Goal: Information Seeking & Learning: Learn about a topic

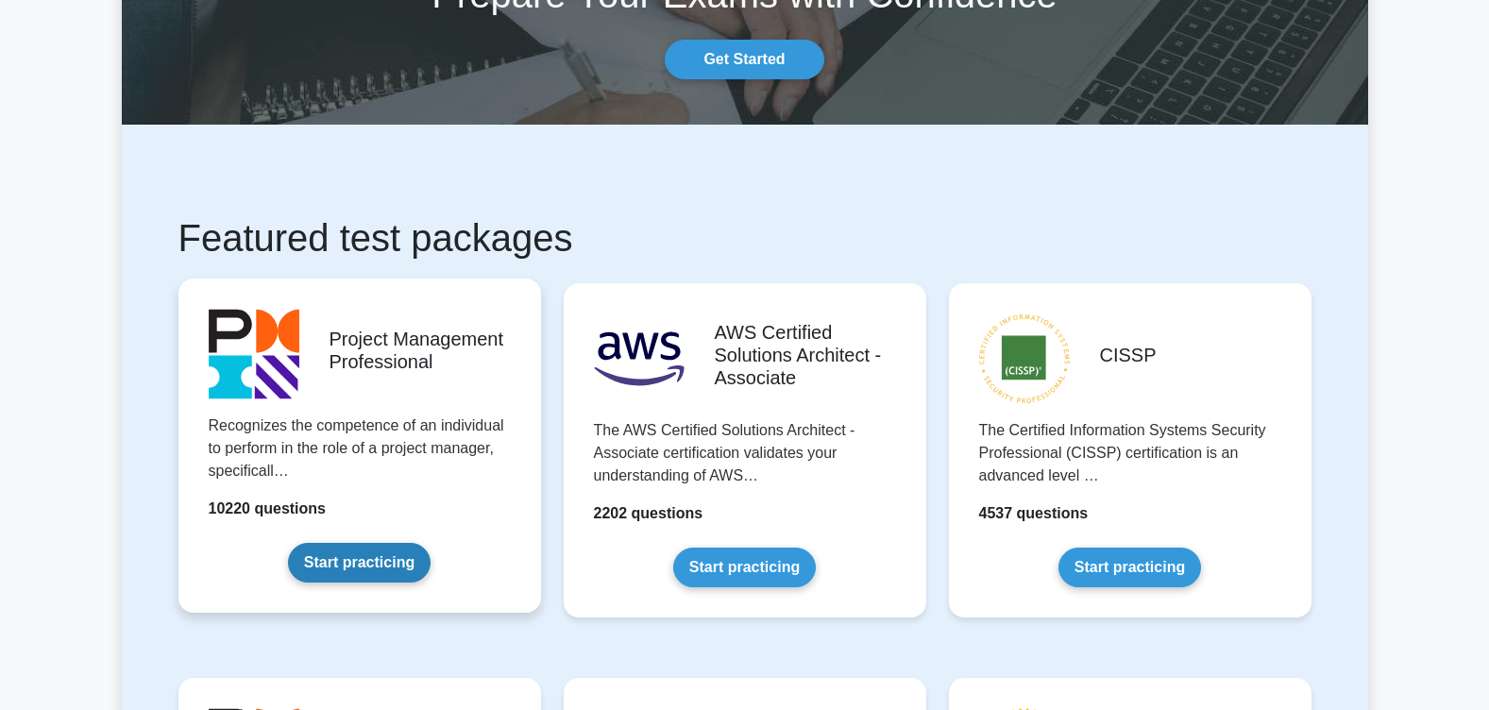
scroll to position [189, 0]
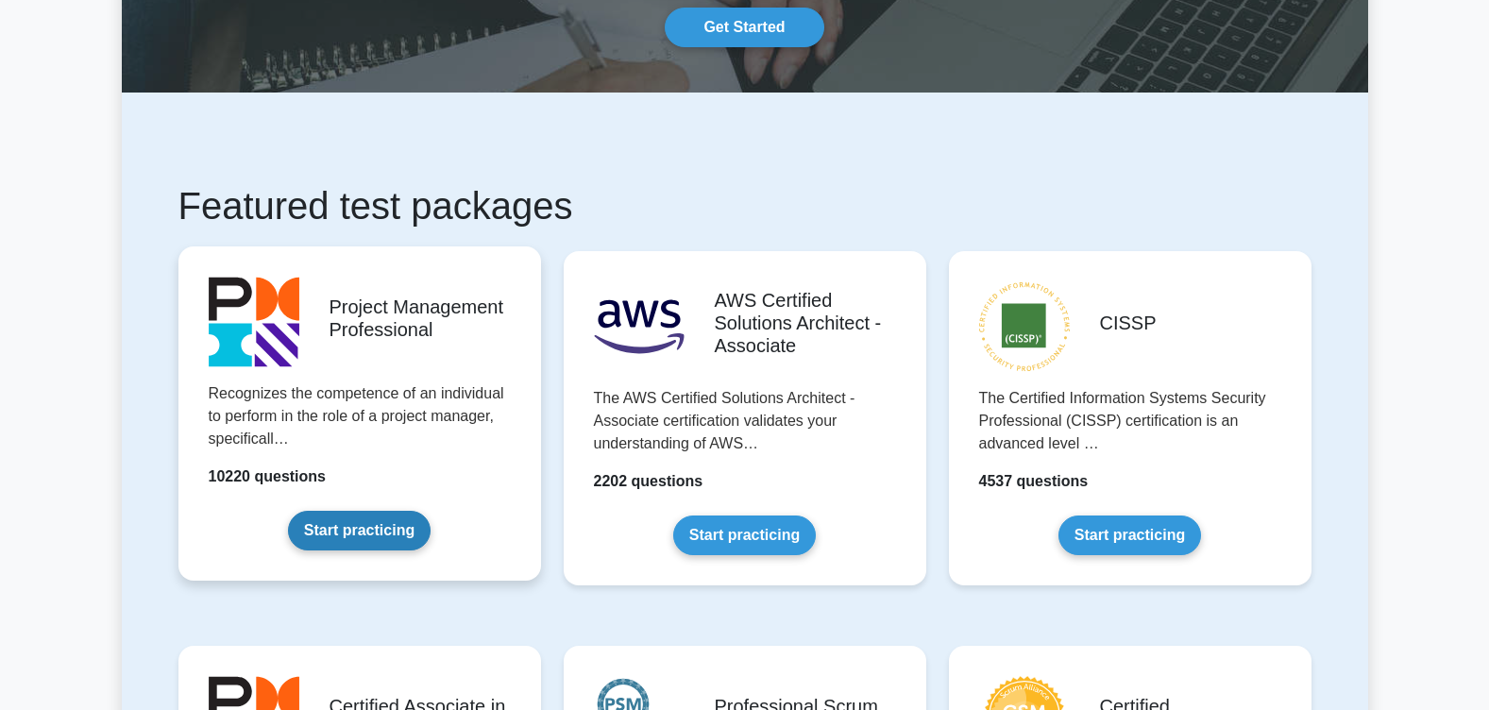
click at [414, 520] on link "Start practicing" at bounding box center [359, 531] width 143 height 40
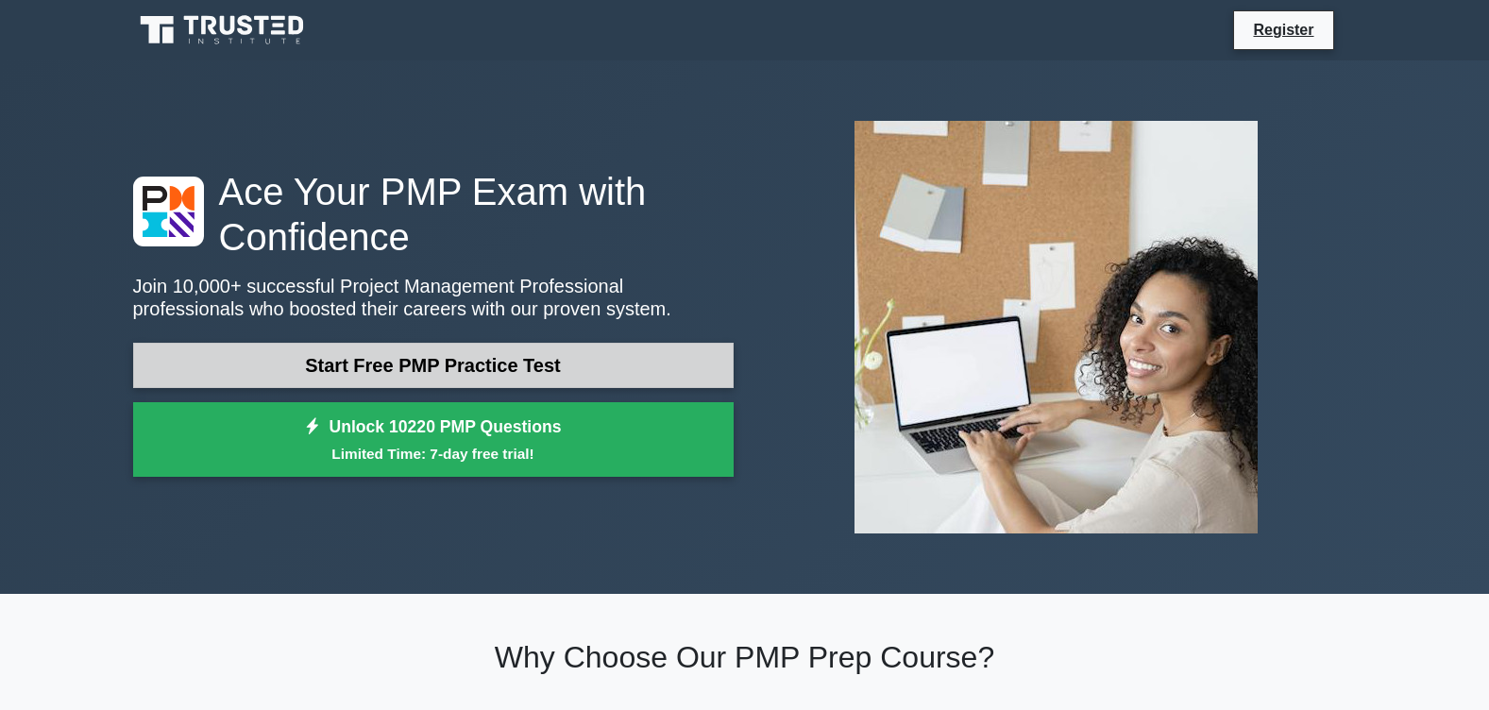
click at [527, 367] on link "Start Free PMP Practice Test" at bounding box center [433, 365] width 601 height 45
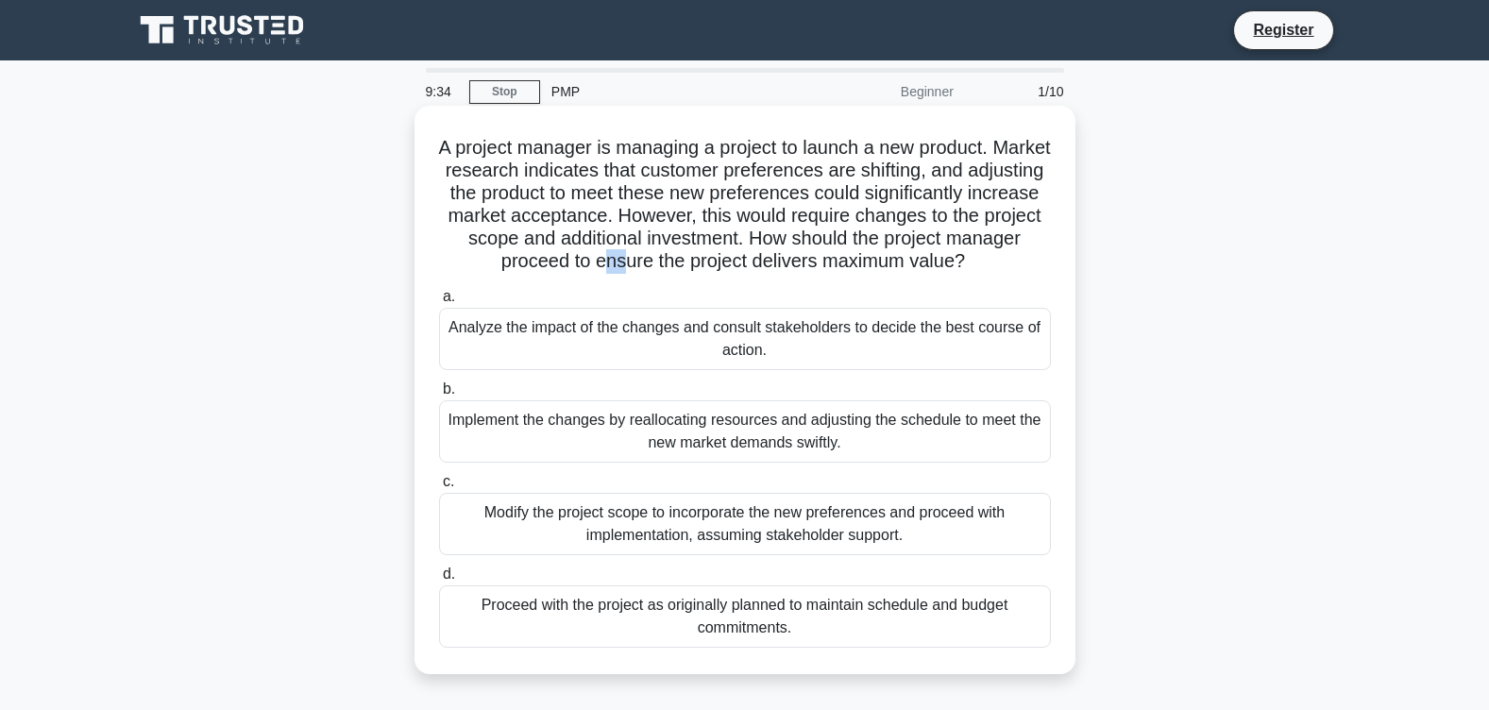
drag, startPoint x: 646, startPoint y: 263, endPoint x: 661, endPoint y: 268, distance: 15.8
click at [661, 268] on h5 "A project manager is managing a project to launch a new product. Market researc…" at bounding box center [745, 205] width 616 height 138
click at [714, 320] on div "Analyze the impact of the changes and consult stakeholders to decide the best c…" at bounding box center [745, 339] width 612 height 62
click at [439, 303] on input "a. Analyze the impact of the changes and consult stakeholders to decide the bes…" at bounding box center [439, 297] width 0 height 12
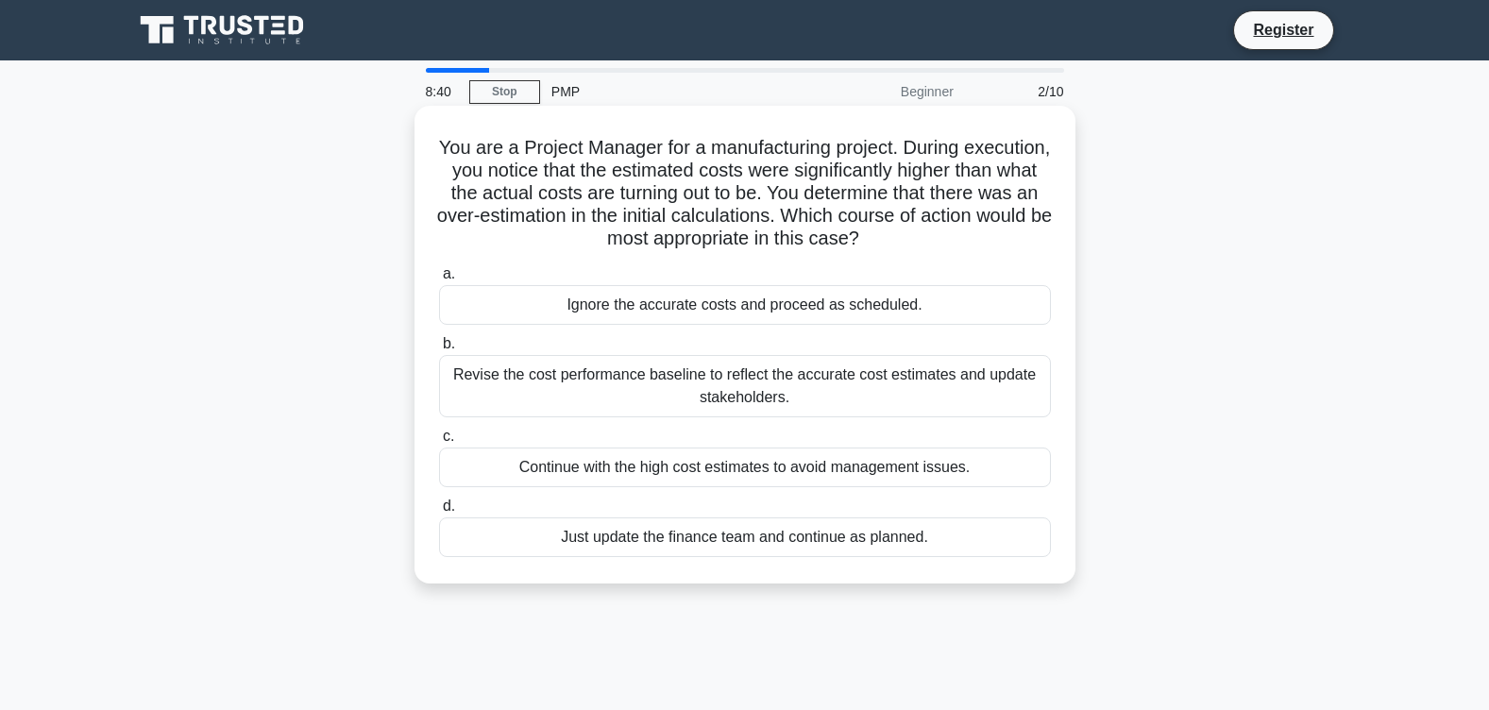
click at [758, 381] on div "Revise the cost performance baseline to reflect the accurate cost estimates and…" at bounding box center [745, 386] width 612 height 62
click at [439, 350] on input "b. Revise the cost performance baseline to reflect the accurate cost estimates …" at bounding box center [439, 344] width 0 height 12
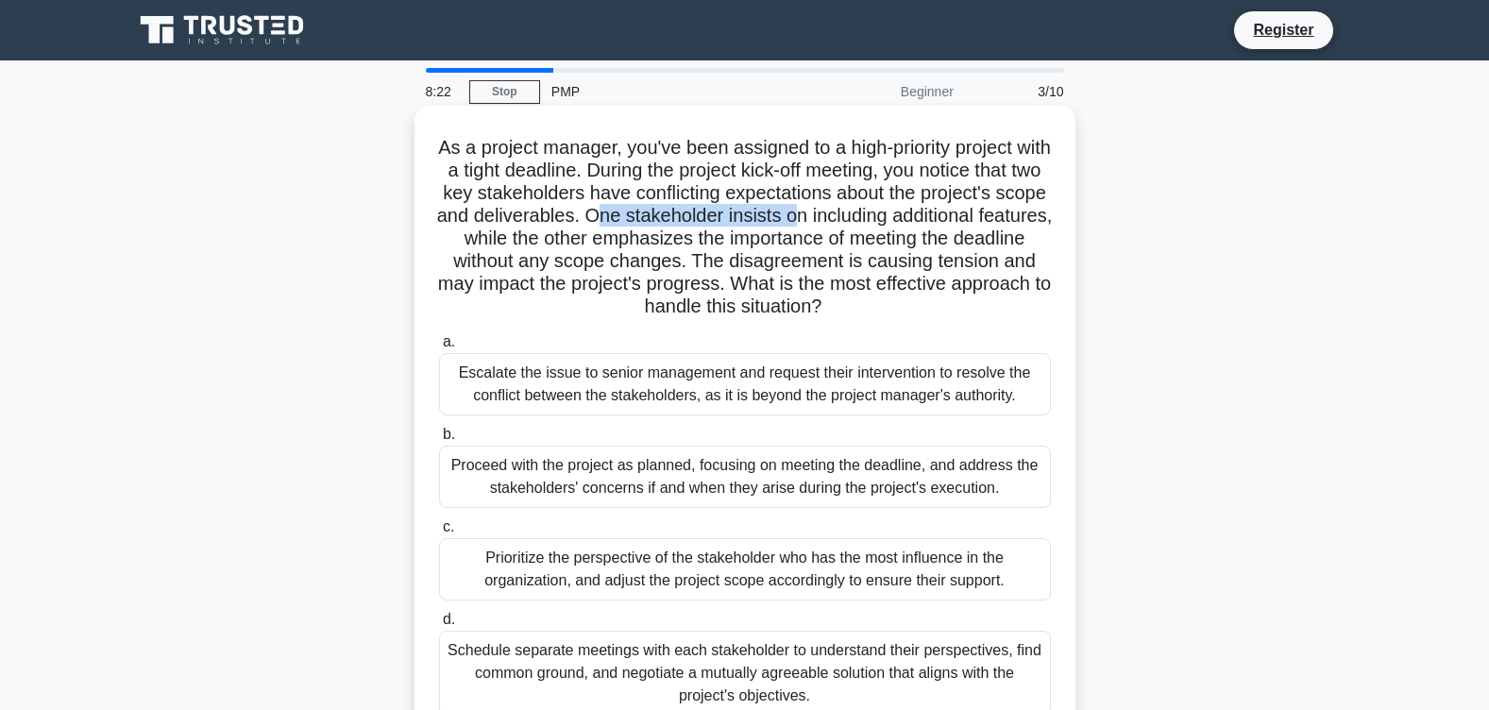
drag, startPoint x: 743, startPoint y: 221, endPoint x: 940, endPoint y: 218, distance: 197.4
click at [940, 218] on h5 "As a project manager, you've been assigned to a high-priority project with a ti…" at bounding box center [745, 227] width 616 height 183
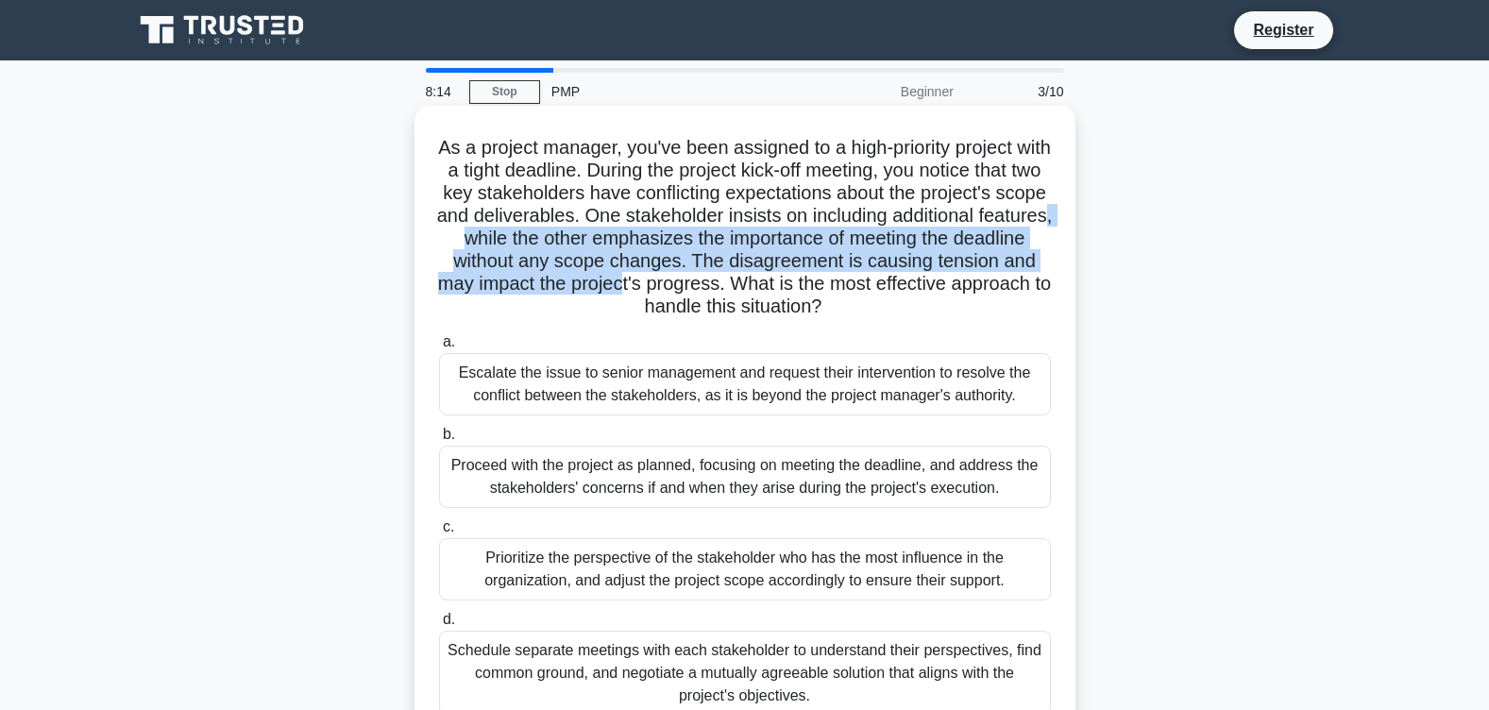
drag, startPoint x: 623, startPoint y: 245, endPoint x: 828, endPoint y: 291, distance: 210.0
click at [828, 291] on h5 "As a project manager, you've been assigned to a high-priority project with a ti…" at bounding box center [745, 227] width 616 height 183
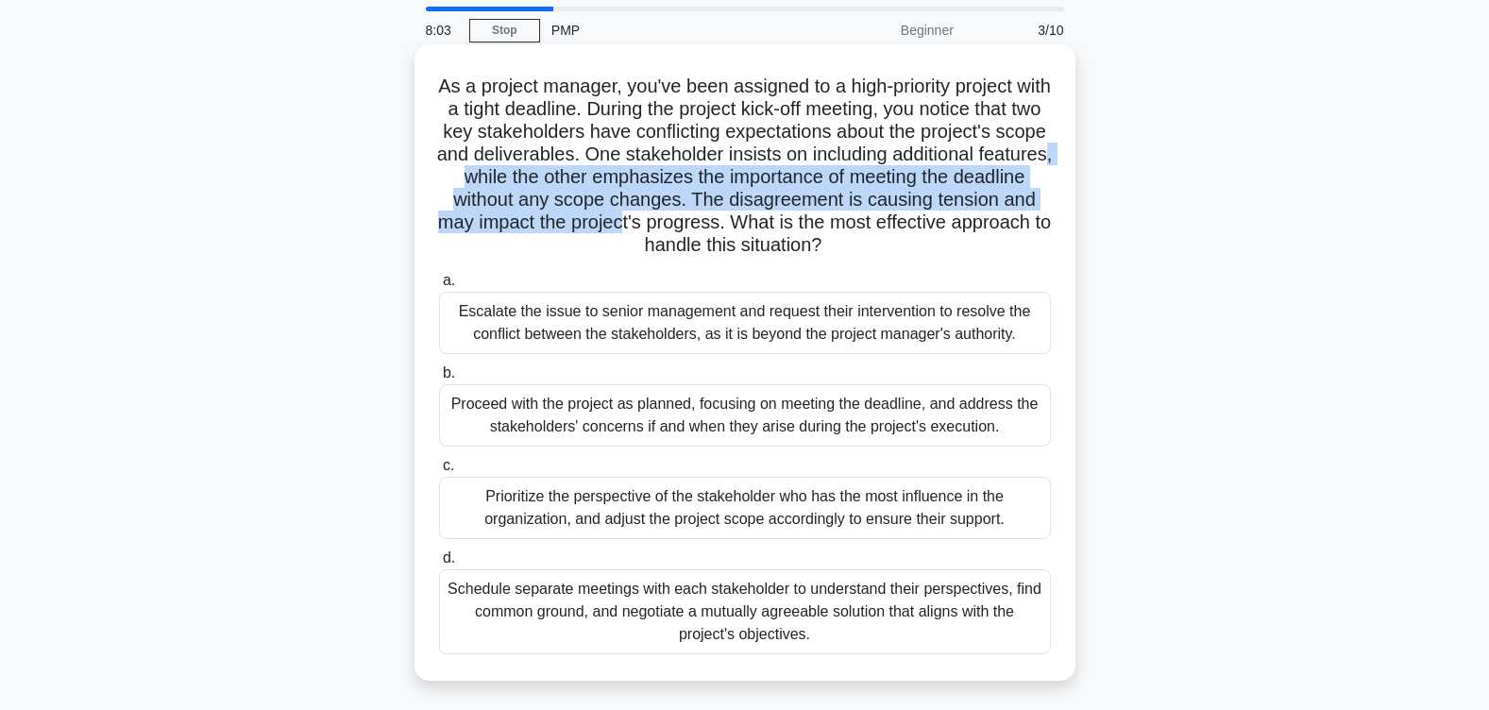
scroll to position [94, 0]
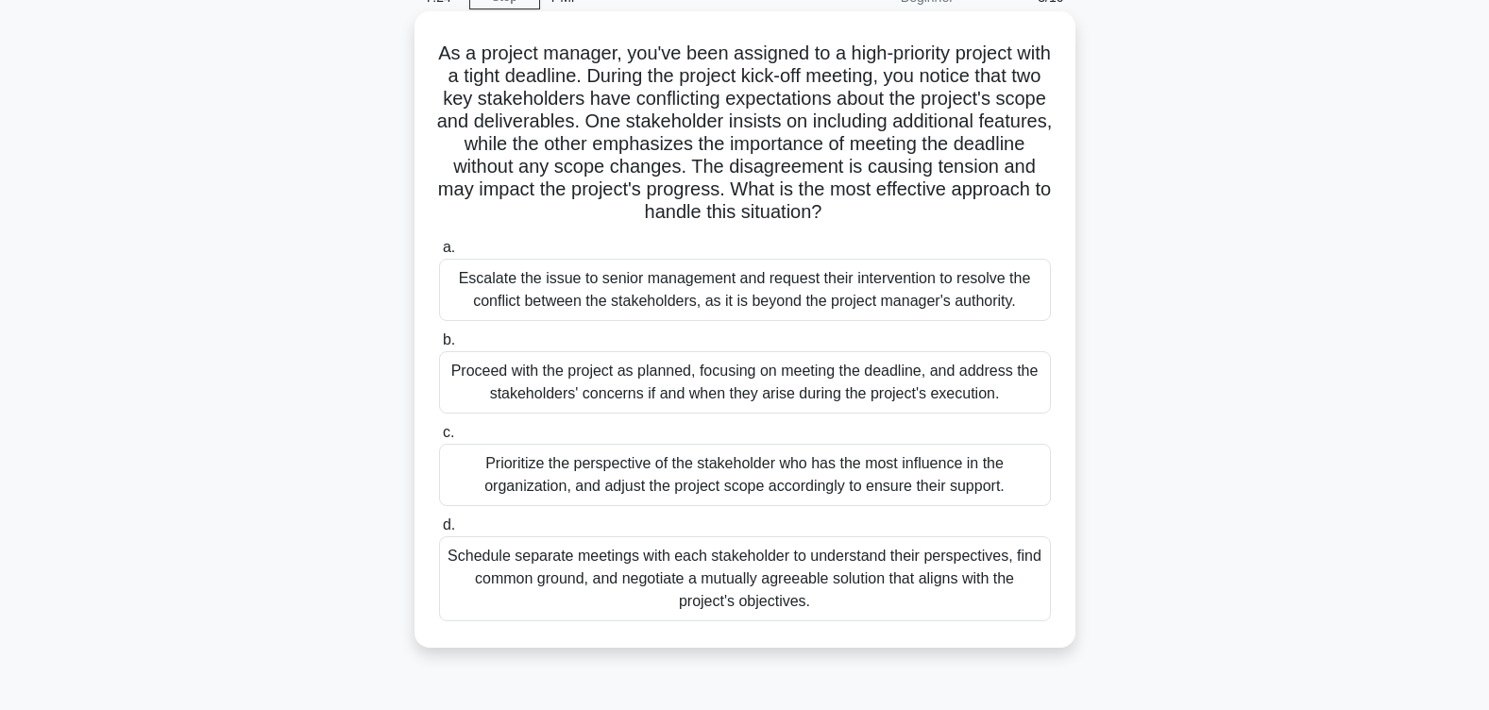
click at [657, 582] on div "Schedule separate meetings with each stakeholder to understand their perspectiv…" at bounding box center [745, 578] width 612 height 85
click at [439, 532] on input "d. Schedule separate meetings with each stakeholder to understand their perspec…" at bounding box center [439, 525] width 0 height 12
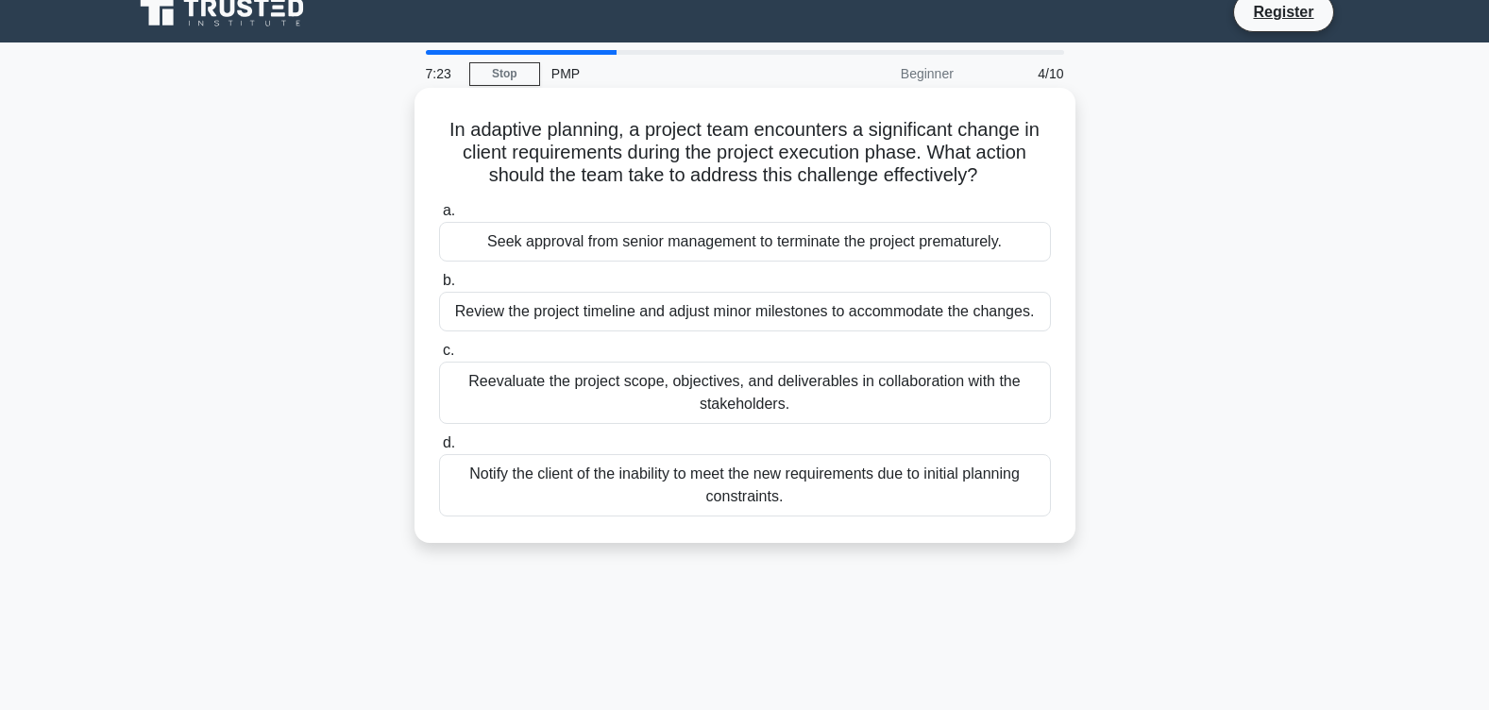
scroll to position [0, 0]
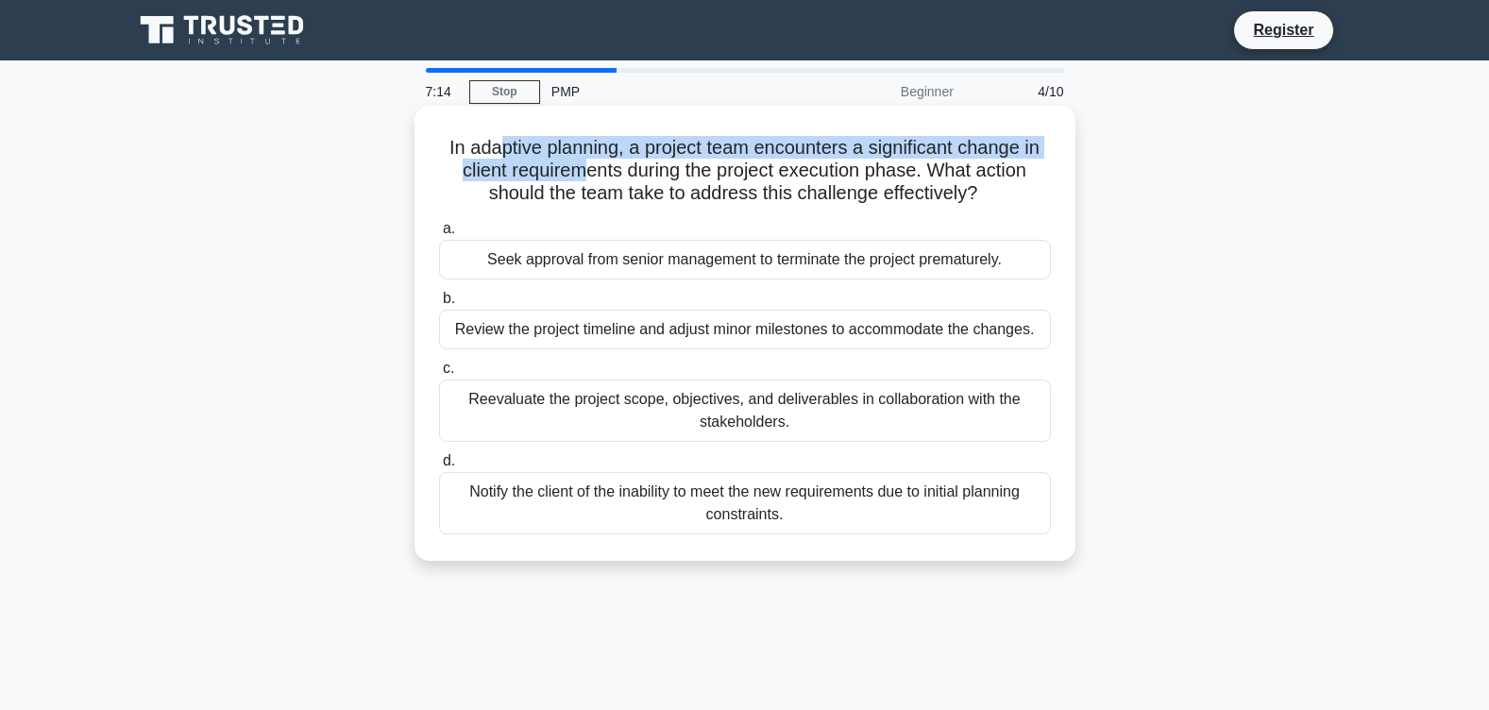
drag, startPoint x: 498, startPoint y: 148, endPoint x: 586, endPoint y: 163, distance: 90.0
click at [586, 163] on h5 "In adaptive planning, a project team encounters a significant change in client …" at bounding box center [745, 171] width 616 height 70
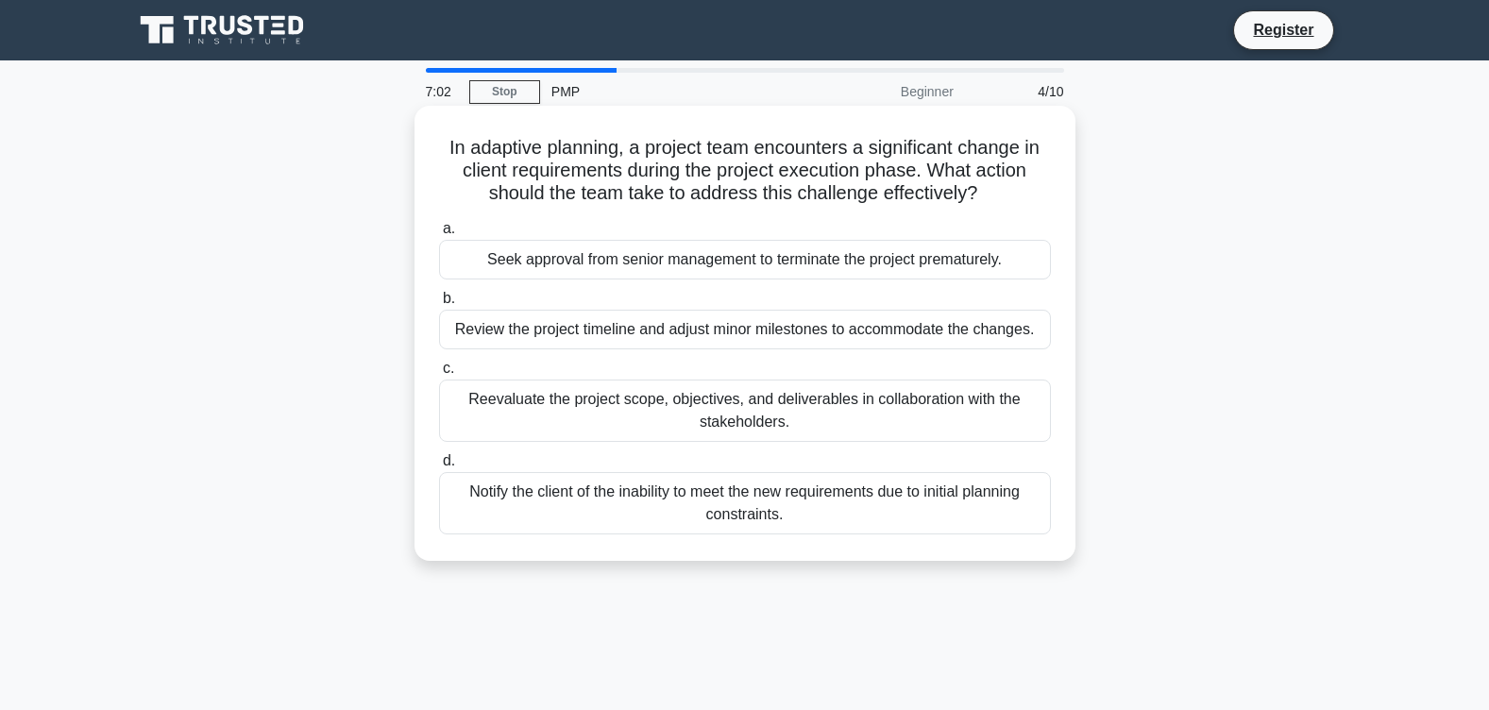
drag, startPoint x: 586, startPoint y: 163, endPoint x: 714, endPoint y: 174, distance: 127.9
click at [714, 174] on h5 "In adaptive planning, a project team encounters a significant change in client …" at bounding box center [745, 171] width 616 height 70
click at [651, 412] on div "Reevaluate the project scope, objectives, and deliverables in collaboration wit…" at bounding box center [745, 411] width 612 height 62
drag, startPoint x: 651, startPoint y: 412, endPoint x: 635, endPoint y: 419, distance: 17.7
click at [635, 419] on div "Reevaluate the project scope, objectives, and deliverables in collaboration wit…" at bounding box center [745, 411] width 612 height 62
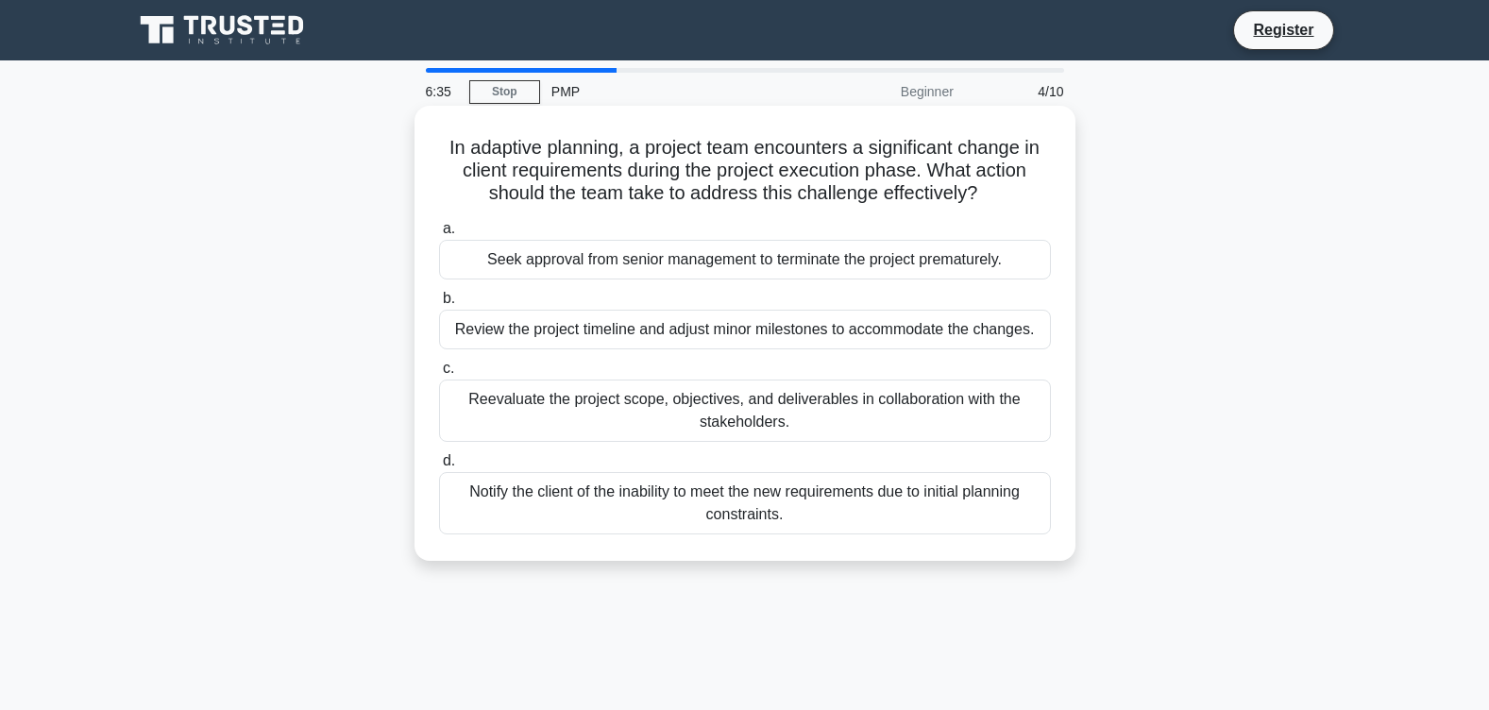
click at [439, 375] on input "c. Reevaluate the project scope, objectives, and deliverables in collaboration …" at bounding box center [439, 369] width 0 height 12
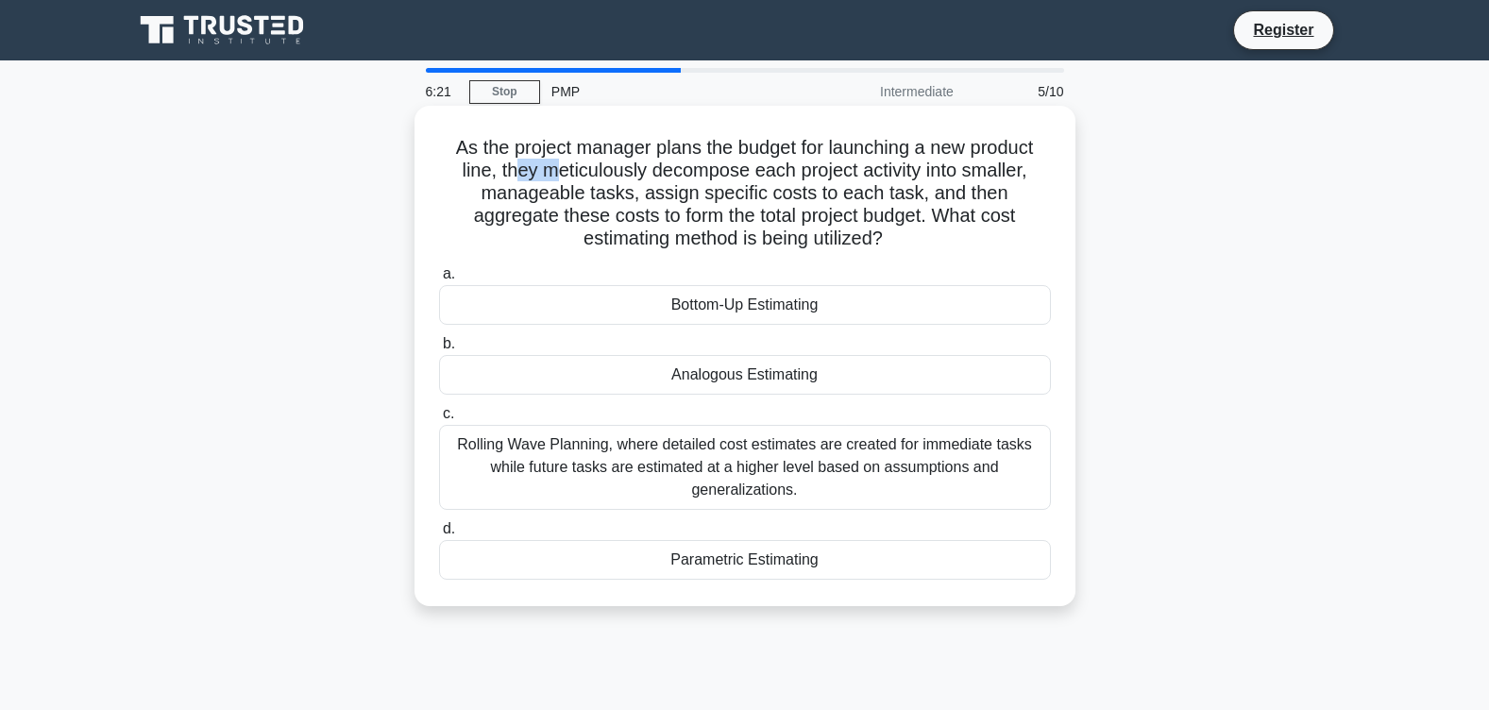
drag, startPoint x: 516, startPoint y: 179, endPoint x: 554, endPoint y: 173, distance: 38.3
click at [554, 173] on h5 "As the project manager plans the budget for launching a new product line, they …" at bounding box center [745, 193] width 616 height 115
drag, startPoint x: 554, startPoint y: 173, endPoint x: 777, endPoint y: 151, distance: 223.9
click at [777, 151] on h5 "As the project manager plans the budget for launching a new product line, they …" at bounding box center [745, 193] width 616 height 115
click at [740, 455] on div "Rolling Wave Planning, where detailed cost estimates are created for immediate …" at bounding box center [745, 467] width 612 height 85
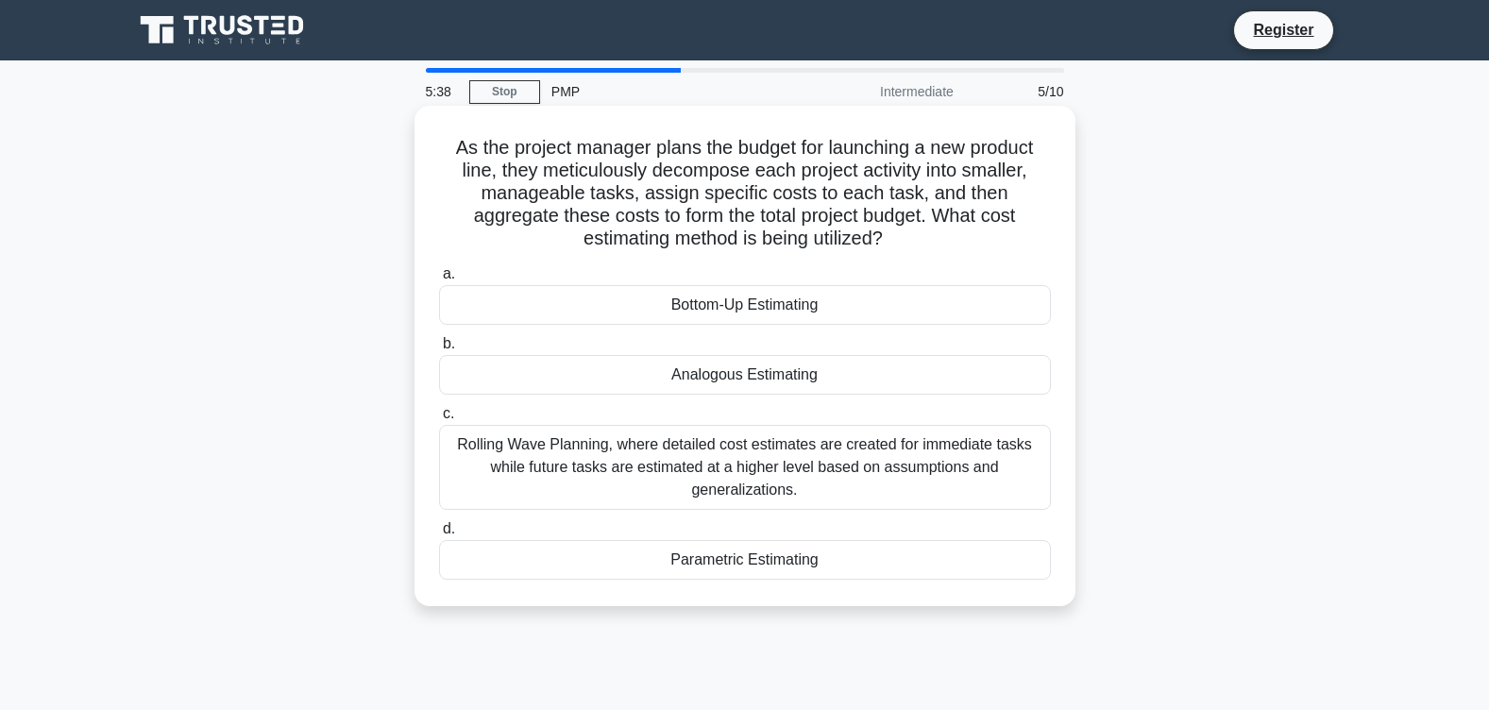
click at [439, 420] on input "c. Rolling Wave Planning, where detailed cost estimates are created for immedia…" at bounding box center [439, 414] width 0 height 12
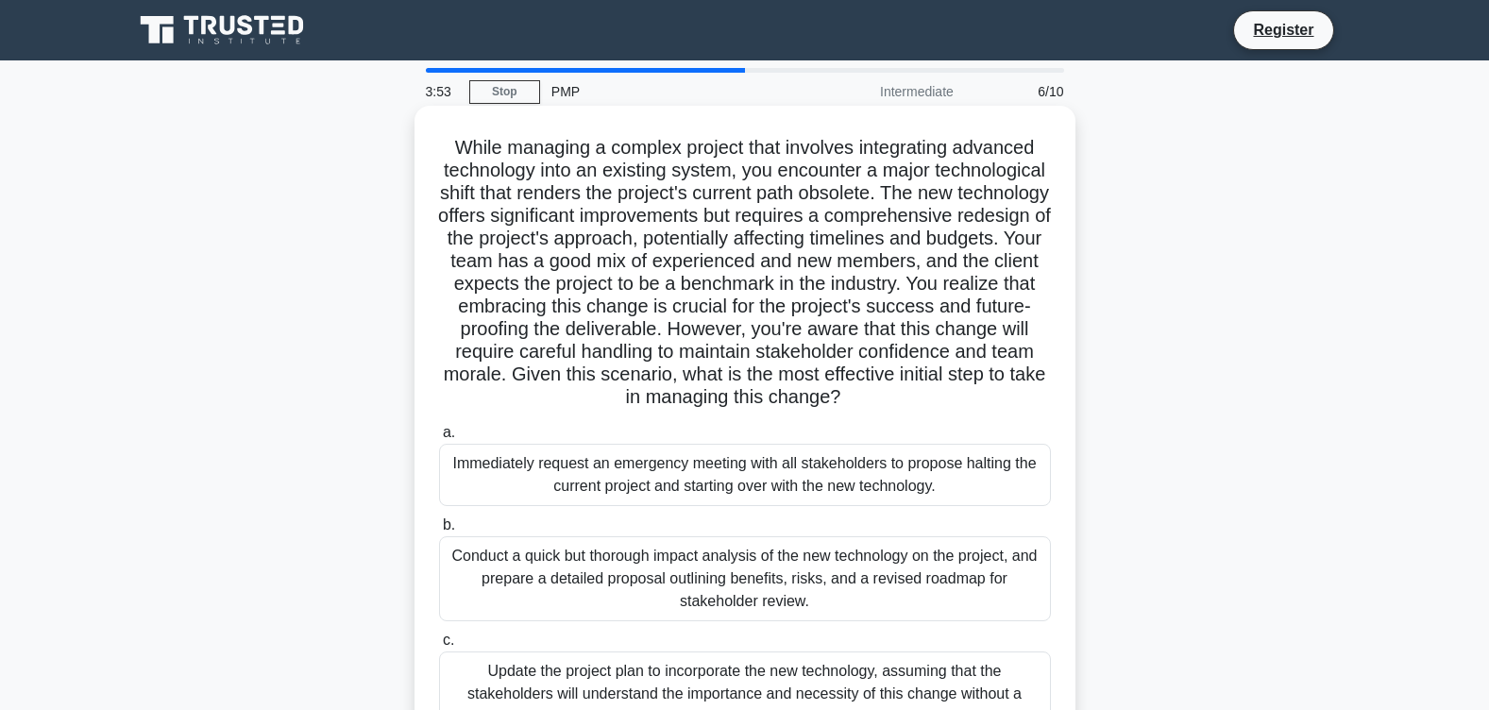
click at [775, 574] on div "Conduct a quick but thorough impact analysis of the new technology on the proje…" at bounding box center [745, 578] width 612 height 85
drag, startPoint x: 775, startPoint y: 574, endPoint x: 758, endPoint y: 571, distance: 17.2
click at [758, 571] on div "Conduct a quick but thorough impact analysis of the new technology on the proje…" at bounding box center [745, 578] width 612 height 85
click at [439, 532] on input "b. Conduct a quick but thorough impact analysis of the new technology on the pr…" at bounding box center [439, 525] width 0 height 12
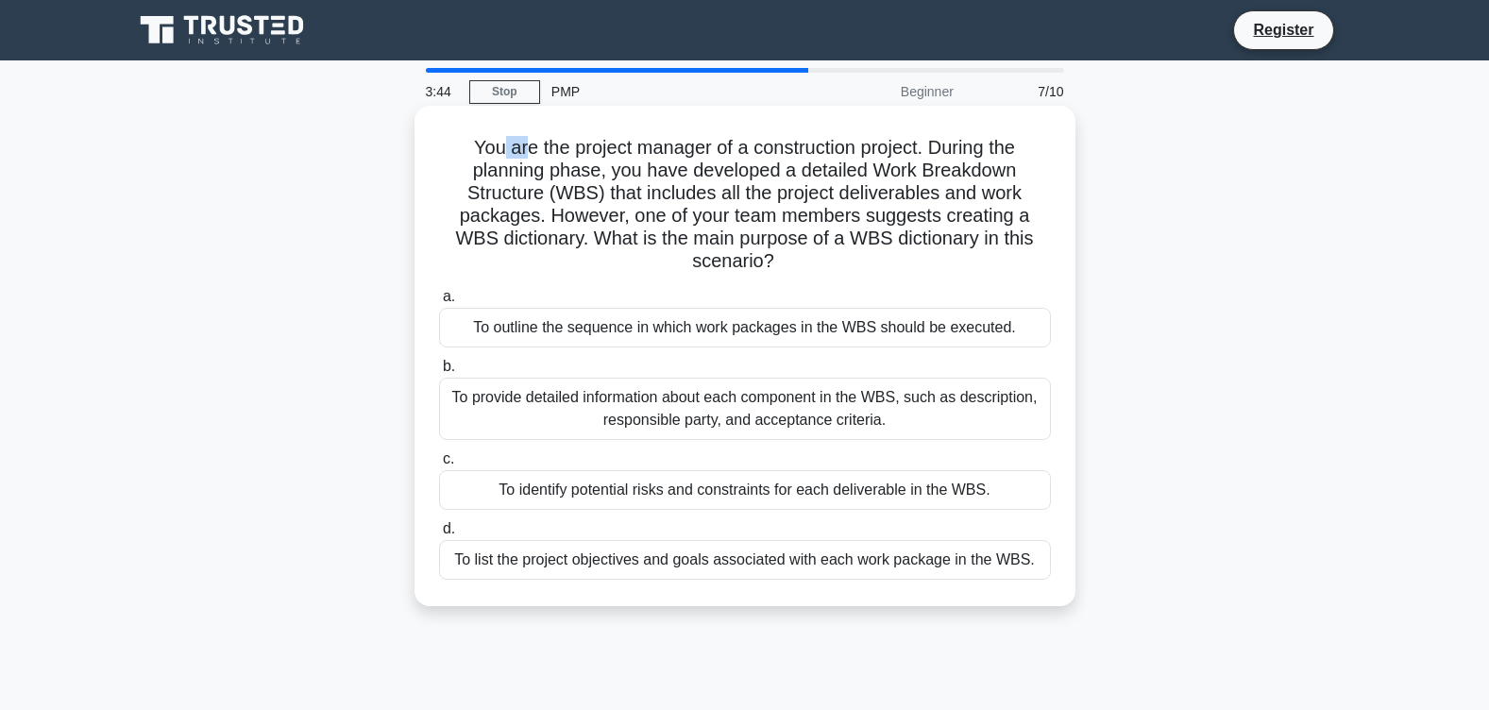
drag, startPoint x: 494, startPoint y: 153, endPoint x: 515, endPoint y: 152, distance: 20.8
click at [515, 152] on h5 "You are the project manager of a construction project. During the planning phas…" at bounding box center [745, 205] width 616 height 138
drag, startPoint x: 515, startPoint y: 152, endPoint x: 615, endPoint y: 188, distance: 106.3
click at [615, 188] on h5 "You are the project manager of a construction project. During the planning phas…" at bounding box center [745, 205] width 616 height 138
click at [683, 327] on div "To outline the sequence in which work packages in the WBS should be executed." at bounding box center [745, 328] width 612 height 40
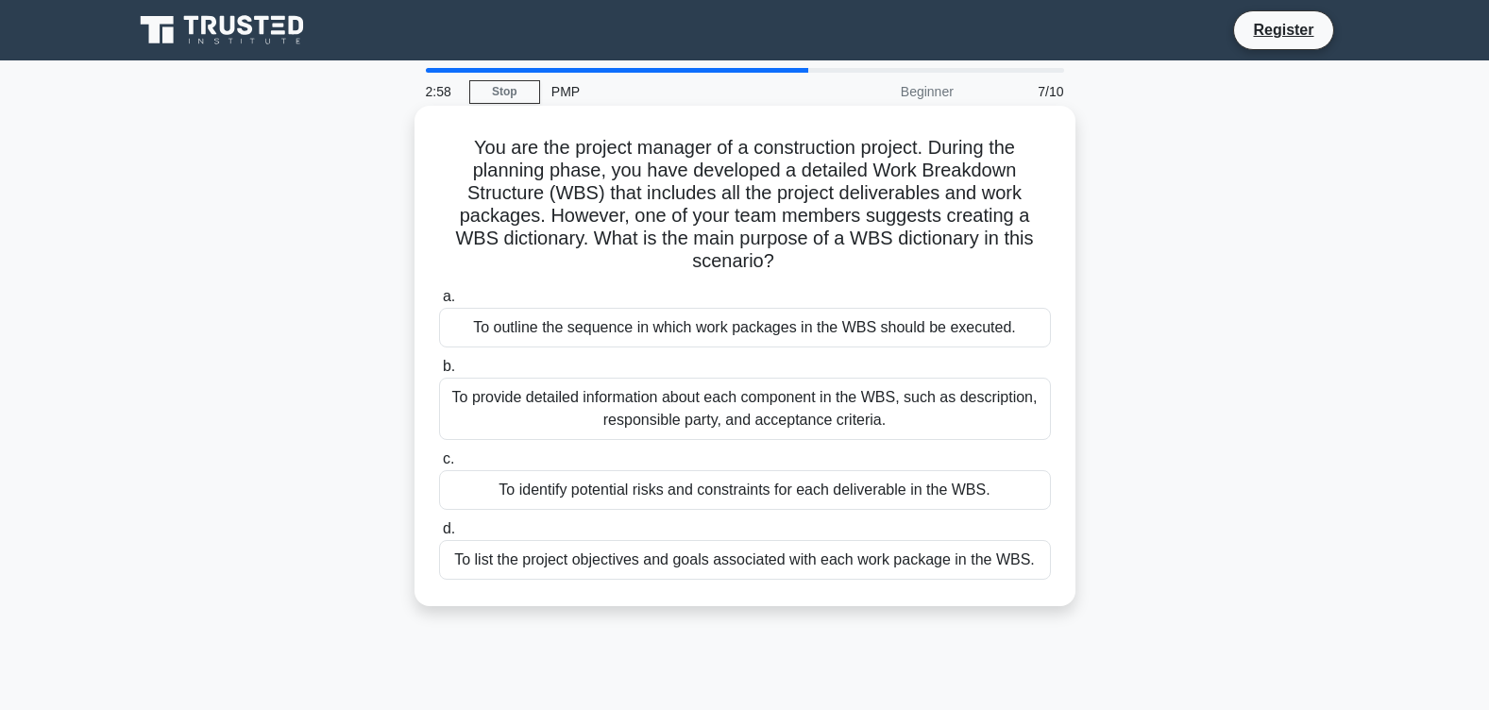
click at [439, 303] on input "a. To outline the sequence in which work packages in the WBS should be executed." at bounding box center [439, 297] width 0 height 12
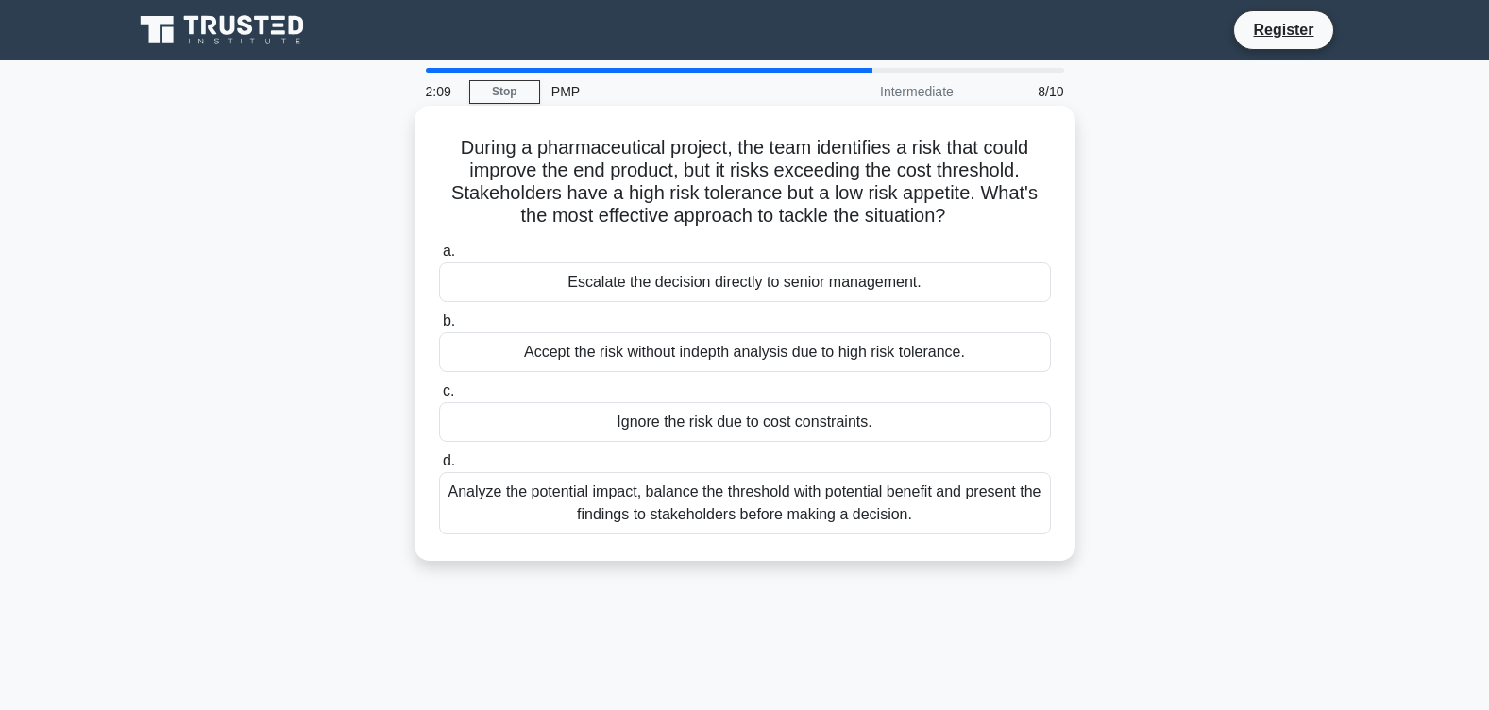
click at [731, 513] on div "Analyze the potential impact, balance the threshold with potential benefit and …" at bounding box center [745, 503] width 612 height 62
click at [439, 467] on input "d. Analyze the potential impact, balance the threshold with potential benefit a…" at bounding box center [439, 461] width 0 height 12
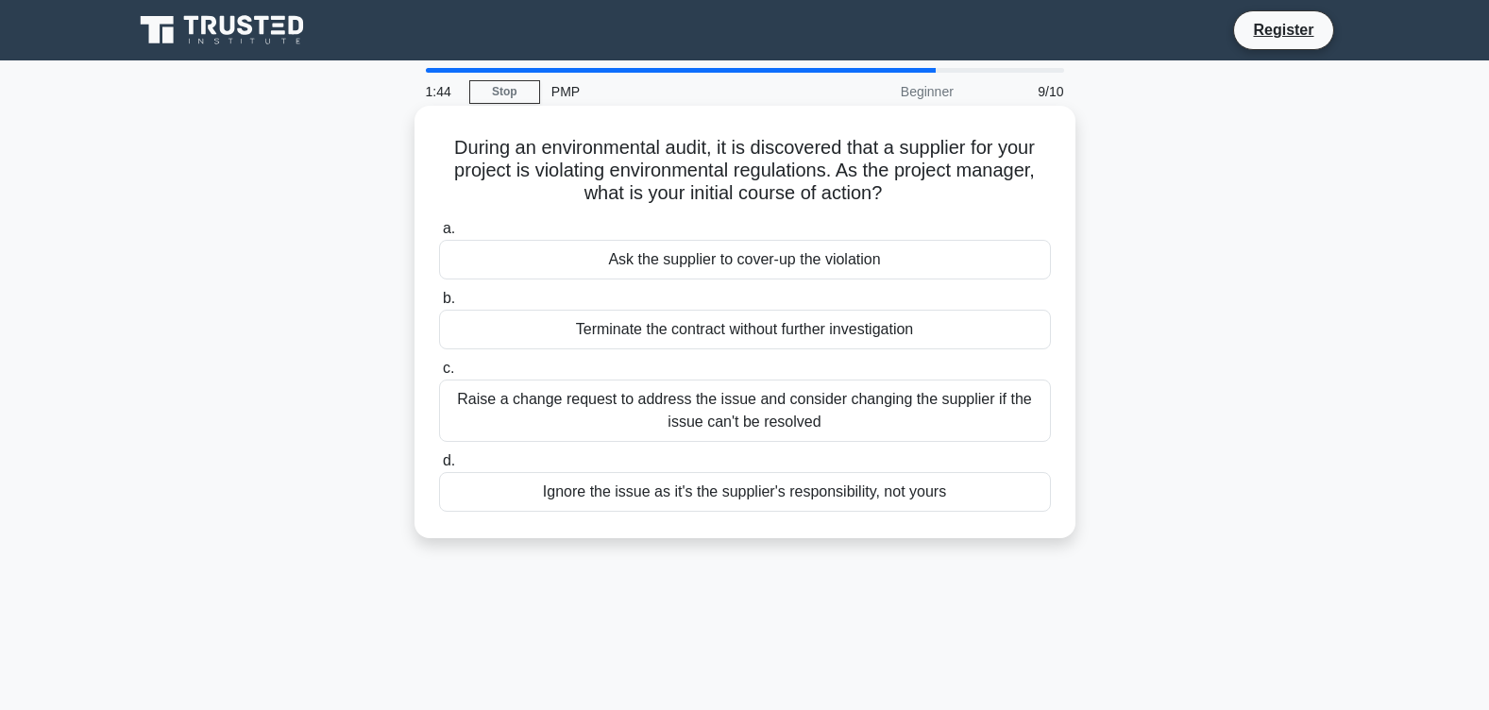
click at [858, 415] on div "Raise a change request to address the issue and consider changing the supplier …" at bounding box center [745, 411] width 612 height 62
click at [439, 375] on input "c. Raise a change request to address the issue and consider changing the suppli…" at bounding box center [439, 369] width 0 height 12
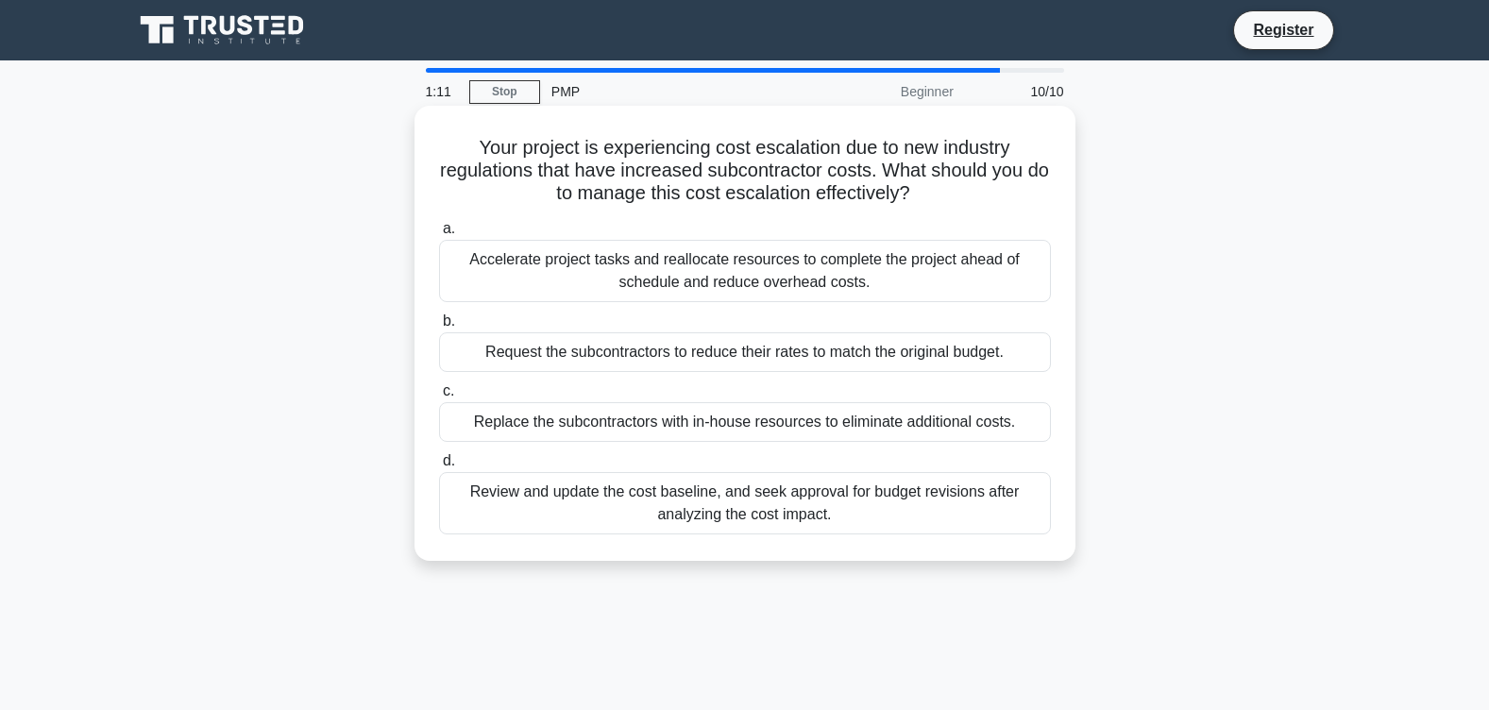
click at [782, 513] on div "Review and update the cost baseline, and seek approval for budget revisions aft…" at bounding box center [745, 503] width 612 height 62
click at [439, 467] on input "d. Review and update the cost baseline, and seek approval for budget revisions …" at bounding box center [439, 461] width 0 height 12
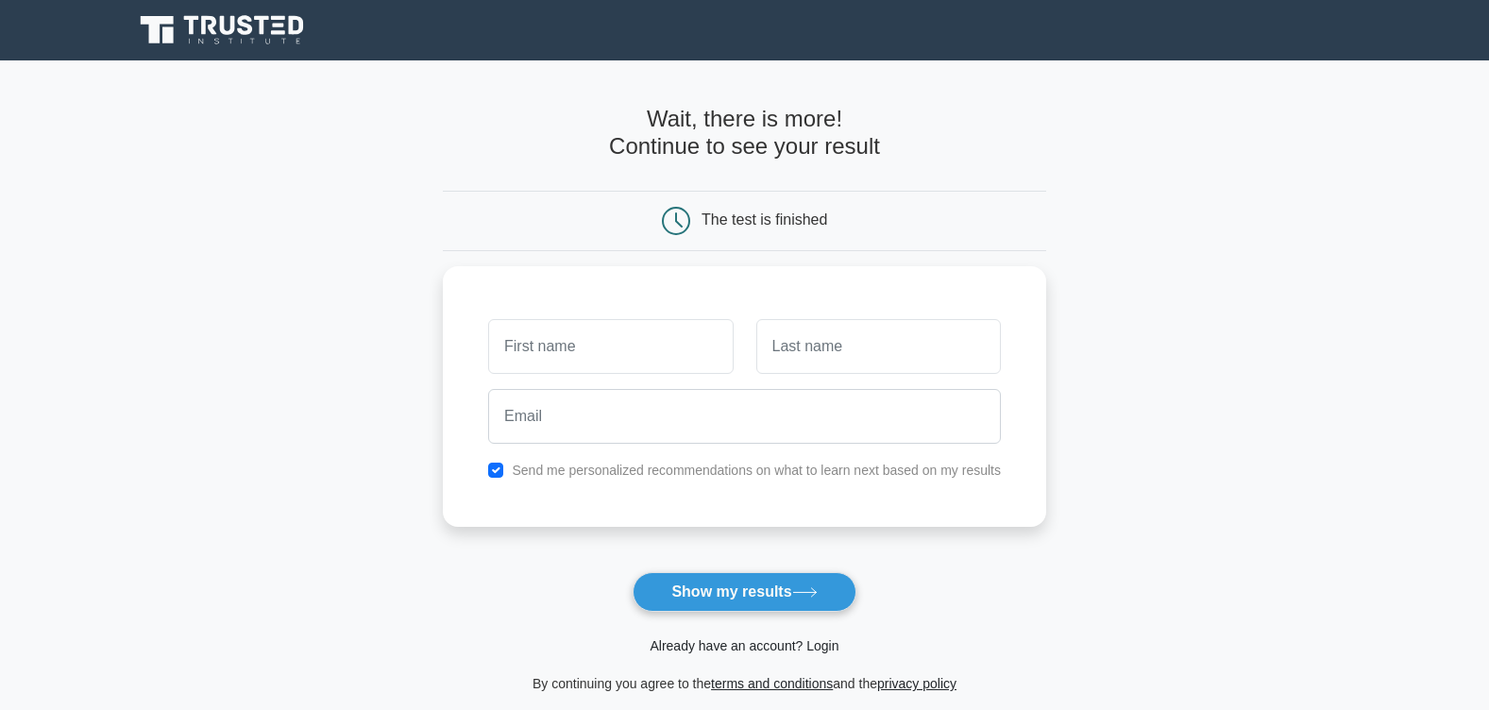
click at [791, 645] on link "Already have an account? Login" at bounding box center [744, 645] width 189 height 15
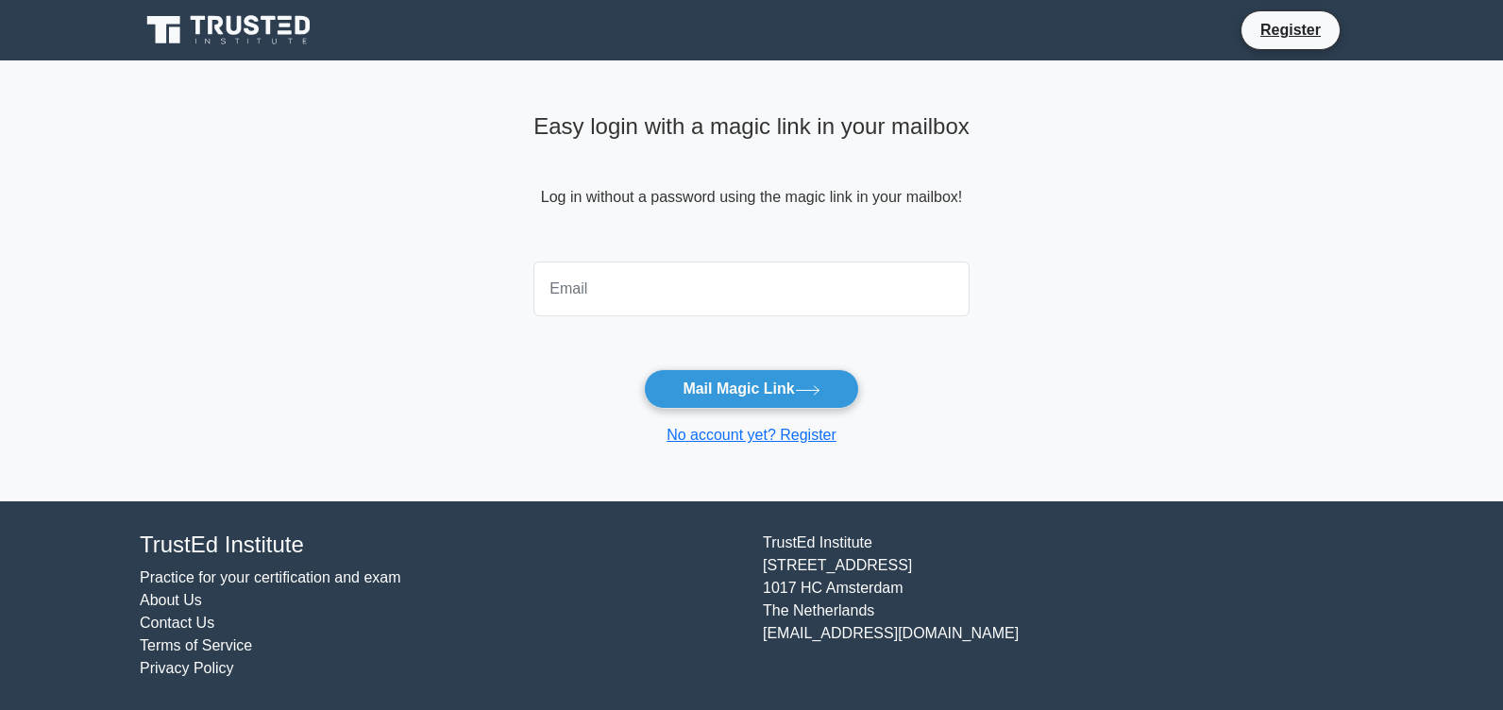
click at [668, 293] on input "email" at bounding box center [751, 289] width 436 height 55
type input "saharimankabir@yahoo.com"
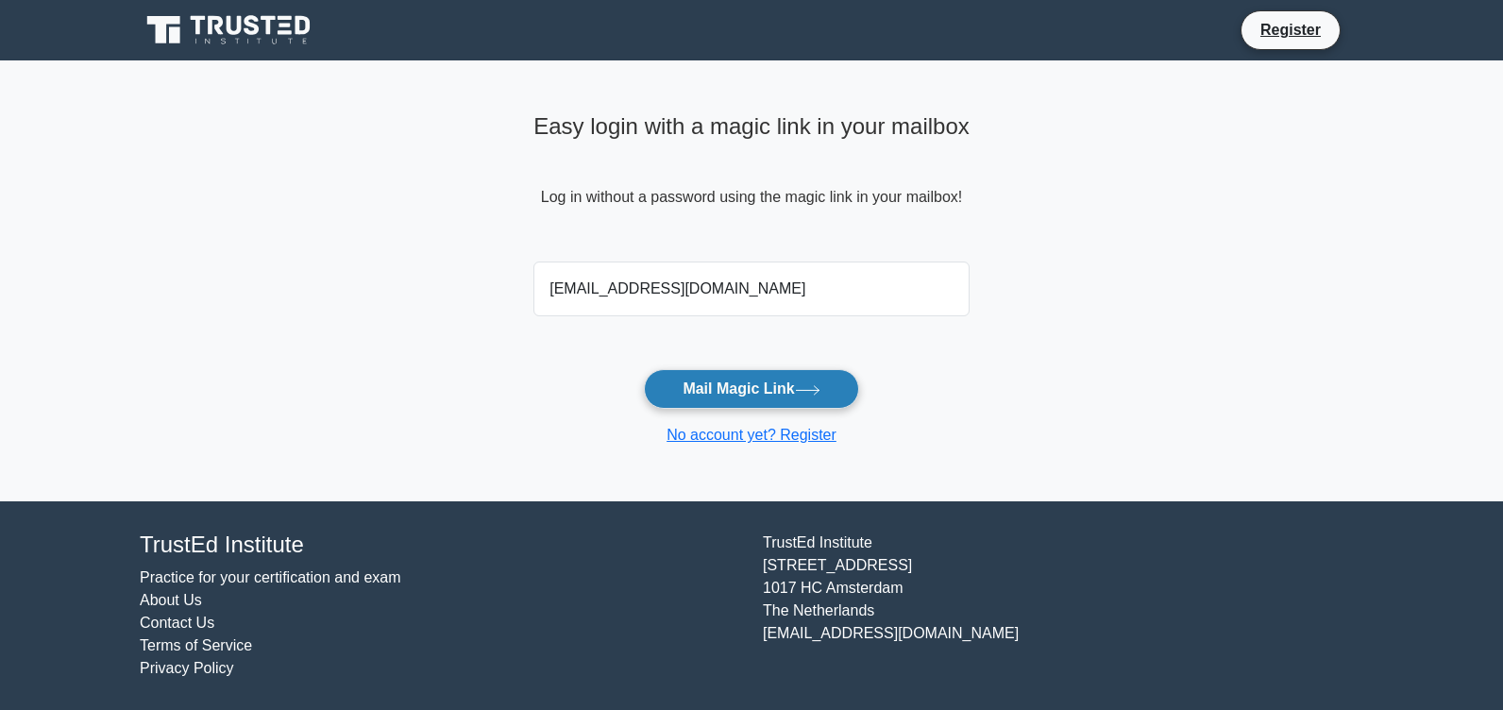
click at [730, 398] on button "Mail Magic Link" at bounding box center [751, 389] width 214 height 40
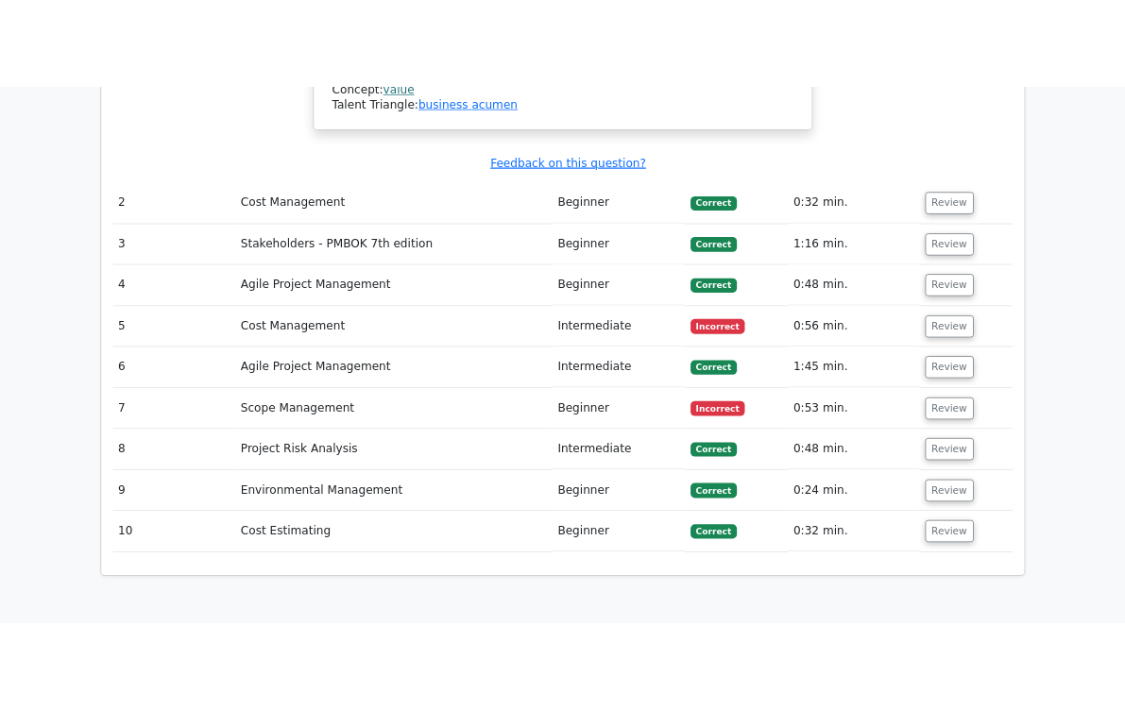
scroll to position [2549, 0]
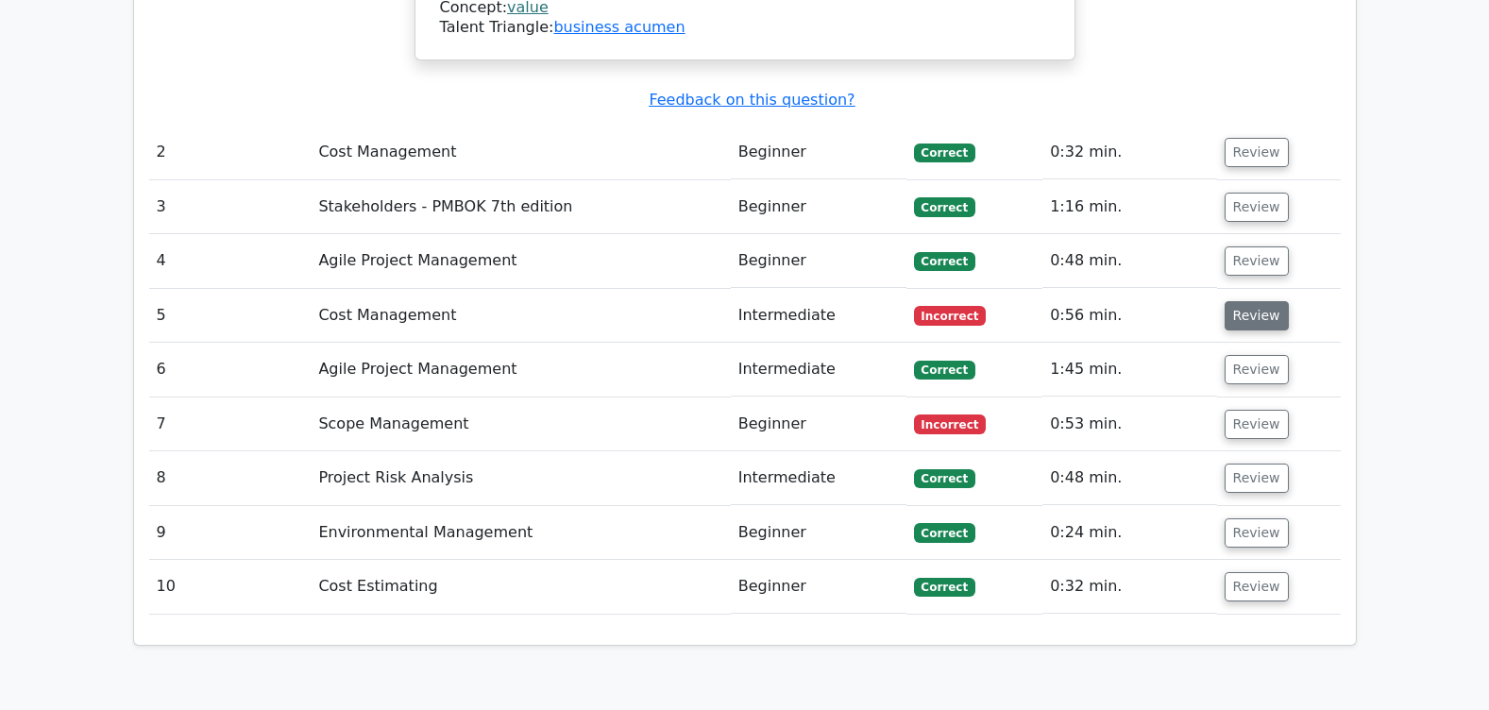
click at [1248, 301] on button "Review" at bounding box center [1257, 315] width 64 height 29
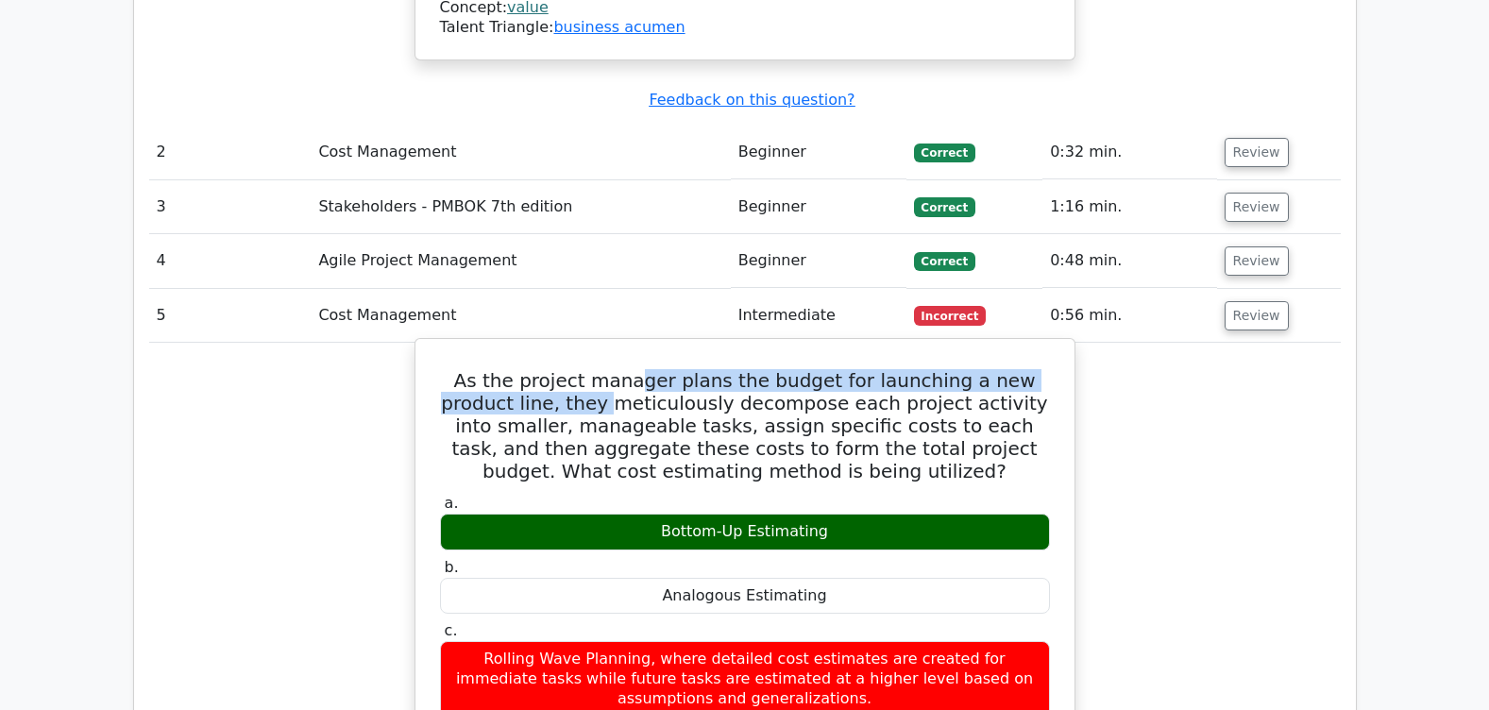
drag, startPoint x: 548, startPoint y: 308, endPoint x: 616, endPoint y: 297, distance: 68.8
click at [616, 369] on h5 "As the project manager plans the budget for launching a new product line, they …" at bounding box center [745, 425] width 614 height 113
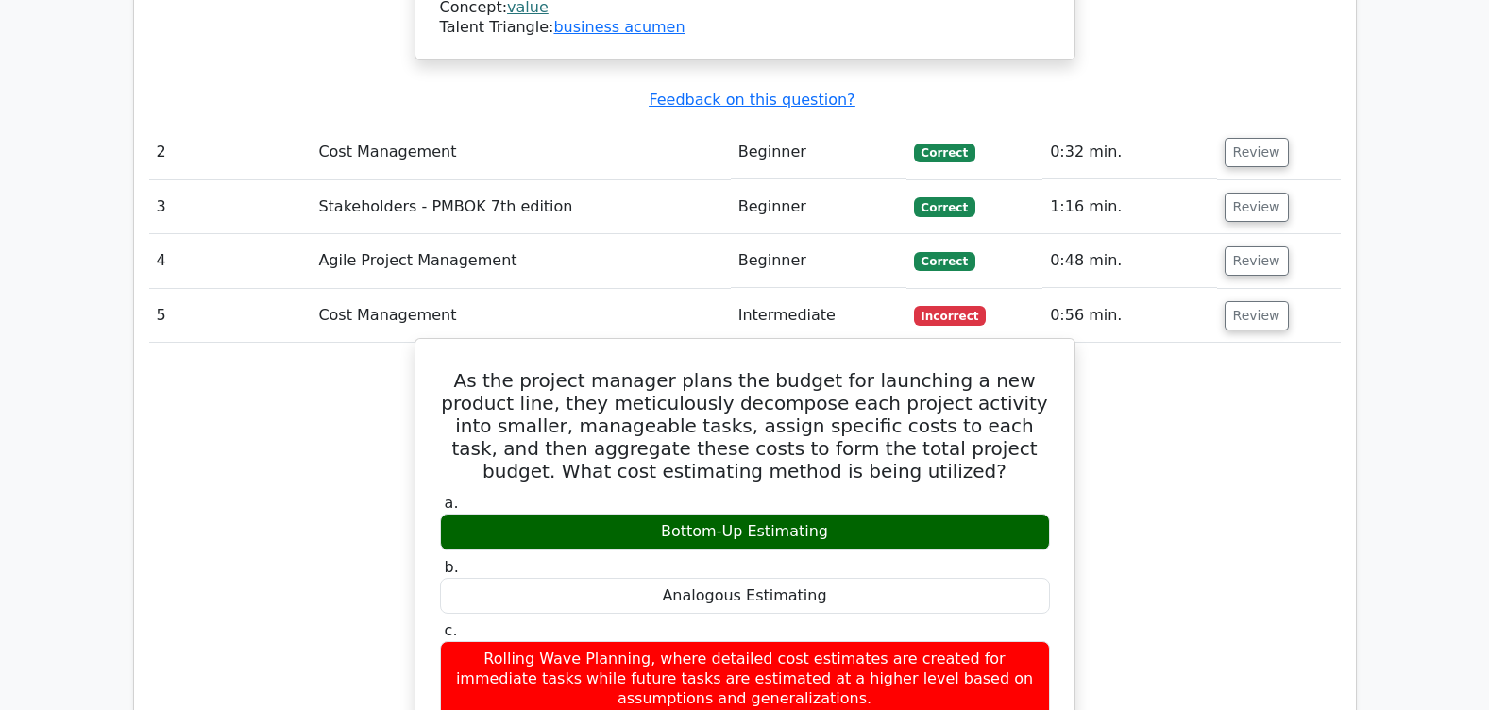
drag, startPoint x: 616, startPoint y: 297, endPoint x: 591, endPoint y: 318, distance: 32.2
click at [591, 369] on h5 "As the project manager plans the budget for launching a new product line, they …" at bounding box center [745, 425] width 614 height 113
drag, startPoint x: 645, startPoint y: 319, endPoint x: 543, endPoint y: 321, distance: 102.0
click at [543, 369] on h5 "As the project manager plans the budget for launching a new product line, they …" at bounding box center [745, 425] width 614 height 113
drag, startPoint x: 543, startPoint y: 321, endPoint x: 557, endPoint y: 317, distance: 14.7
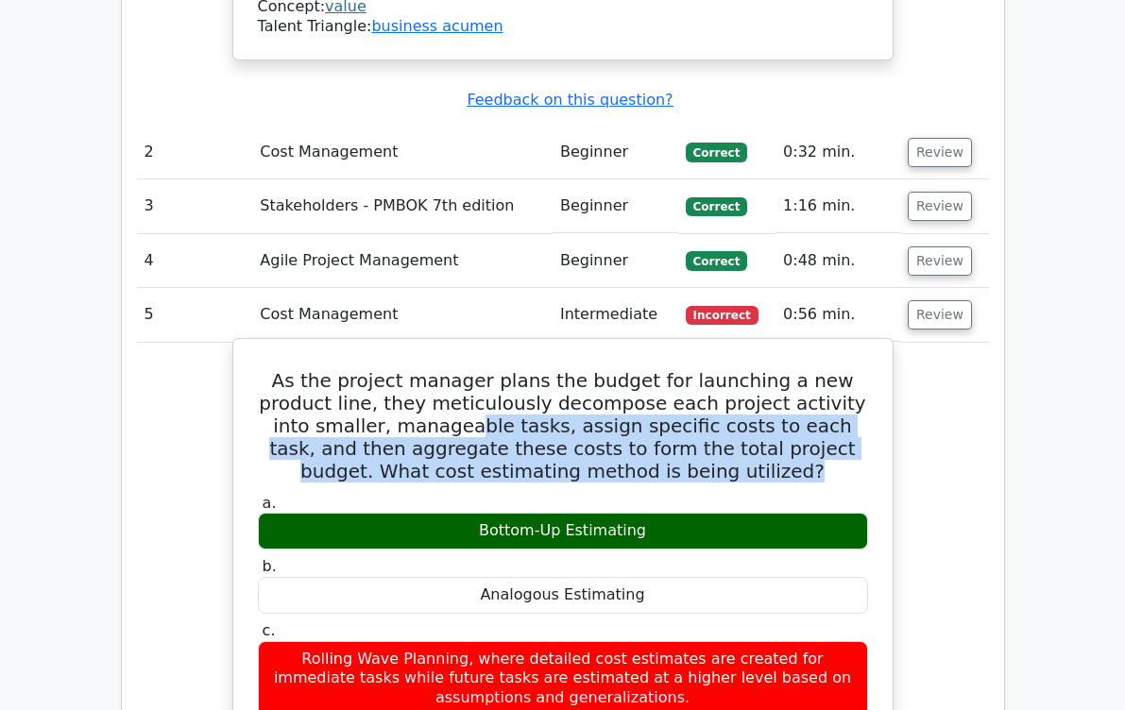
drag, startPoint x: 372, startPoint y: 349, endPoint x: 730, endPoint y: 384, distance: 359.6
click at [730, 384] on h5 "As the project manager plans the budget for launching a new product line, they …" at bounding box center [563, 425] width 614 height 113
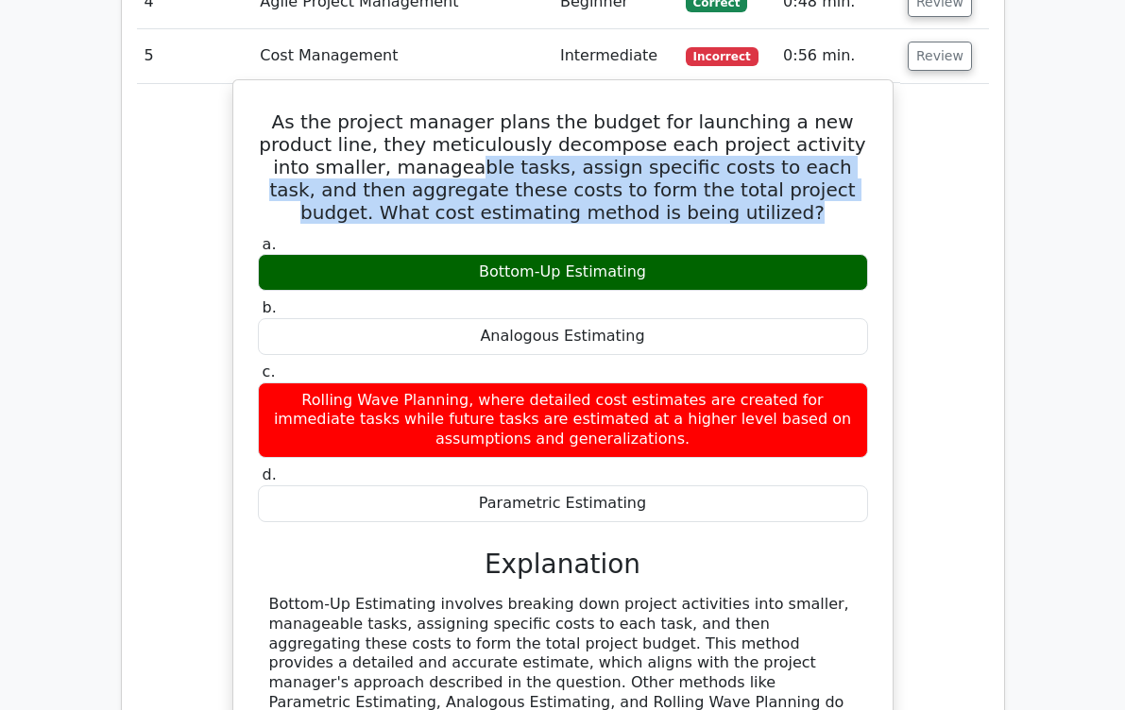
scroll to position [2644, 0]
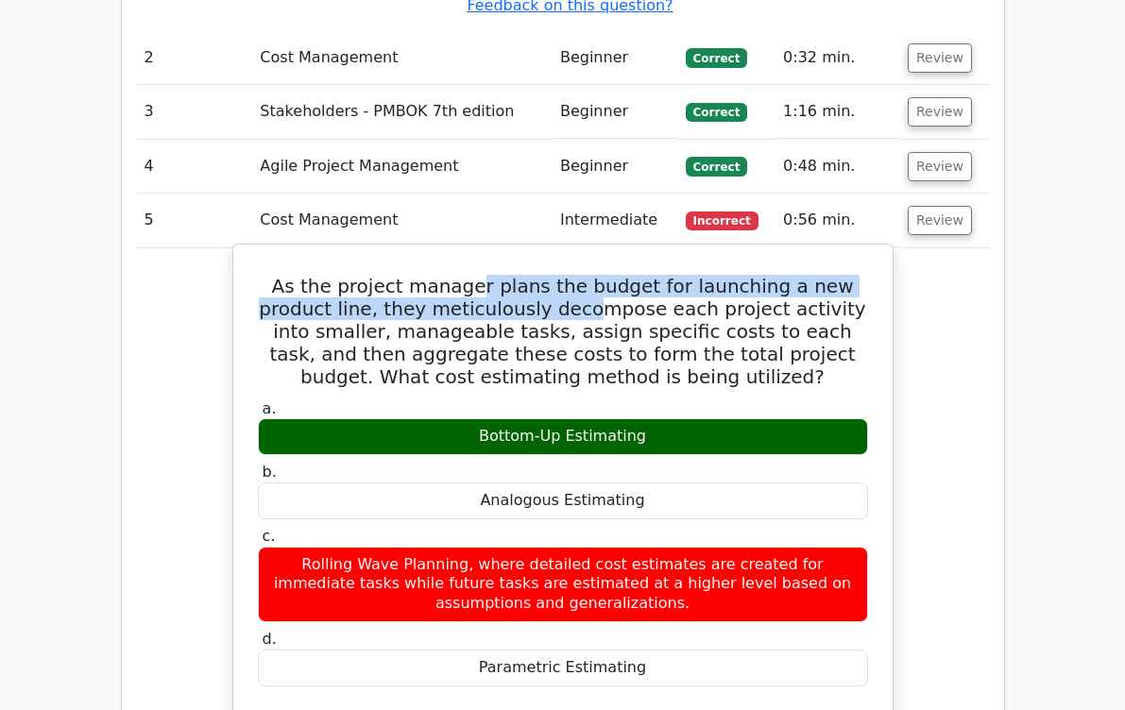
drag, startPoint x: 456, startPoint y: 205, endPoint x: 512, endPoint y: 213, distance: 56.4
click at [512, 275] on h5 "As the project manager plans the budget for launching a new product line, they …" at bounding box center [563, 331] width 614 height 113
drag, startPoint x: 512, startPoint y: 213, endPoint x: 458, endPoint y: 228, distance: 55.9
click at [458, 275] on h5 "As the project manager plans the budget for launching a new product line, they …" at bounding box center [563, 331] width 614 height 113
click at [470, 275] on h5 "As the project manager plans the budget for launching a new product line, they …" at bounding box center [563, 331] width 614 height 113
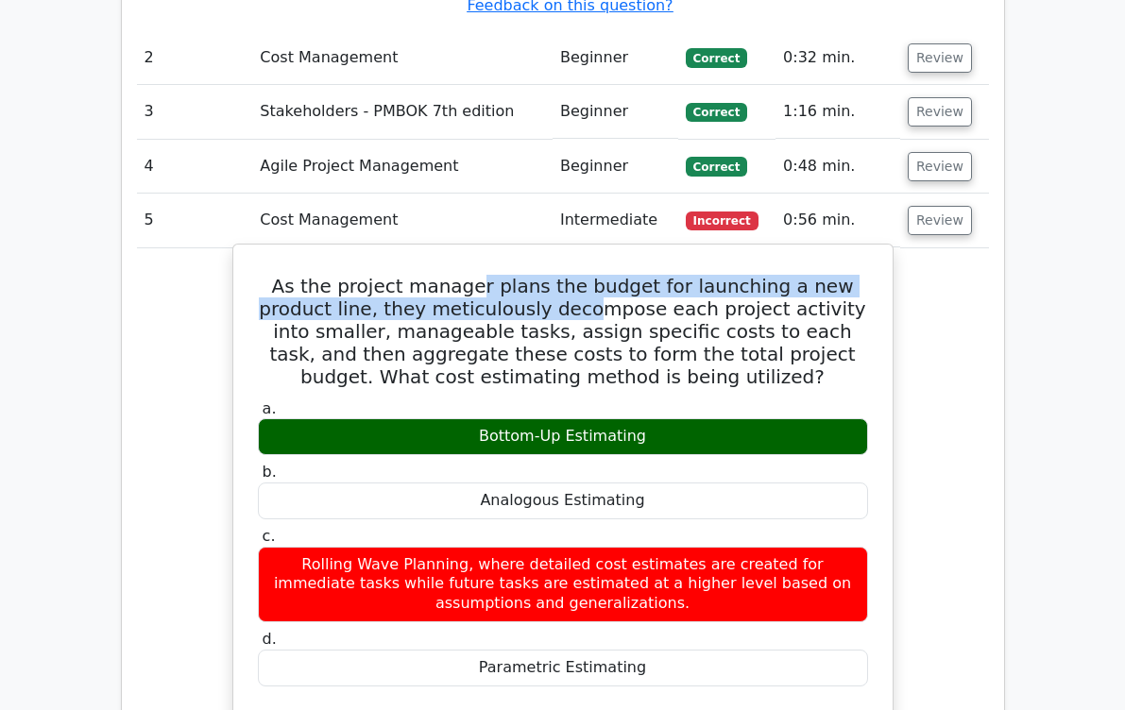
click at [420, 275] on h5 "As the project manager plans the budget for launching a new product line, they …" at bounding box center [563, 331] width 614 height 113
click at [468, 275] on h5 "As the project manager plans the budget for launching a new product line, they …" at bounding box center [563, 331] width 614 height 113
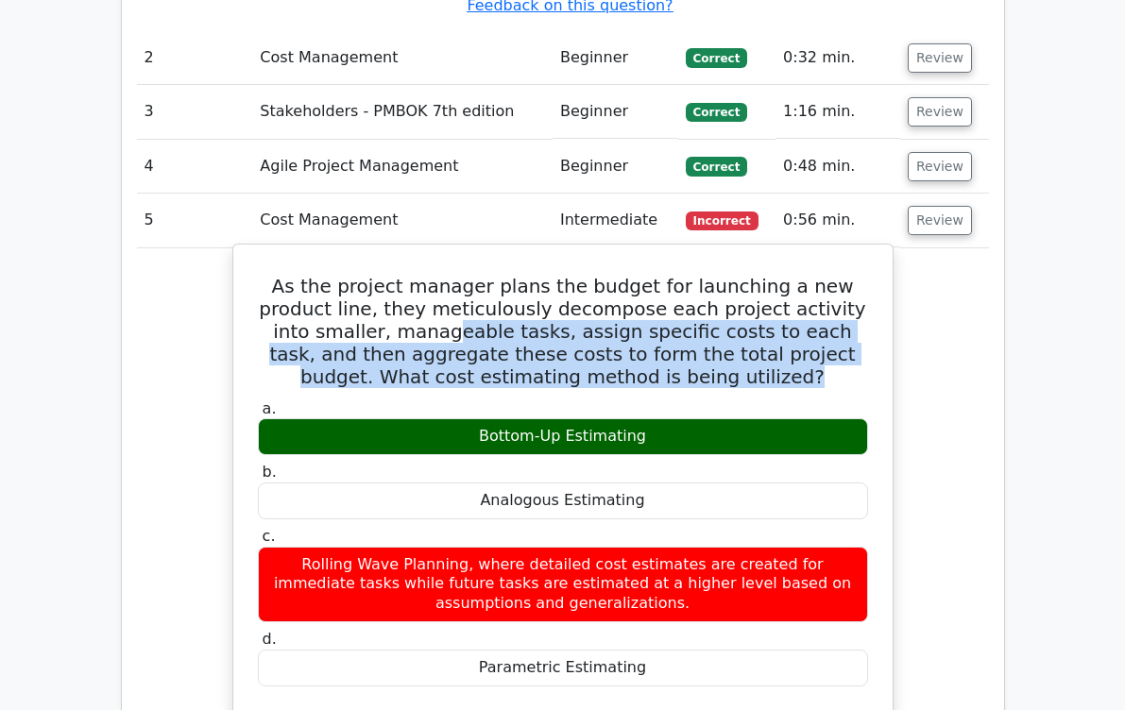
drag, startPoint x: 355, startPoint y: 244, endPoint x: 722, endPoint y: 283, distance: 369.4
click at [722, 283] on h5 "As the project manager plans the budget for launching a new product line, they …" at bounding box center [563, 331] width 614 height 113
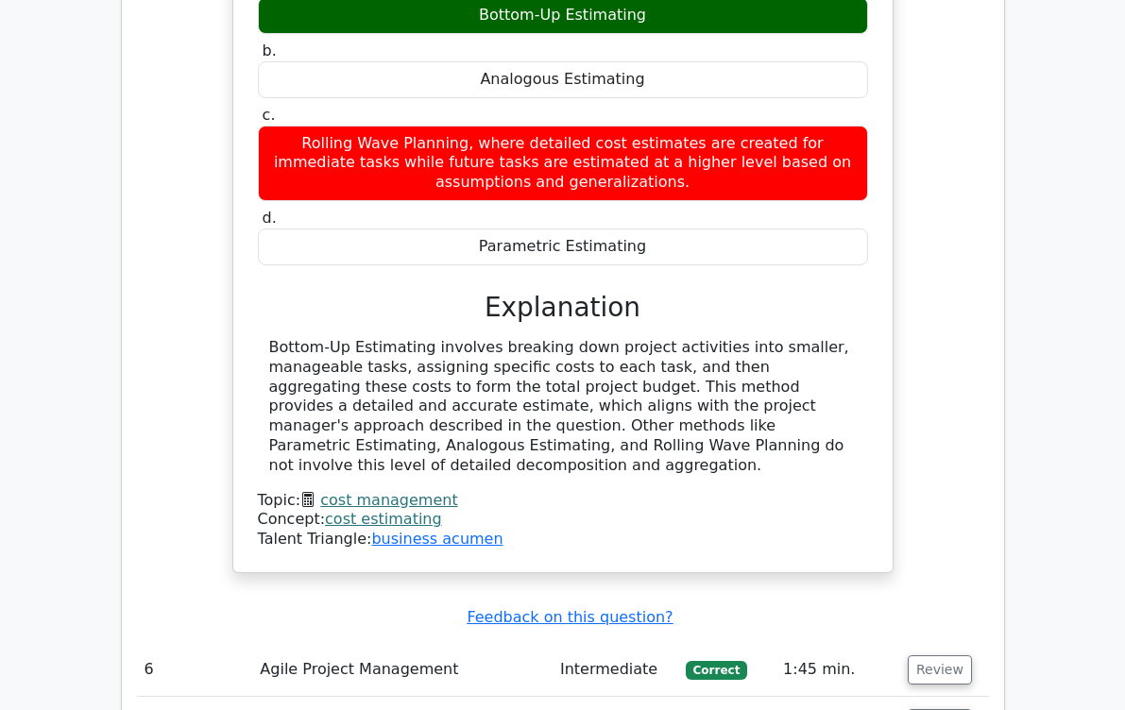
scroll to position [3021, 0]
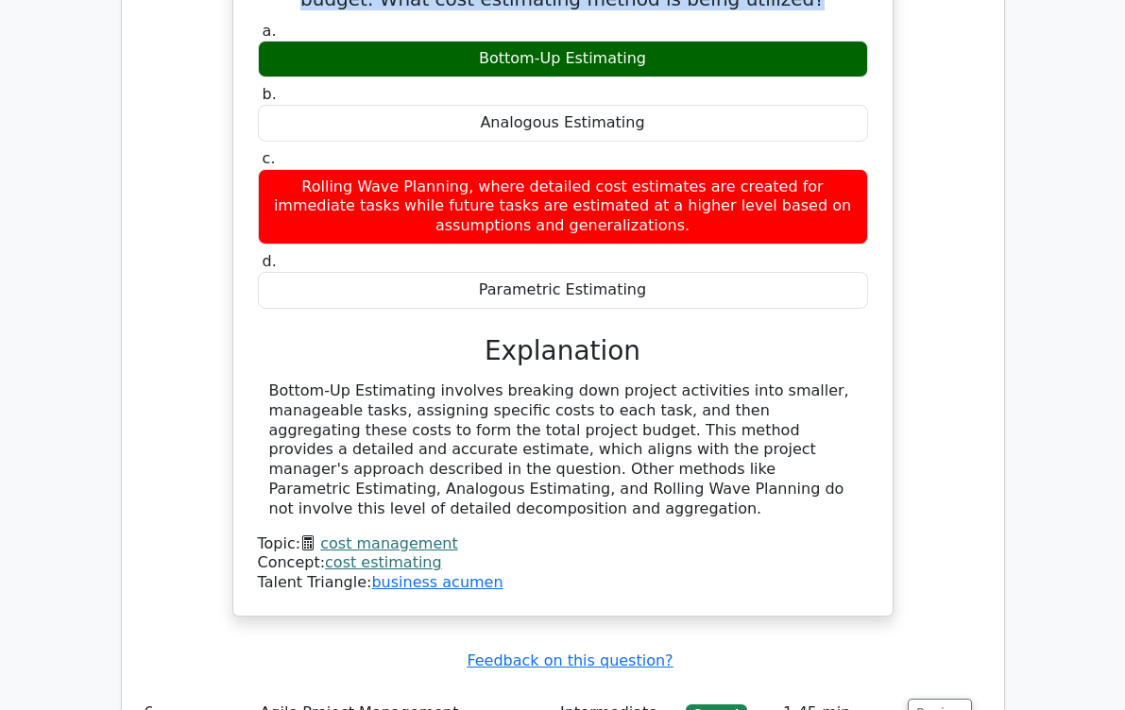
drag, startPoint x: 383, startPoint y: 347, endPoint x: 800, endPoint y: 400, distance: 419.7
click at [800, 400] on div "Bottom-Up Estimating involves breaking down project activities into smaller, ma…" at bounding box center [562, 450] width 587 height 138
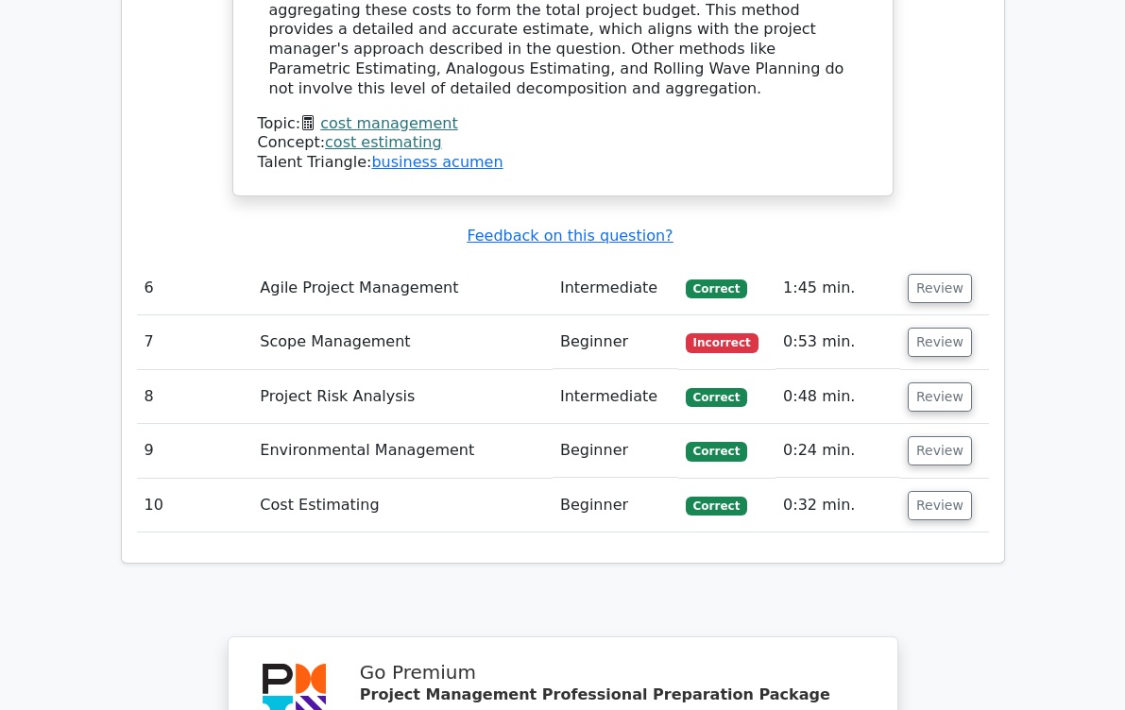
scroll to position [3494, 0]
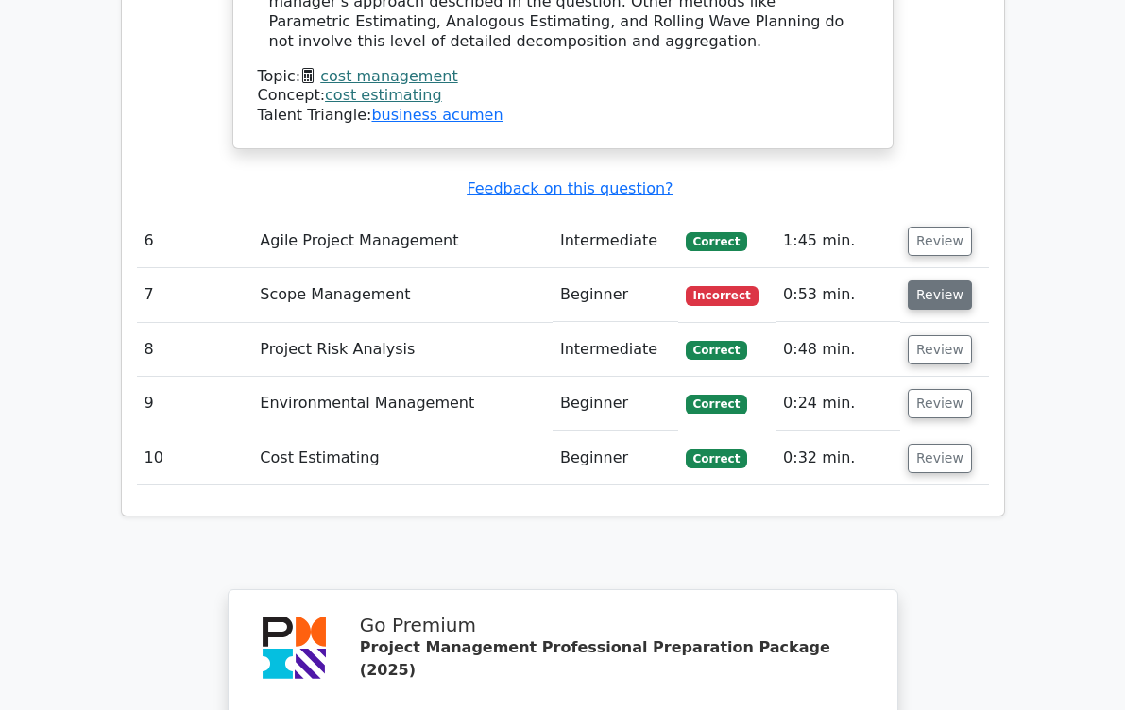
click at [972, 280] on button "Review" at bounding box center [939, 294] width 64 height 29
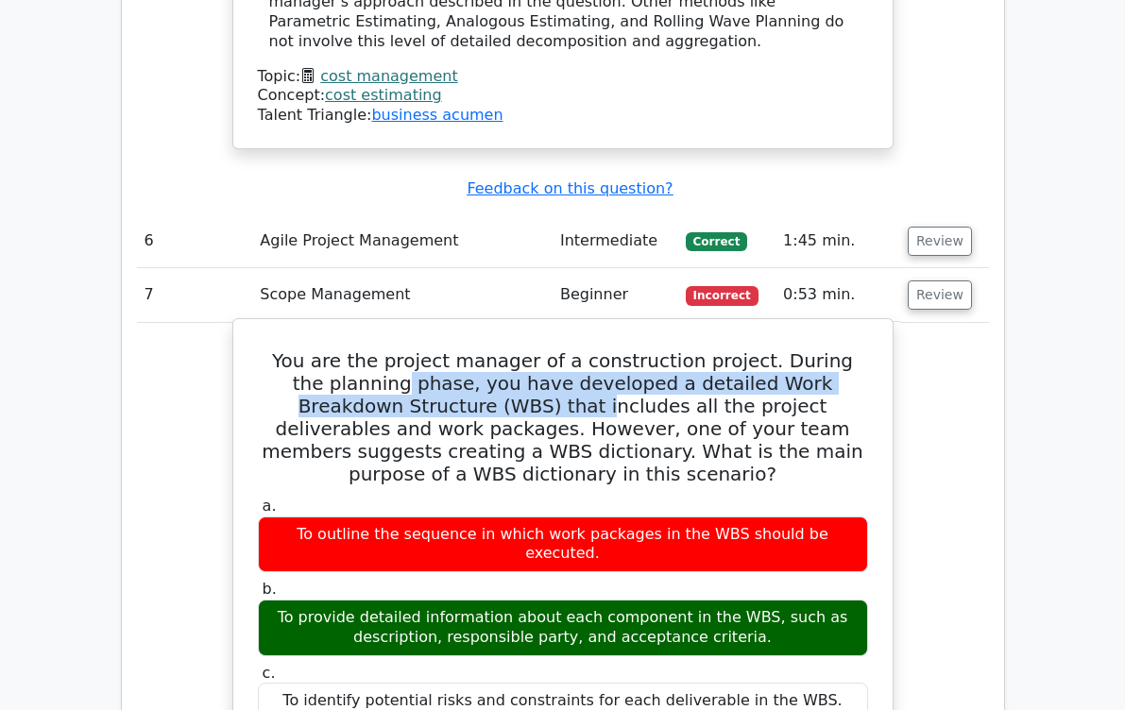
drag, startPoint x: 360, startPoint y: 281, endPoint x: 469, endPoint y: 302, distance: 111.5
click at [469, 349] on h5 "You are the project manager of a construction project. During the planning phas…" at bounding box center [563, 417] width 614 height 136
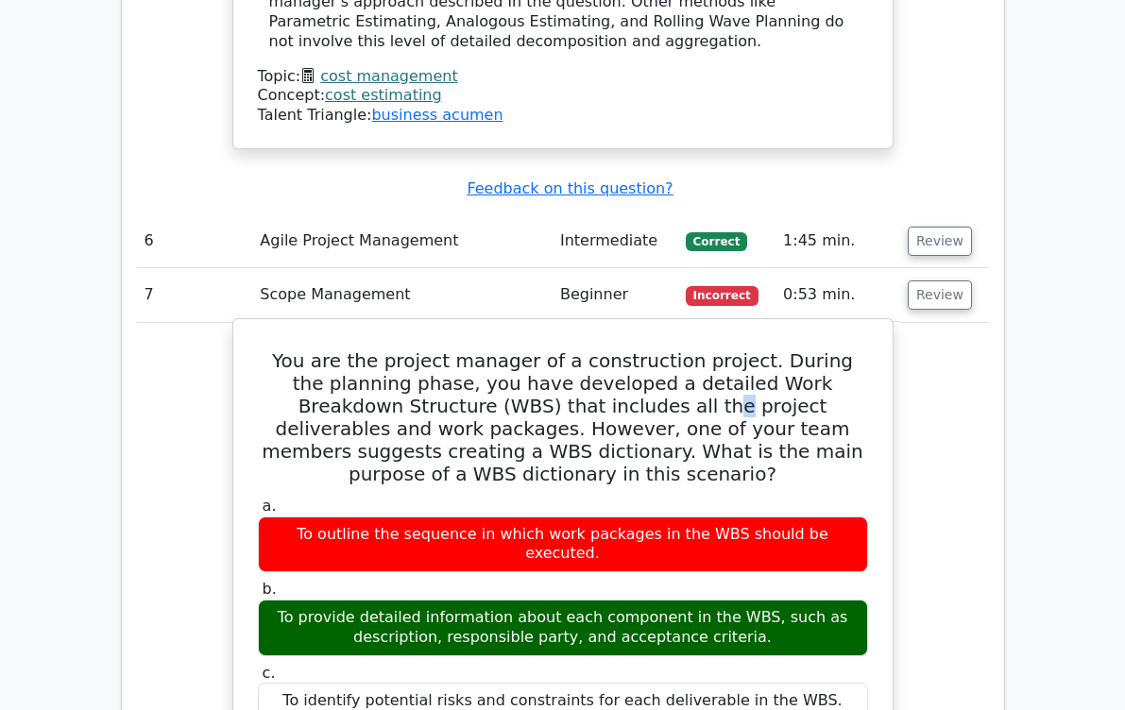
drag, startPoint x: 469, startPoint y: 302, endPoint x: 584, endPoint y: 294, distance: 114.6
click at [584, 349] on h5 "You are the project manager of a construction project. During the planning phas…" at bounding box center [563, 417] width 614 height 136
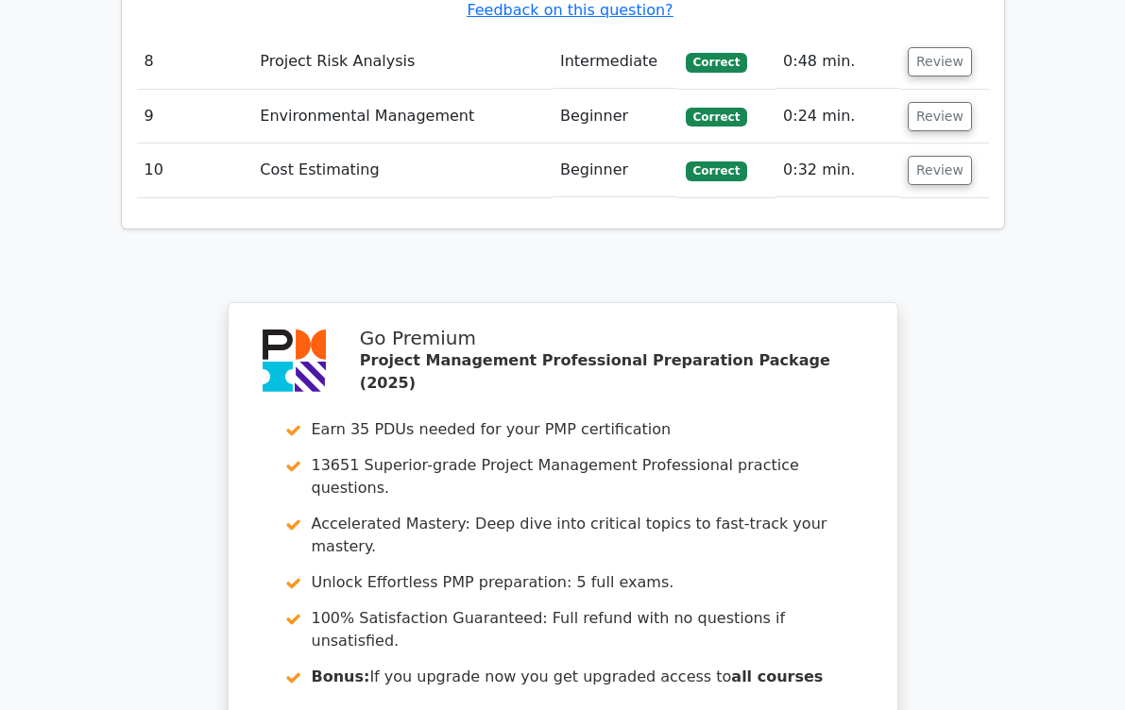
scroll to position [5099, 0]
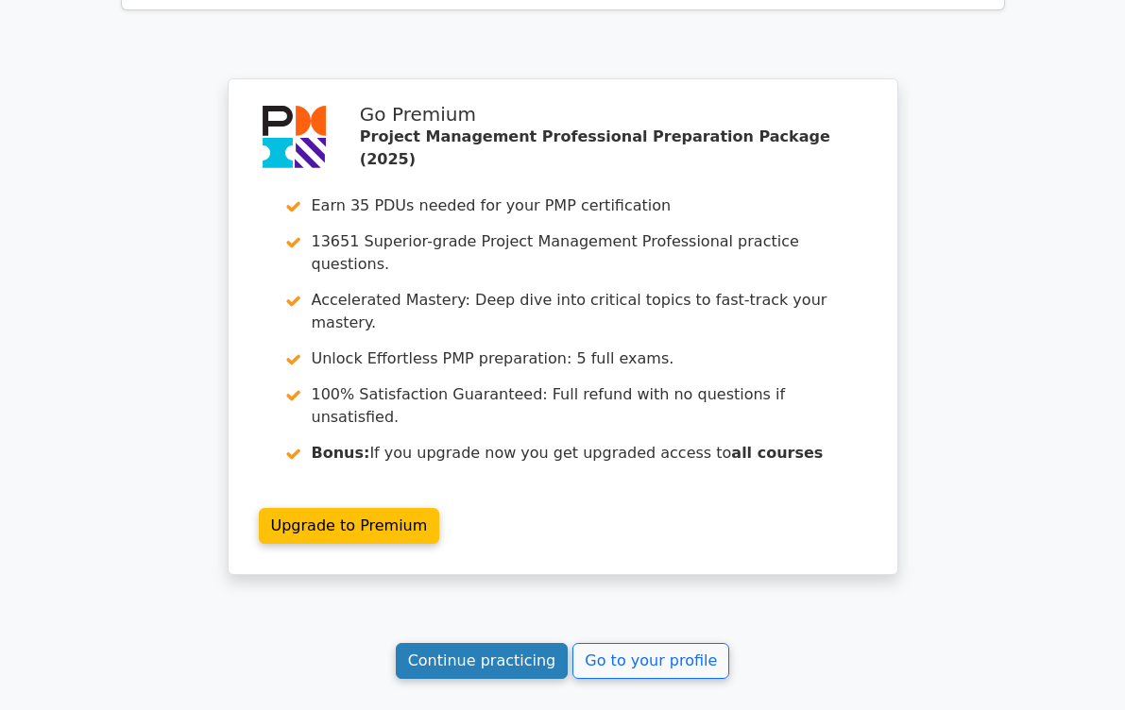
click at [496, 643] on link "Continue practicing" at bounding box center [482, 661] width 173 height 36
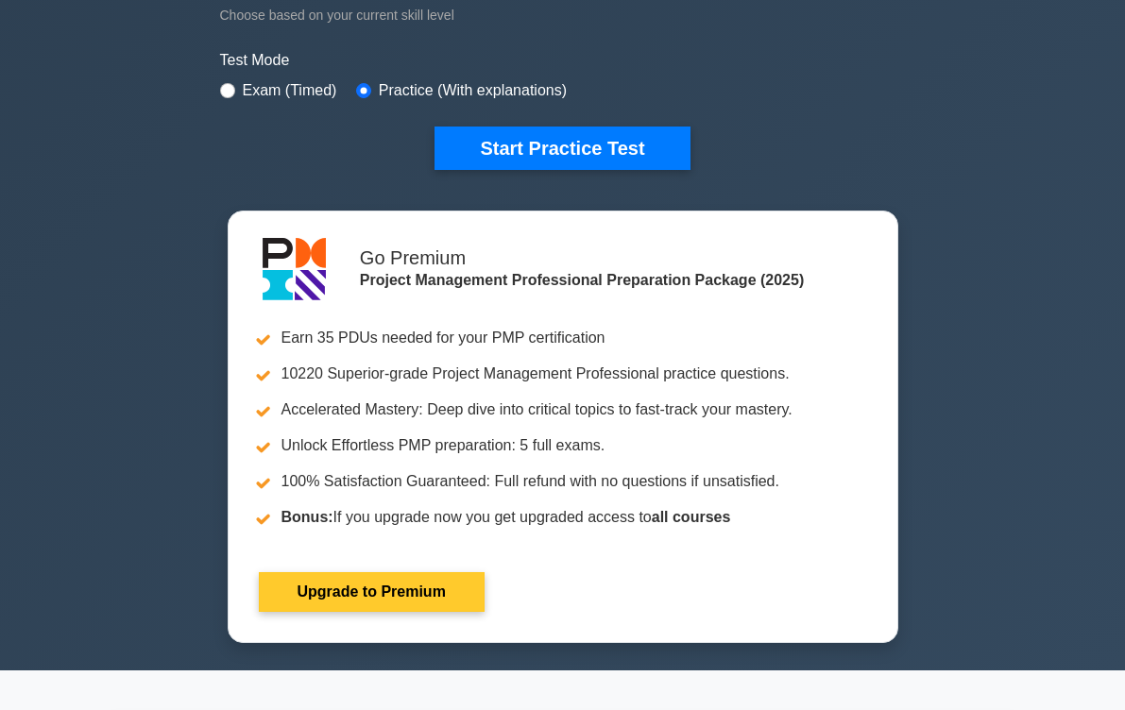
scroll to position [567, 0]
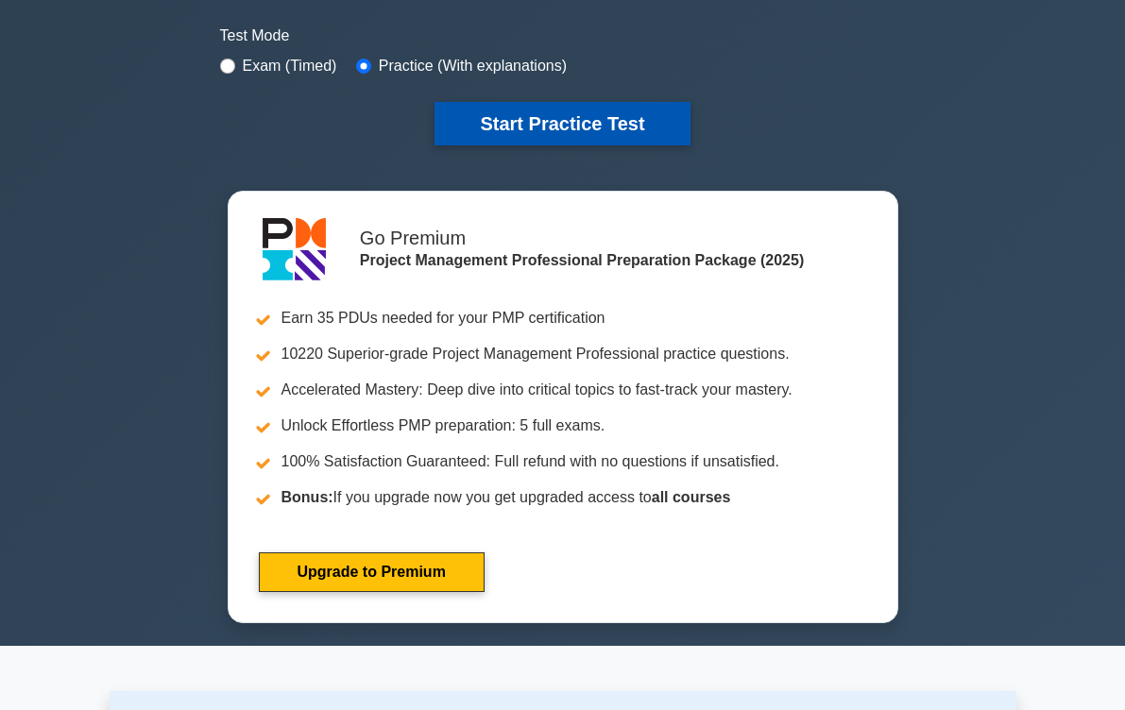
click at [476, 122] on button "Start Practice Test" at bounding box center [561, 123] width 255 height 43
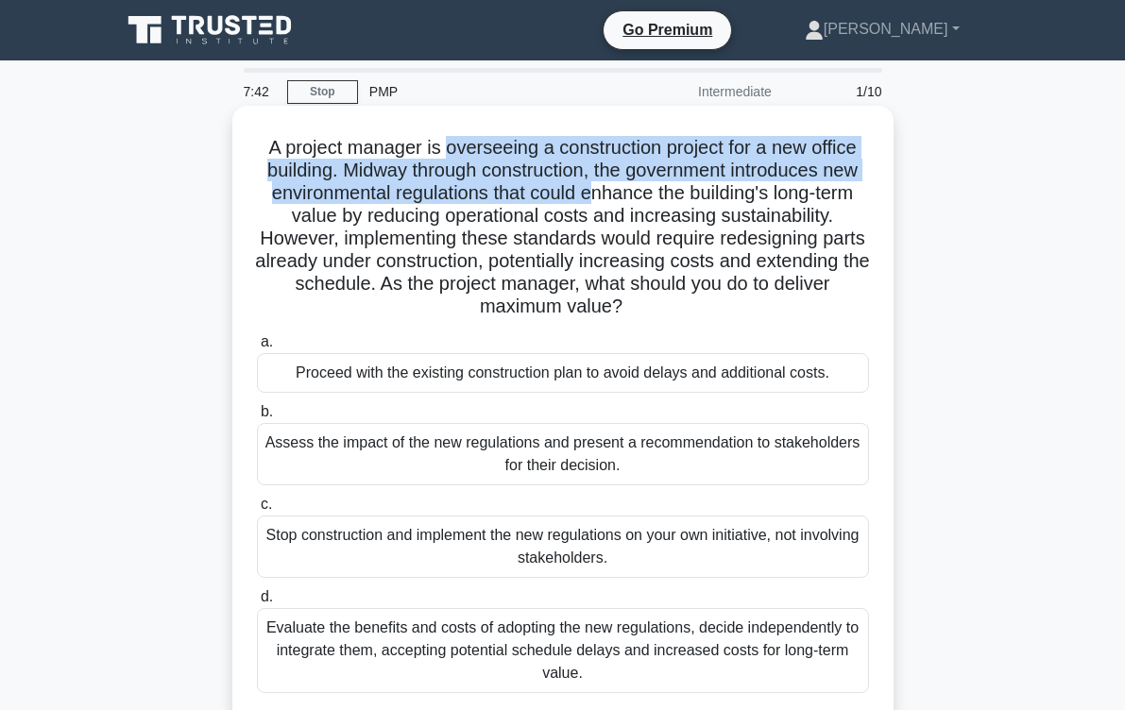
drag, startPoint x: 443, startPoint y: 156, endPoint x: 633, endPoint y: 197, distance: 194.3
click at [633, 197] on h5 "A project manager is overseeing a construction project for a new office buildin…" at bounding box center [563, 227] width 616 height 183
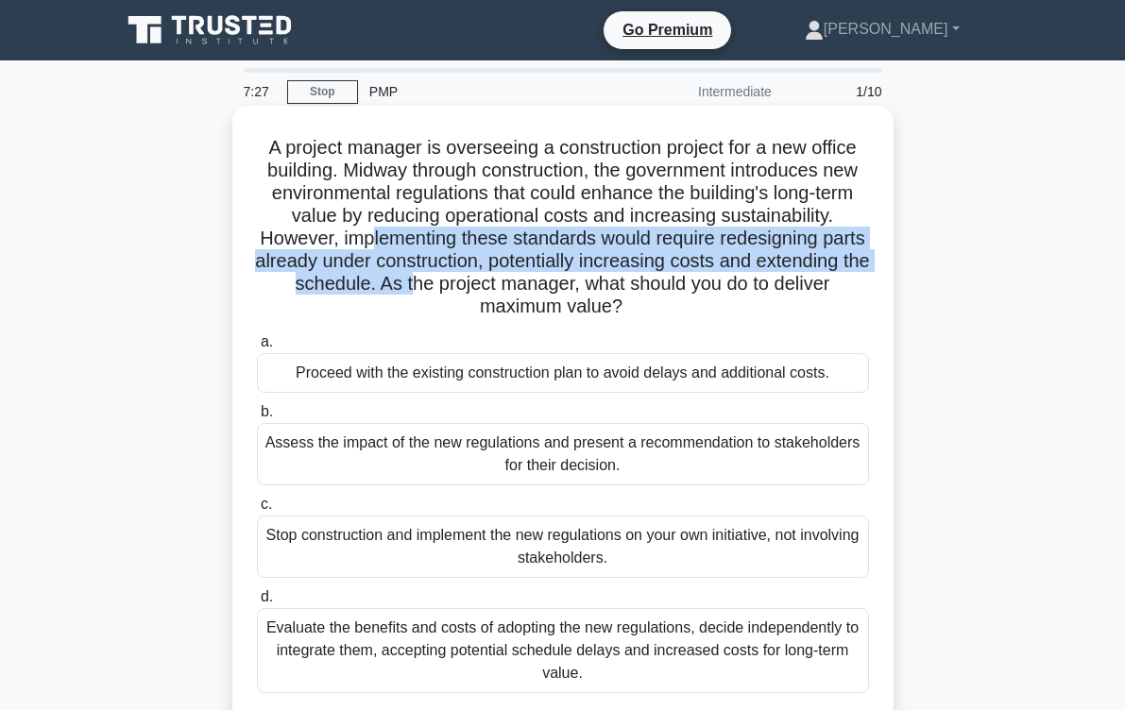
drag, startPoint x: 391, startPoint y: 245, endPoint x: 496, endPoint y: 282, distance: 111.1
click at [496, 282] on h5 "A project manager is overseeing a construction project for a new office buildin…" at bounding box center [563, 227] width 616 height 183
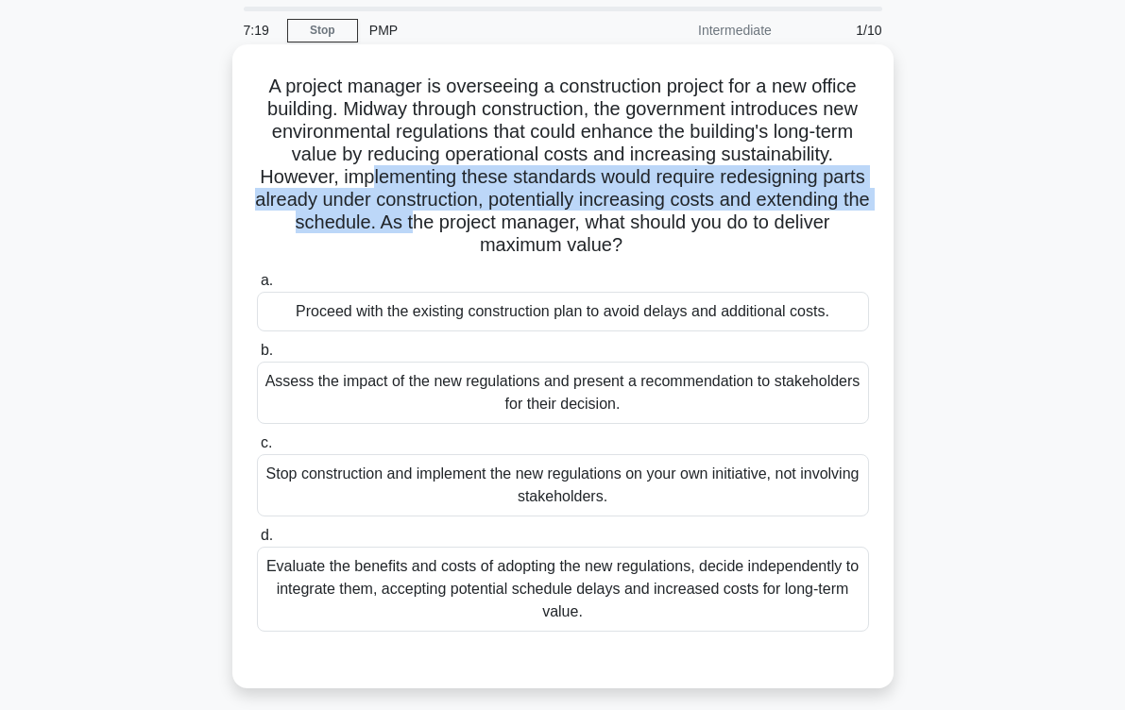
scroll to position [94, 0]
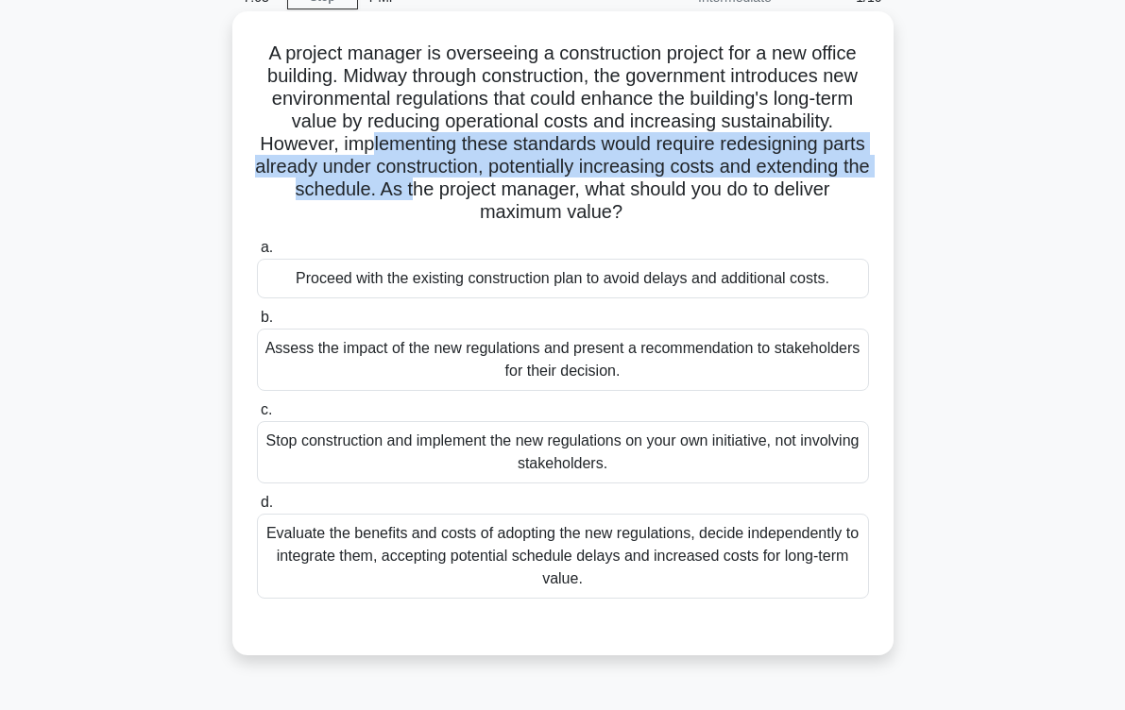
click at [492, 354] on div "Assess the impact of the new regulations and present a recommendation to stakeh…" at bounding box center [563, 360] width 612 height 62
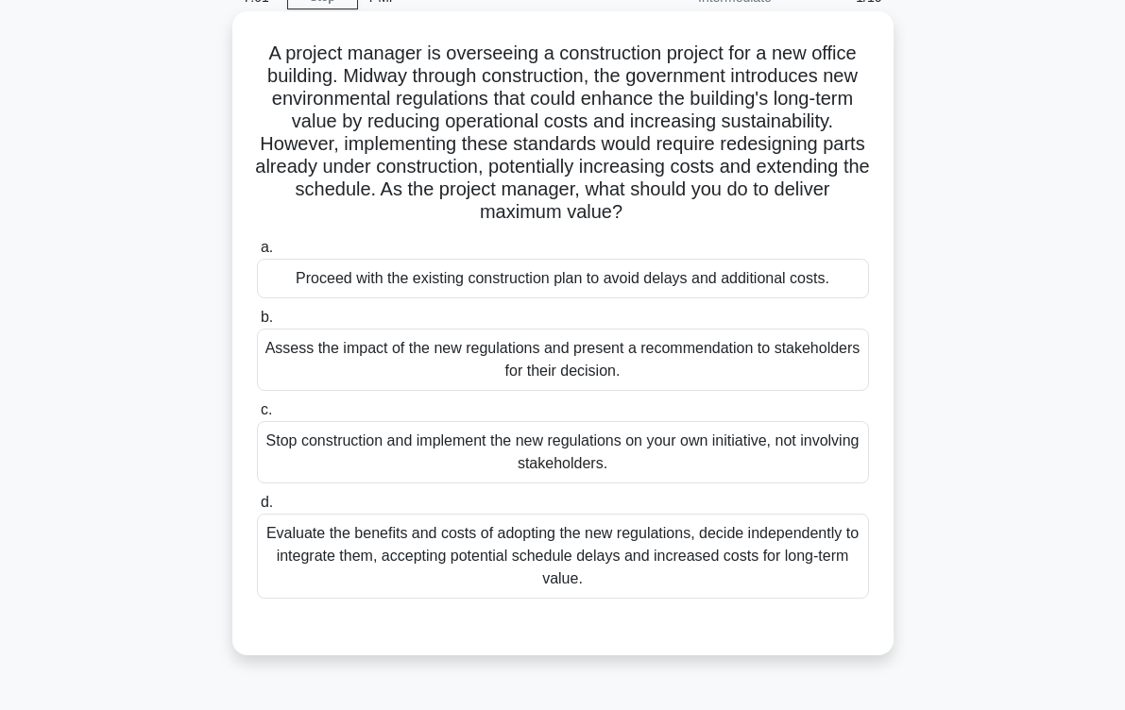
drag, startPoint x: 492, startPoint y: 354, endPoint x: 492, endPoint y: 377, distance: 22.7
click at [492, 376] on div "Assess the impact of the new regulations and present a recommendation to stakeh…" at bounding box center [563, 360] width 612 height 62
click at [257, 324] on input "b. Assess the impact of the new regulations and present a recommendation to sta…" at bounding box center [257, 318] width 0 height 12
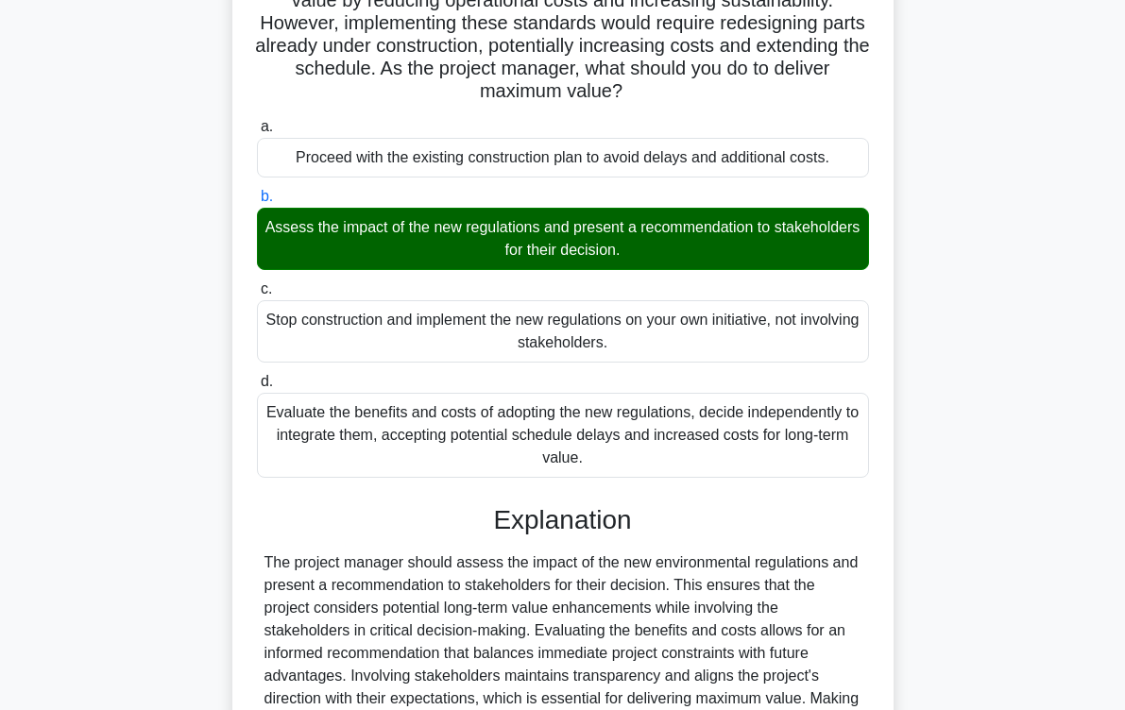
scroll to position [432, 0]
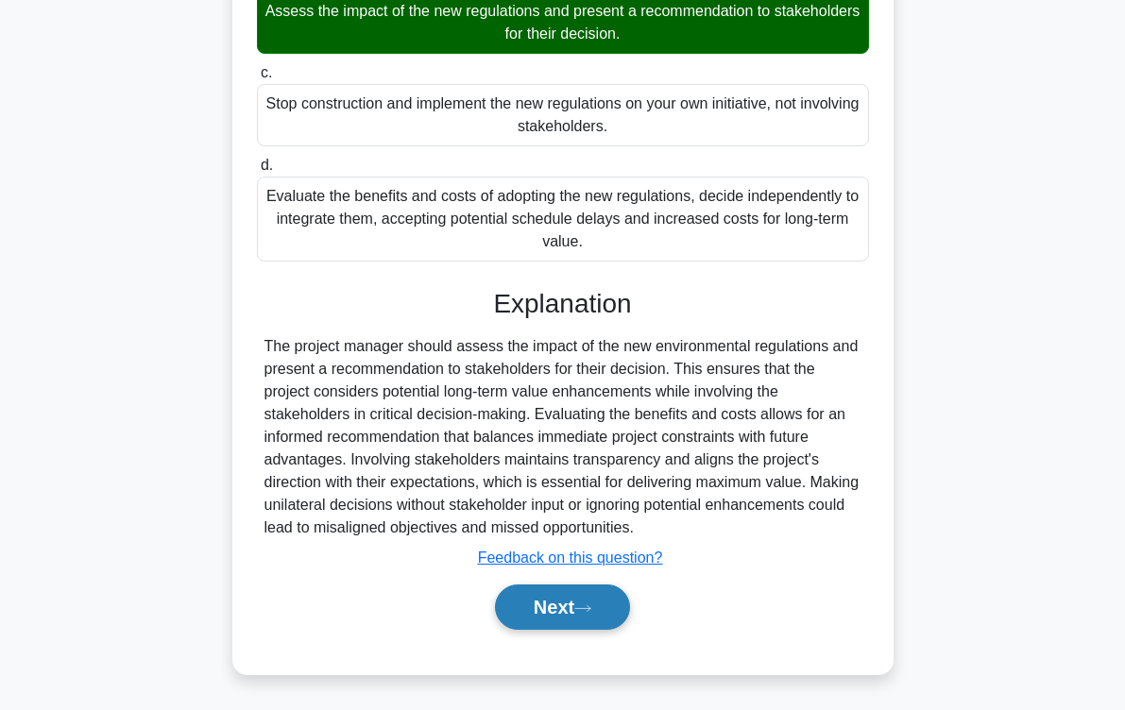
click at [559, 606] on button "Next" at bounding box center [562, 606] width 135 height 45
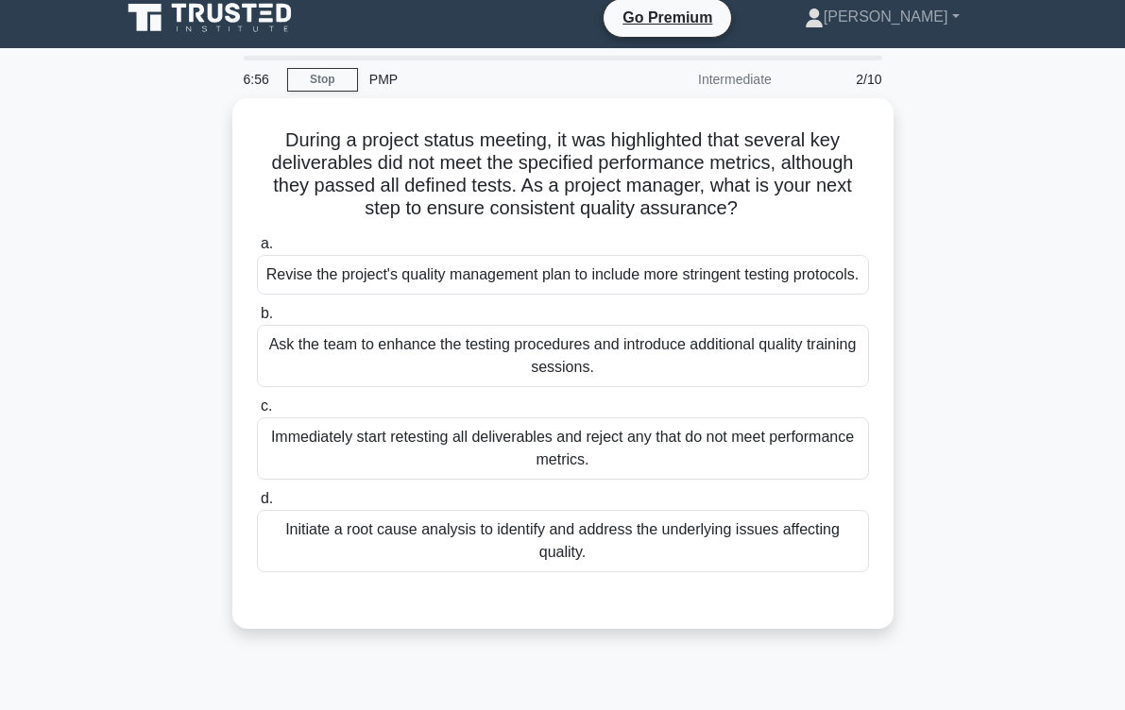
scroll to position [0, 0]
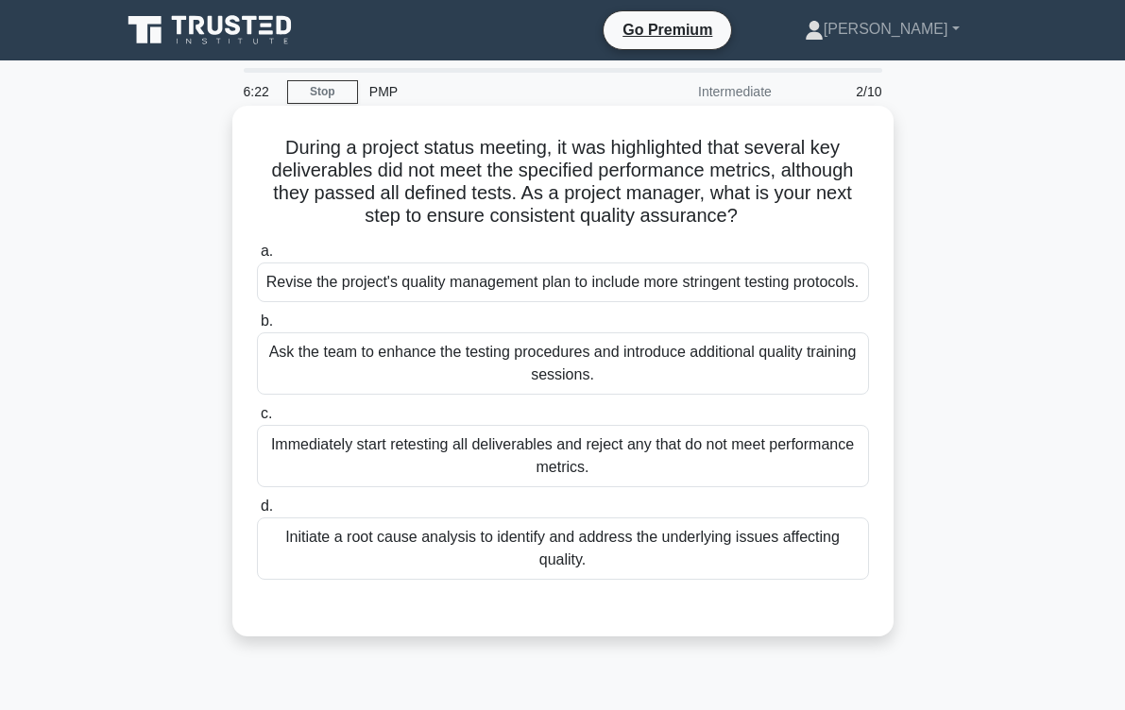
click at [529, 580] on div "Initiate a root cause analysis to identify and address the underlying issues af…" at bounding box center [563, 548] width 612 height 62
click at [257, 513] on input "d. Initiate a root cause analysis to identify and address the underlying issues…" at bounding box center [257, 506] width 0 height 12
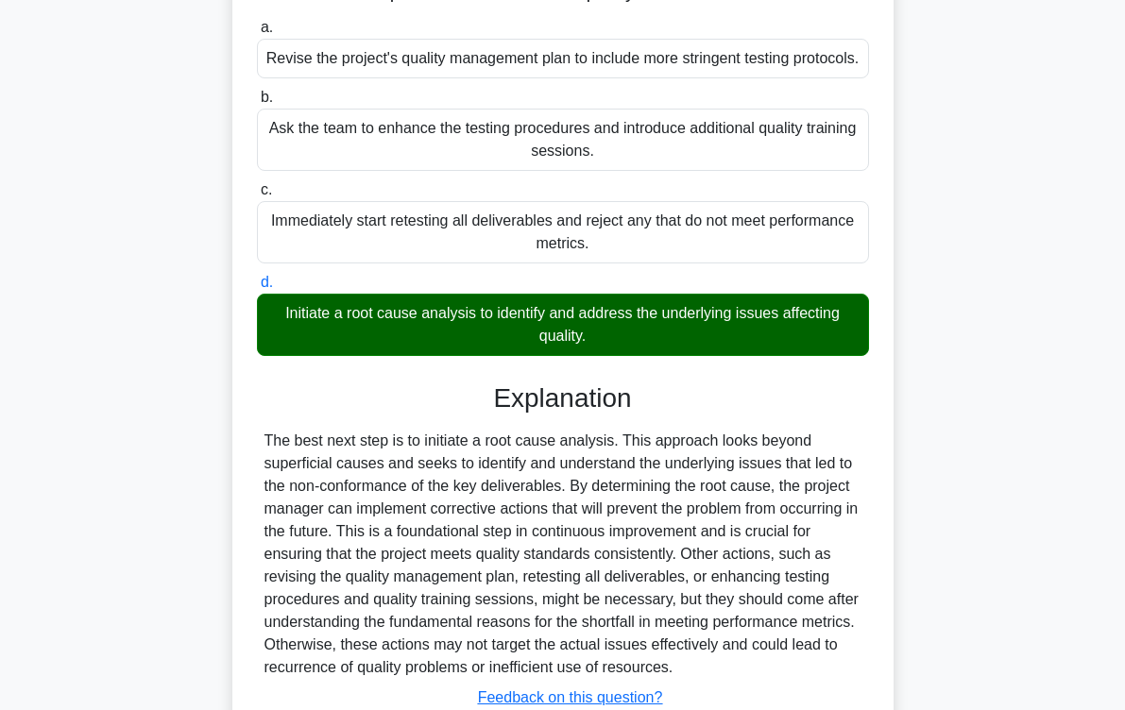
scroll to position [387, 0]
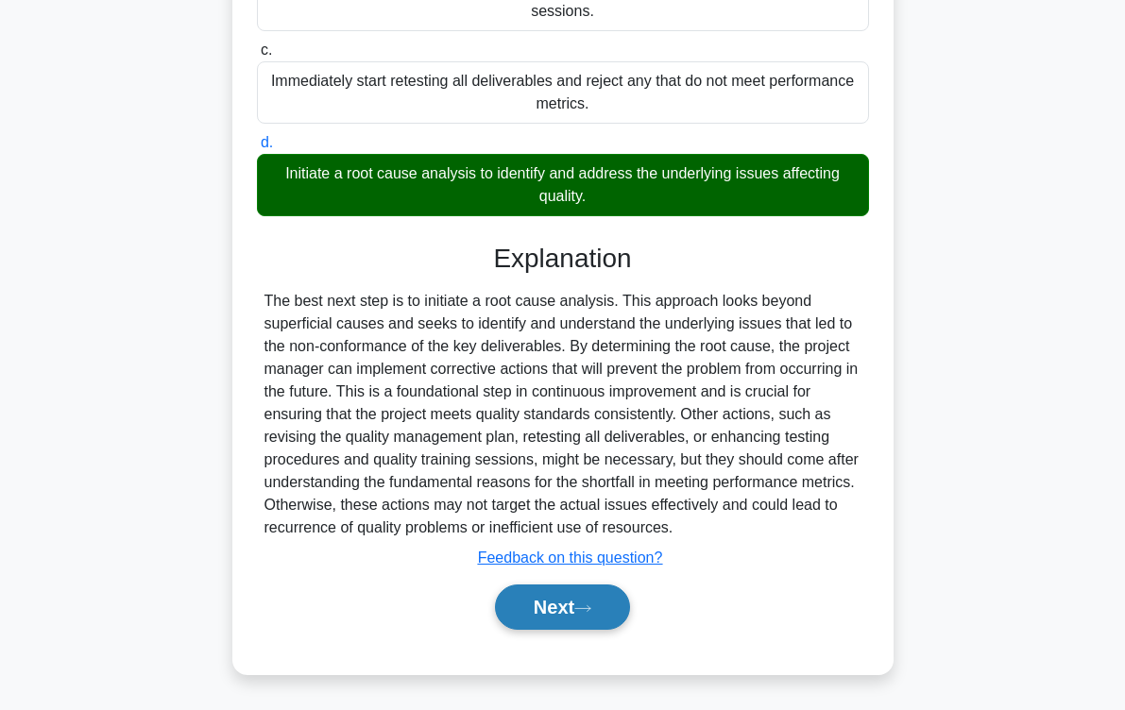
click at [570, 610] on button "Next" at bounding box center [562, 606] width 135 height 45
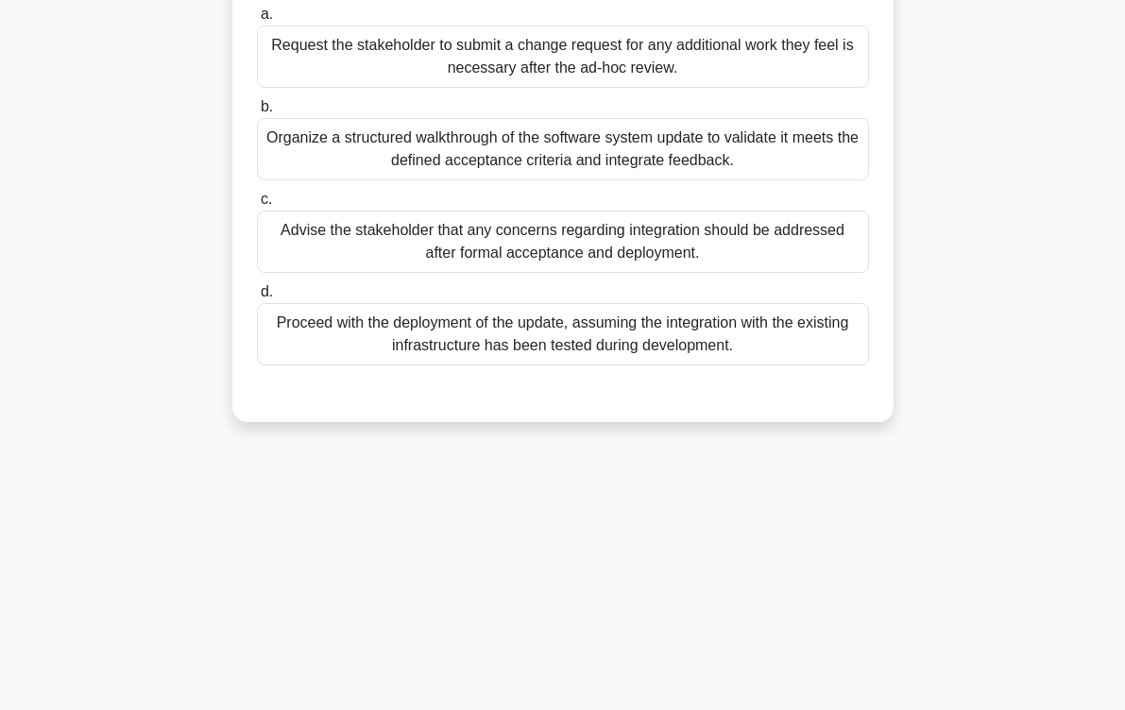
scroll to position [0, 0]
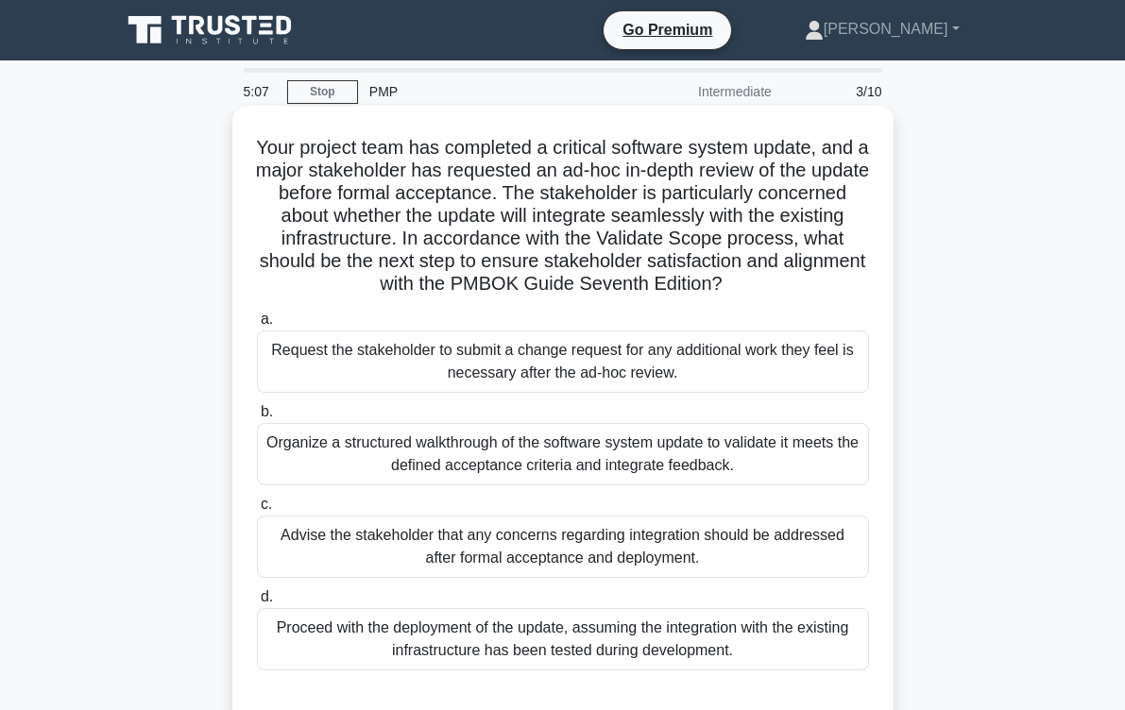
click at [505, 378] on div "Request the stakeholder to submit a change request for any additional work they…" at bounding box center [563, 361] width 612 height 62
click at [257, 326] on input "a. Request the stakeholder to submit a change request for any additional work t…" at bounding box center [257, 319] width 0 height 12
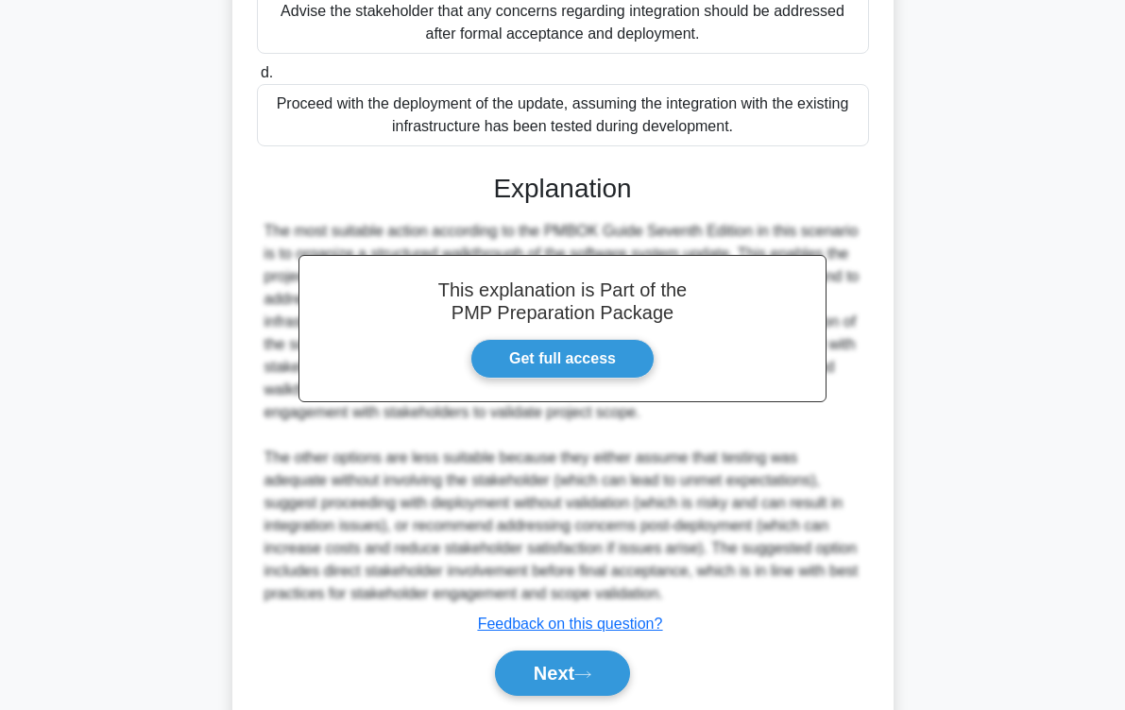
scroll to position [567, 0]
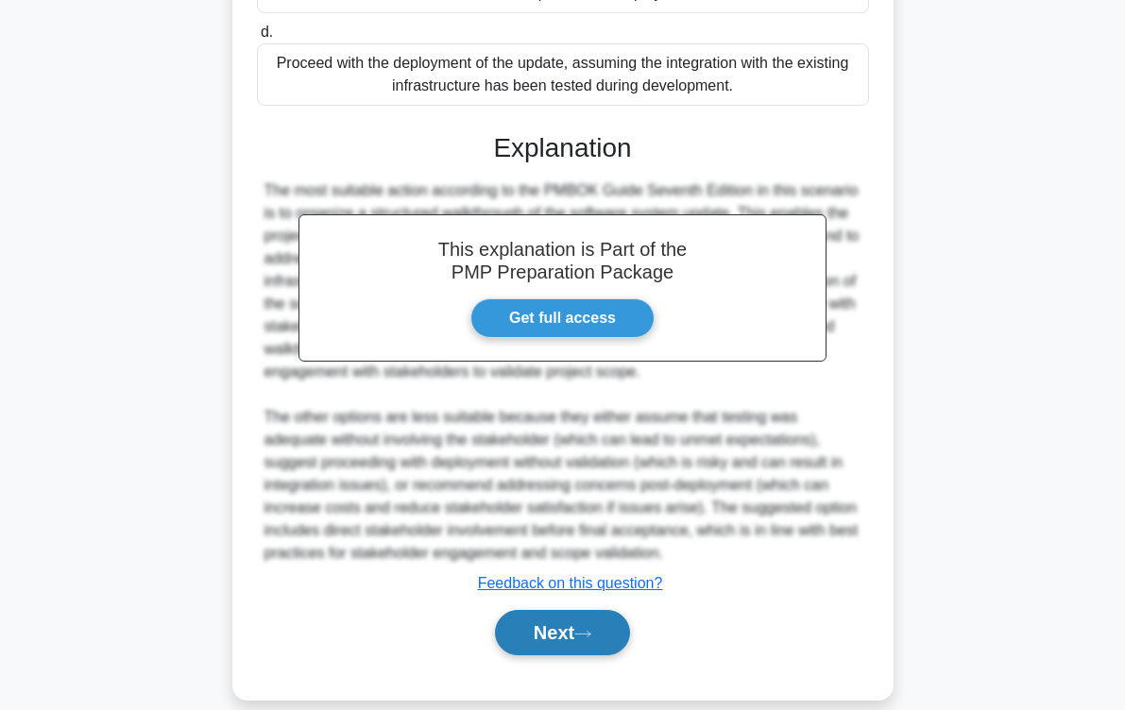
click at [566, 639] on button "Next" at bounding box center [562, 632] width 135 height 45
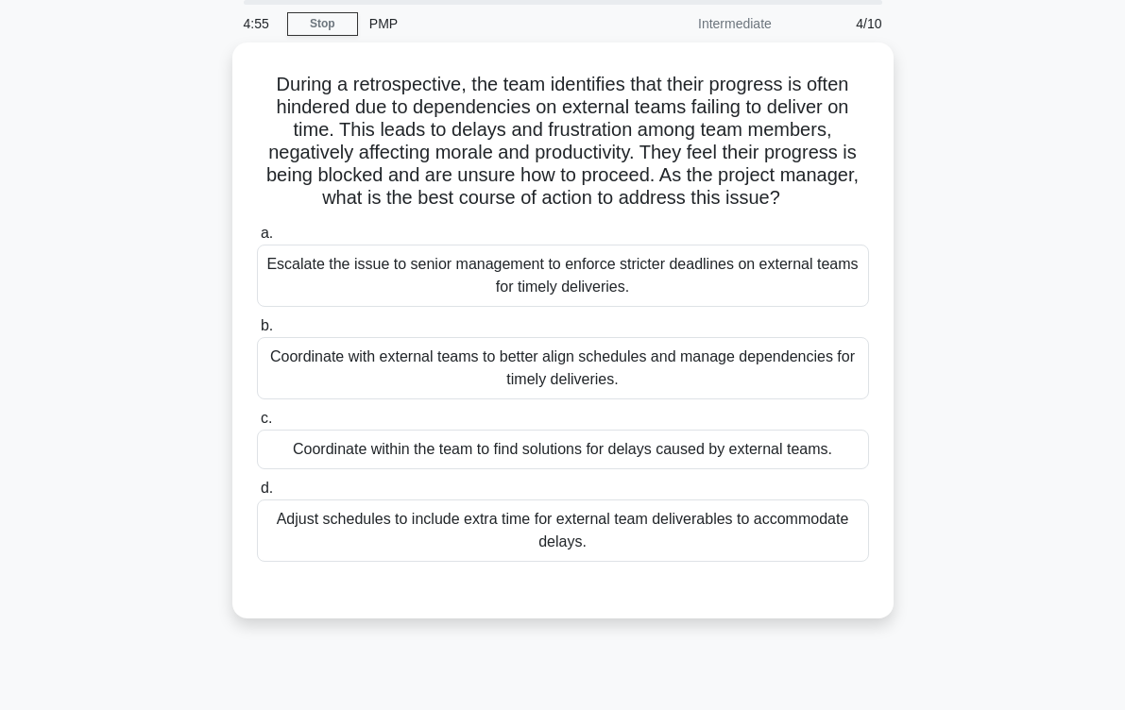
scroll to position [0, 0]
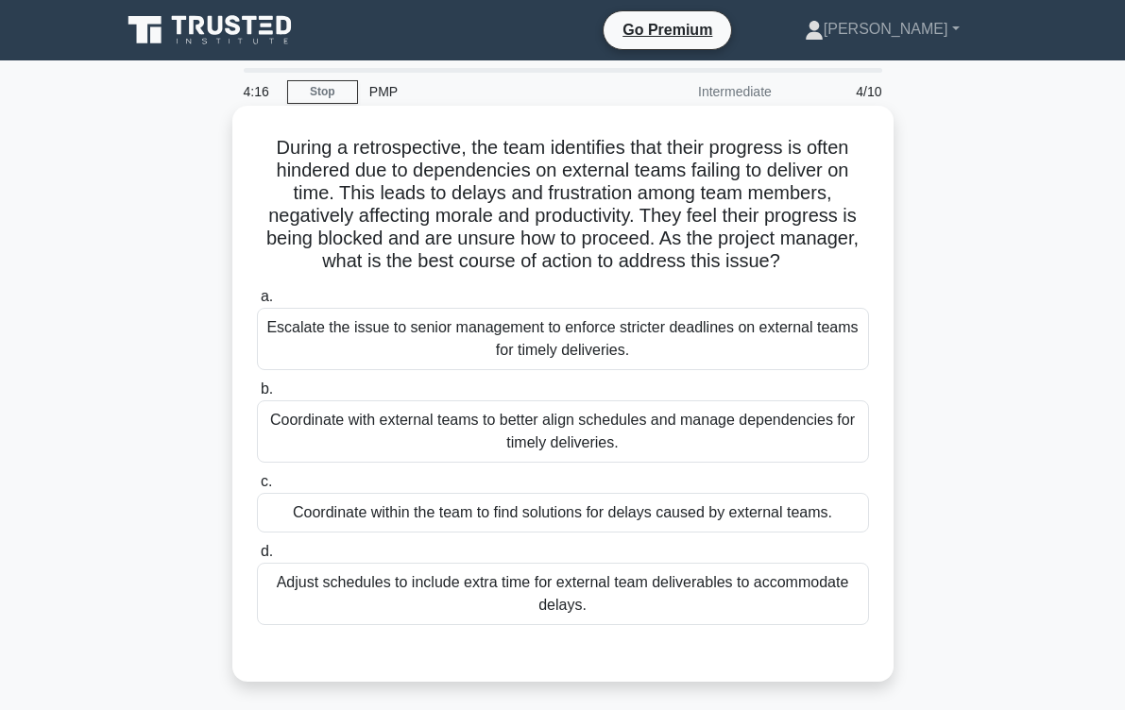
click at [432, 437] on div "Coordinate with external teams to better align schedules and manage dependencie…" at bounding box center [563, 431] width 612 height 62
click at [257, 396] on input "b. Coordinate with external teams to better align schedules and manage dependen…" at bounding box center [257, 389] width 0 height 12
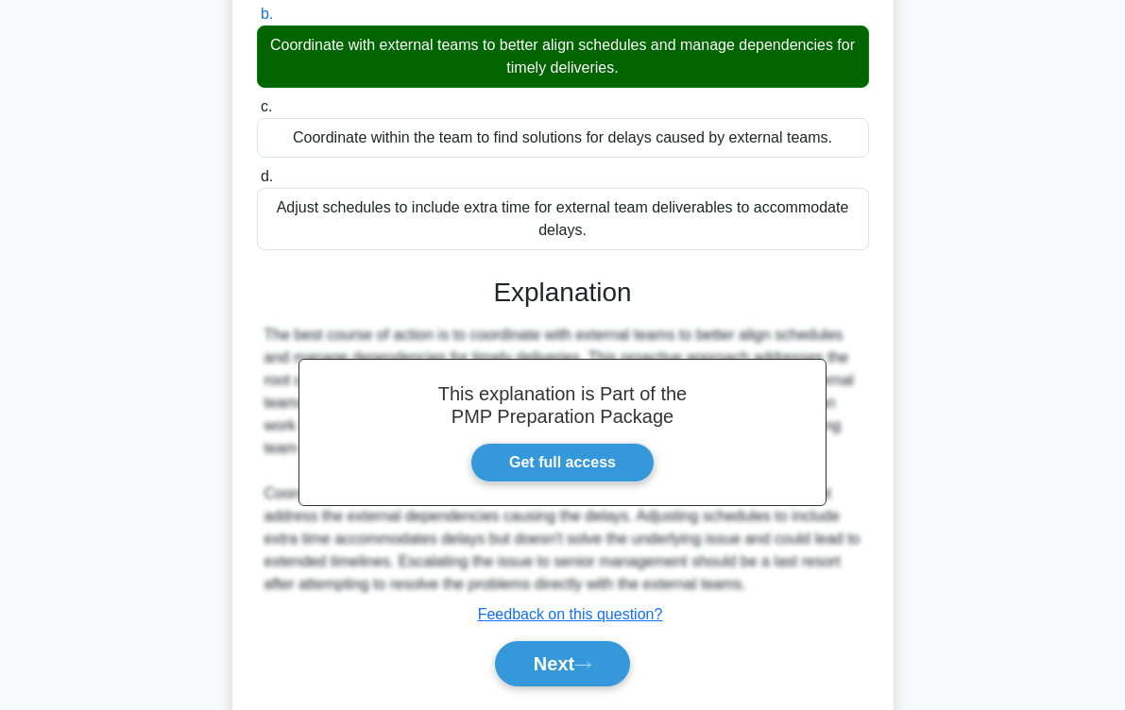
scroll to position [378, 0]
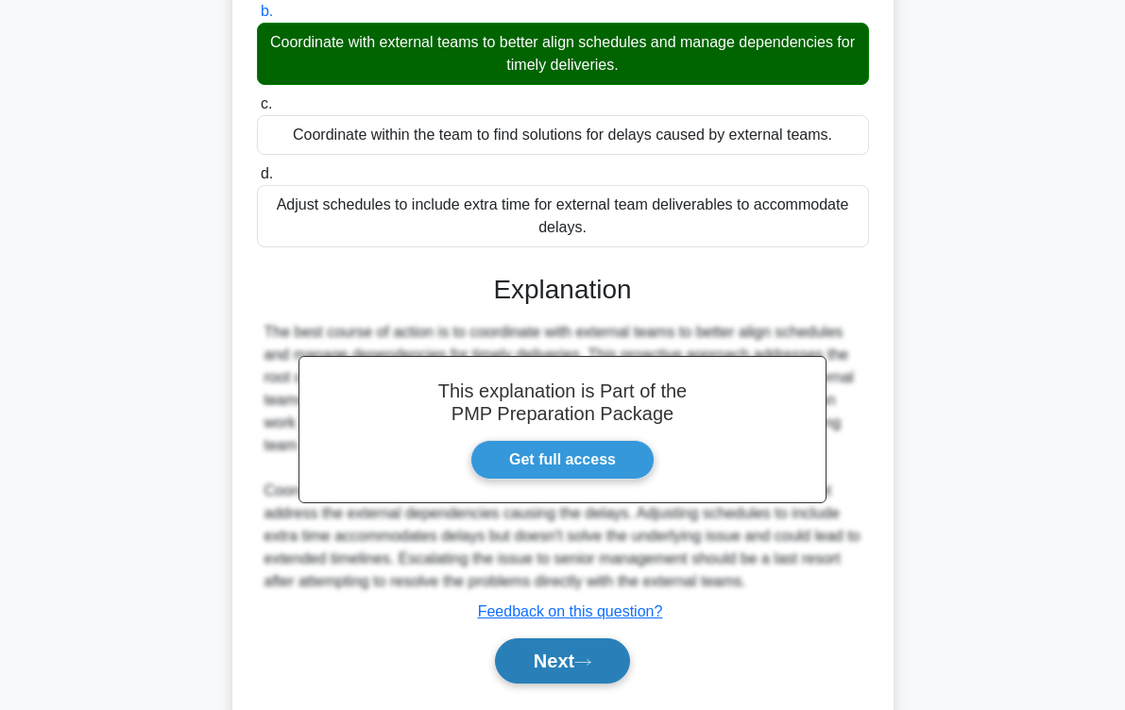
click at [605, 663] on button "Next" at bounding box center [562, 660] width 135 height 45
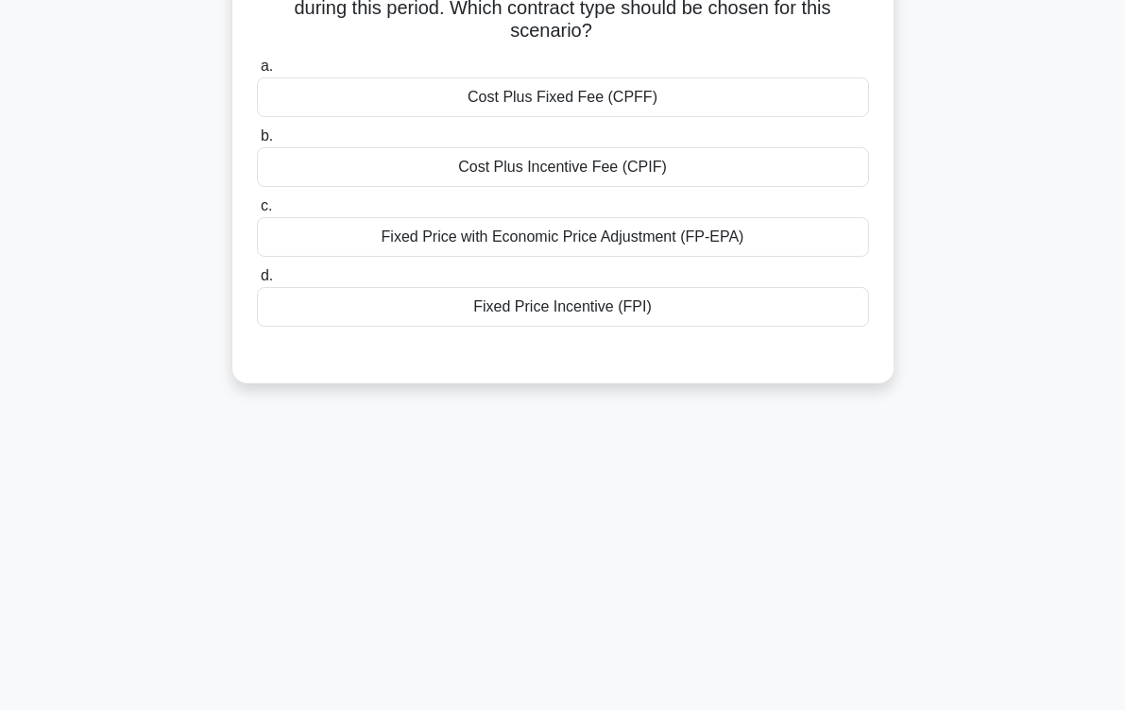
scroll to position [0, 0]
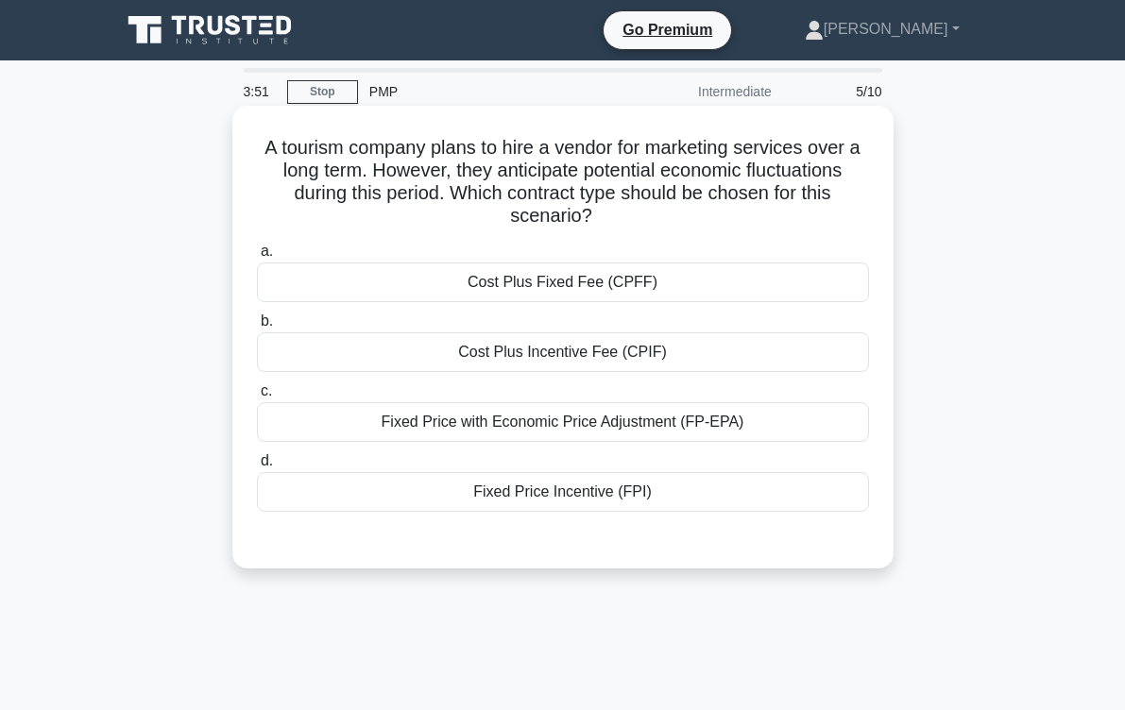
click at [641, 502] on div "Fixed Price Incentive (FPI)" at bounding box center [563, 492] width 612 height 40
click at [257, 467] on input "d. Fixed Price Incentive (FPI)" at bounding box center [257, 461] width 0 height 12
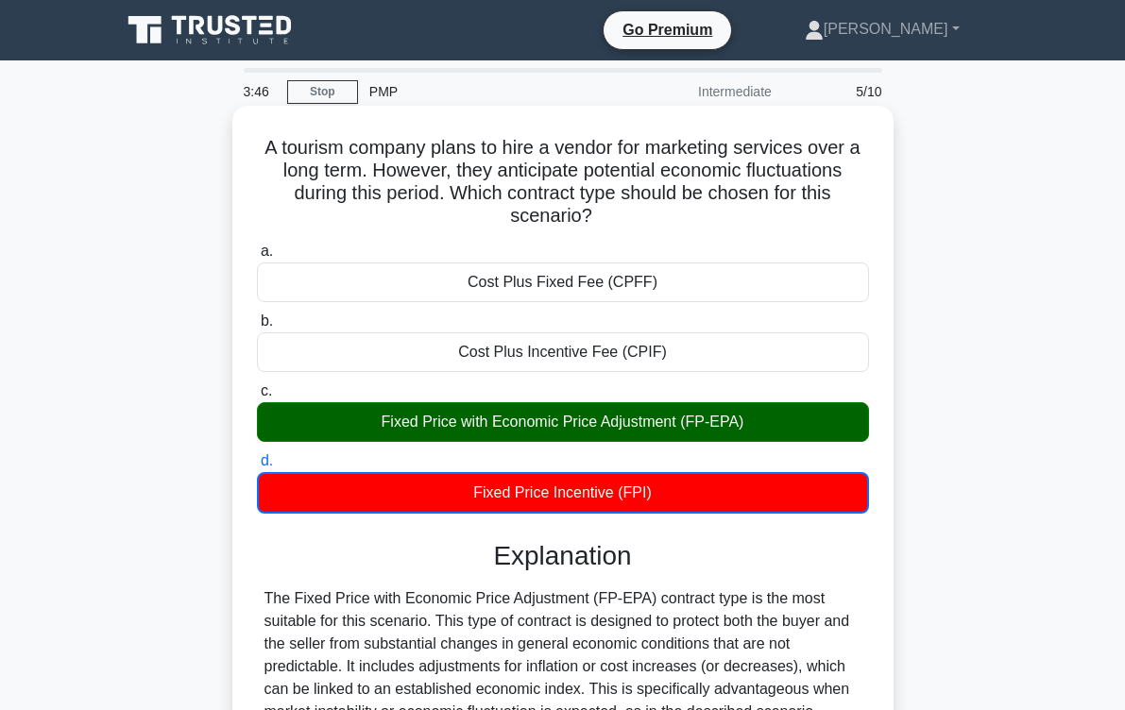
click at [664, 429] on div "Fixed Price with Economic Price Adjustment (FP-EPA)" at bounding box center [563, 422] width 612 height 40
click at [257, 398] on input "c. Fixed Price with Economic Price Adjustment (FP-EPA)" at bounding box center [257, 391] width 0 height 12
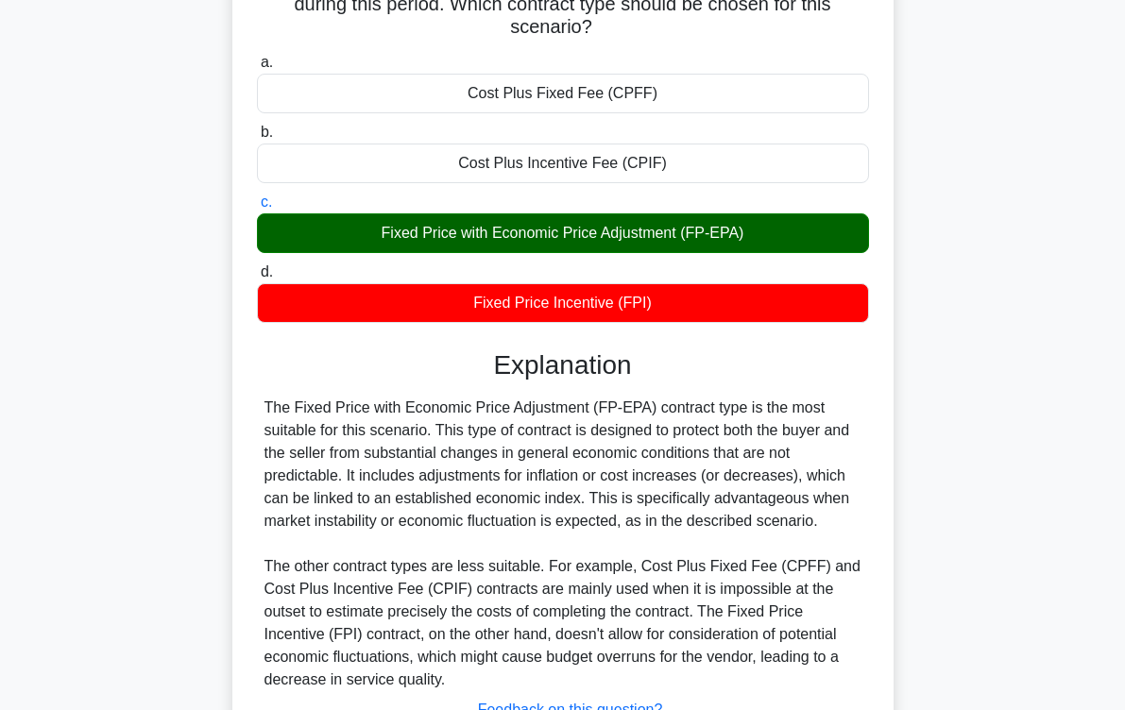
scroll to position [342, 0]
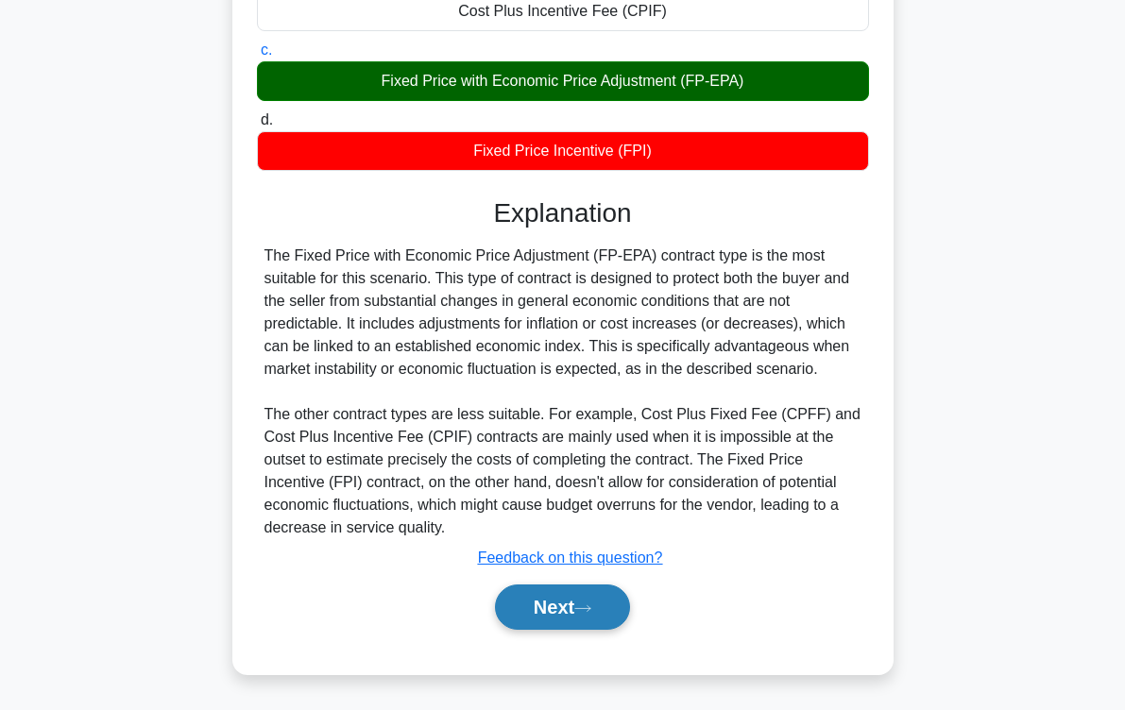
click at [601, 605] on button "Next" at bounding box center [562, 606] width 135 height 45
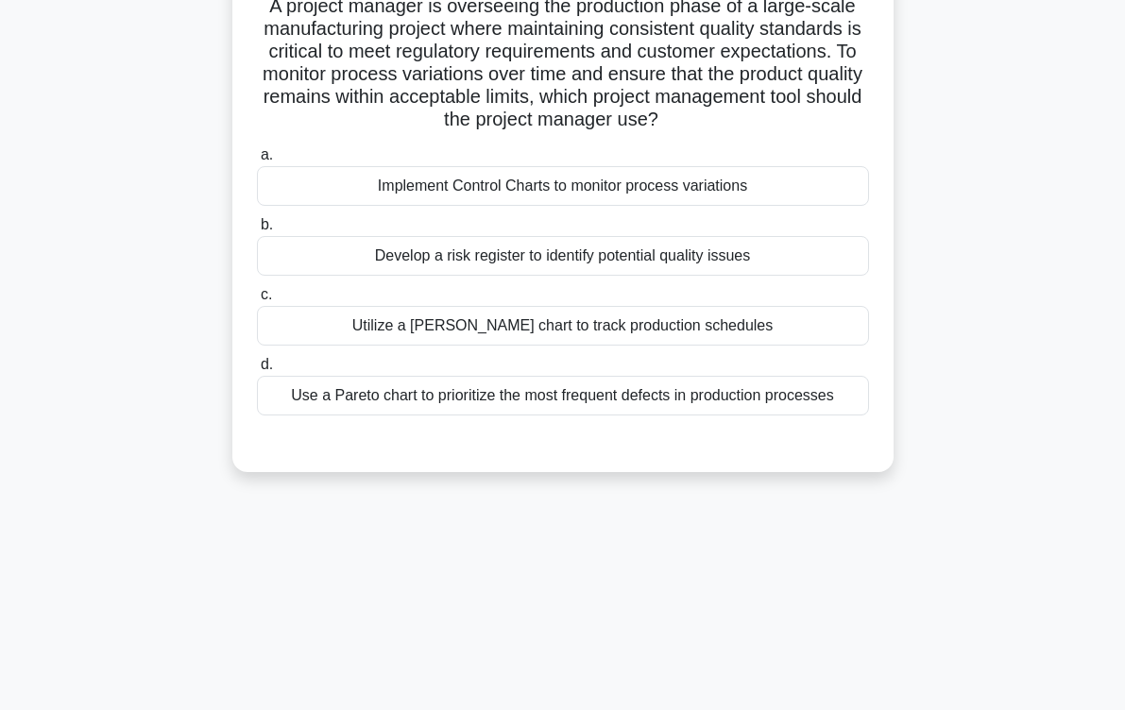
scroll to position [0, 0]
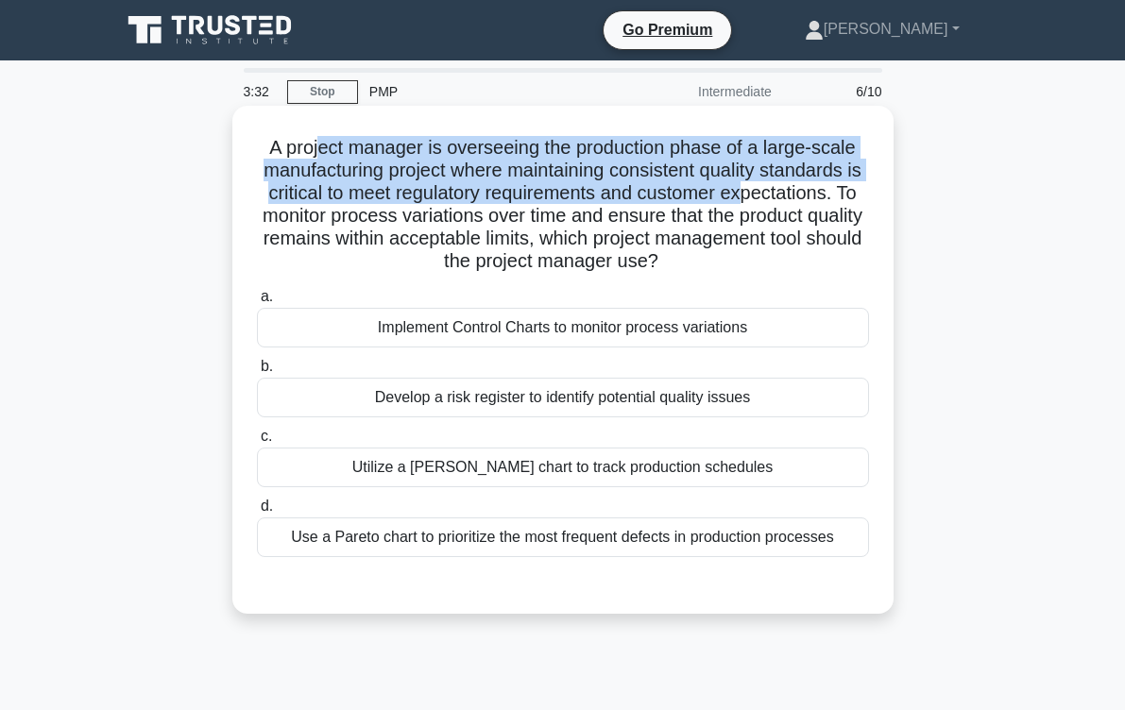
drag, startPoint x: 313, startPoint y: 148, endPoint x: 770, endPoint y: 184, distance: 459.3
click at [770, 184] on h5 "A project manager is overseeing the production phase of a large-scale manufactu…" at bounding box center [563, 205] width 616 height 138
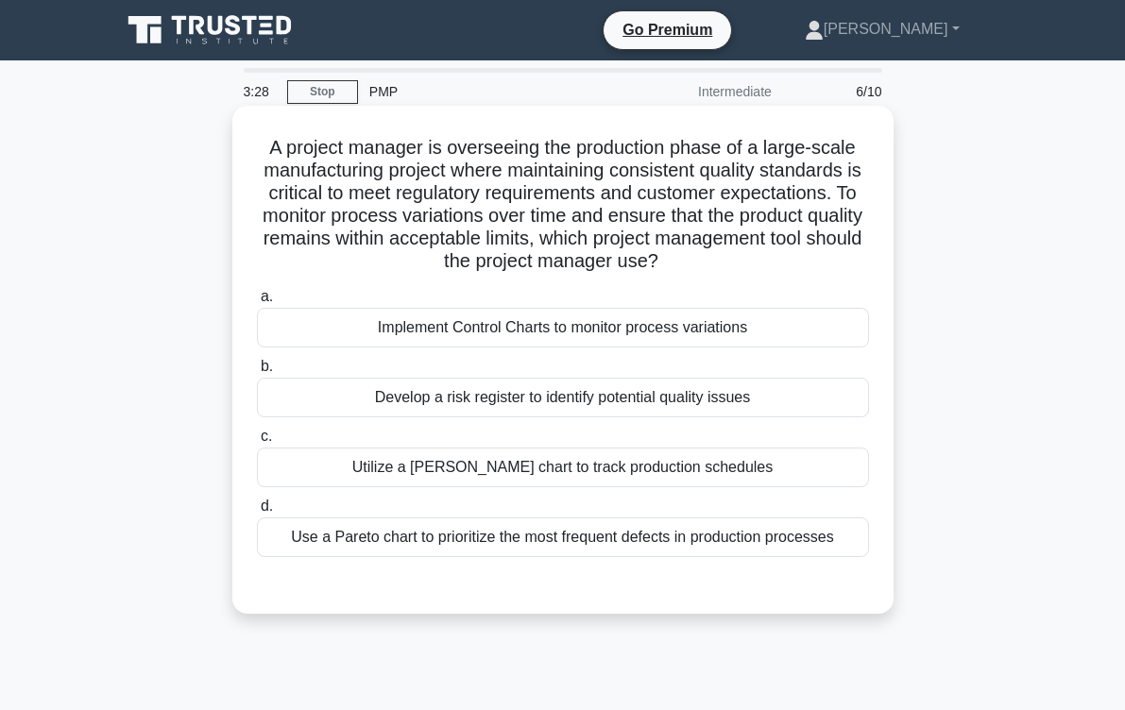
click at [836, 195] on h5 "A project manager is overseeing the production phase of a large-scale manufactu…" at bounding box center [563, 205] width 616 height 138
drag, startPoint x: 318, startPoint y: 223, endPoint x: 409, endPoint y: 217, distance: 90.8
click at [409, 217] on h5 "A project manager is overseeing the production phase of a large-scale manufactu…" at bounding box center [563, 205] width 616 height 138
drag, startPoint x: 409, startPoint y: 217, endPoint x: 568, endPoint y: 228, distance: 160.0
click at [568, 228] on h5 "A project manager is overseeing the production phase of a large-scale manufactu…" at bounding box center [563, 205] width 616 height 138
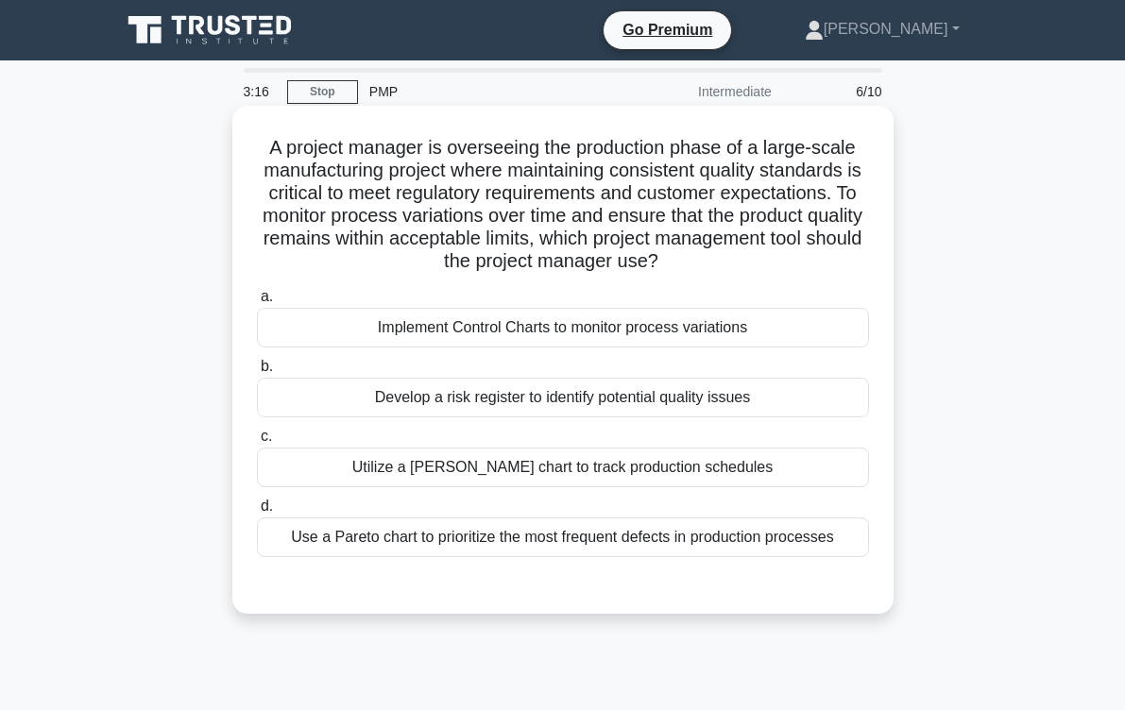
drag, startPoint x: 568, startPoint y: 228, endPoint x: 791, endPoint y: 179, distance: 228.2
click at [791, 179] on h5 "A project manager is overseeing the production phase of a large-scale manufactu…" at bounding box center [563, 205] width 616 height 138
click at [563, 326] on div "Implement Control Charts to monitor process variations" at bounding box center [563, 328] width 612 height 40
click at [257, 303] on input "a. Implement Control Charts to monitor process variations" at bounding box center [257, 297] width 0 height 12
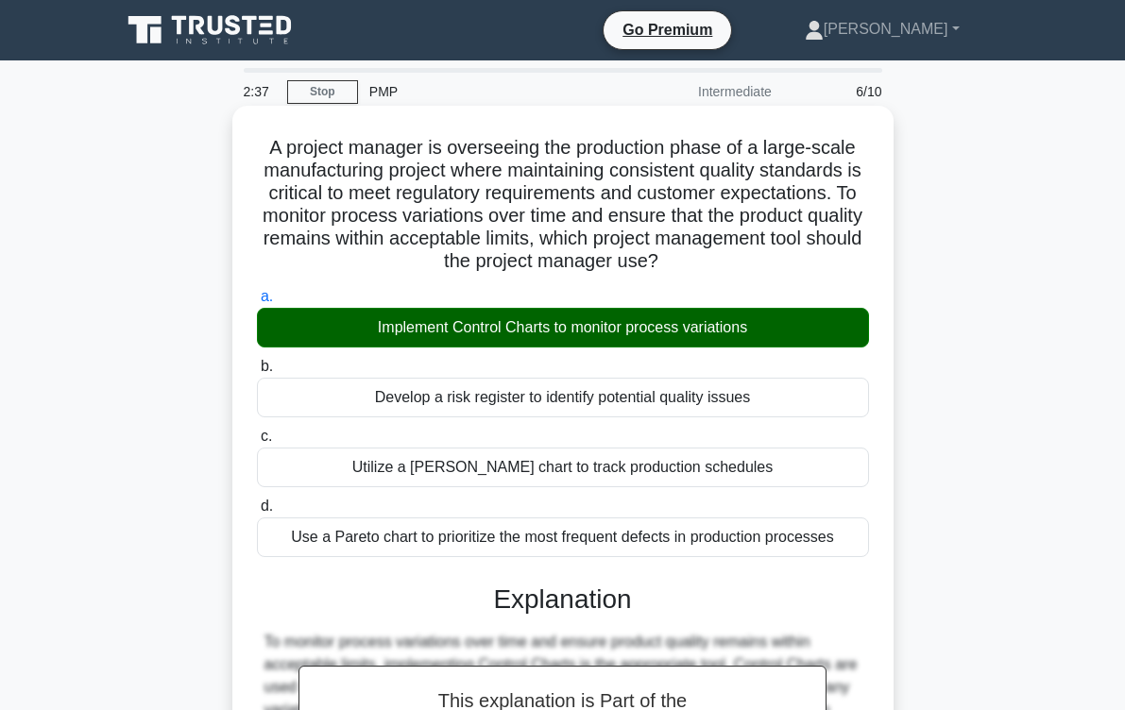
scroll to position [319, 0]
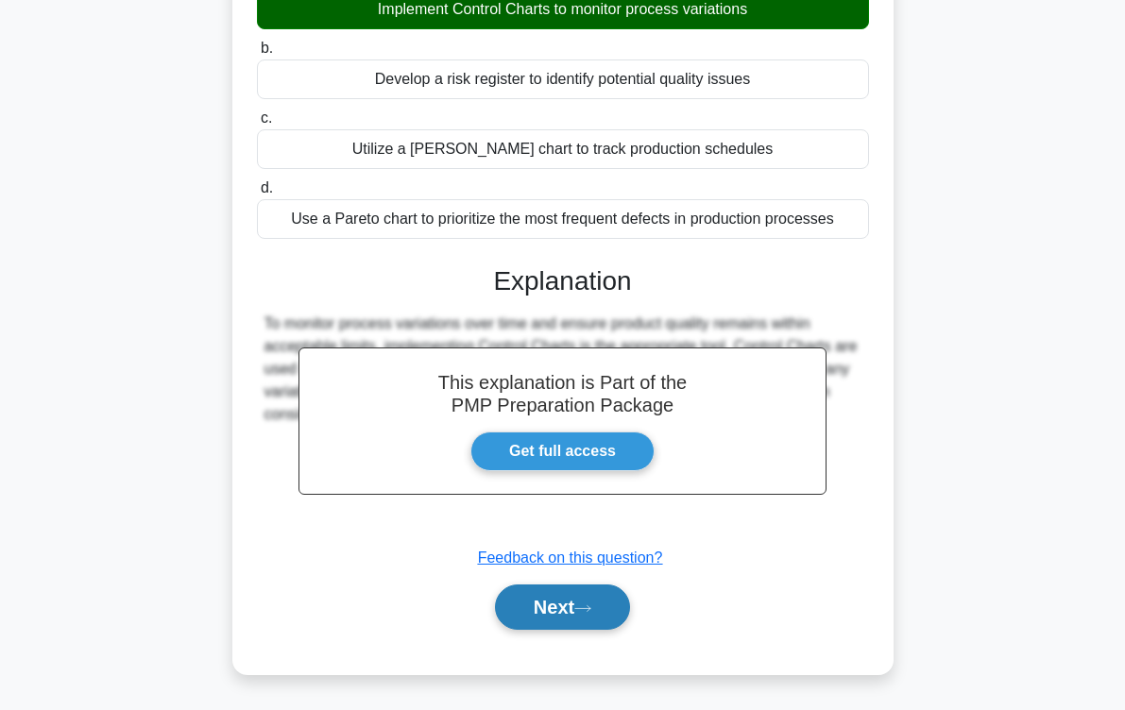
click at [557, 601] on button "Next" at bounding box center [562, 606] width 135 height 45
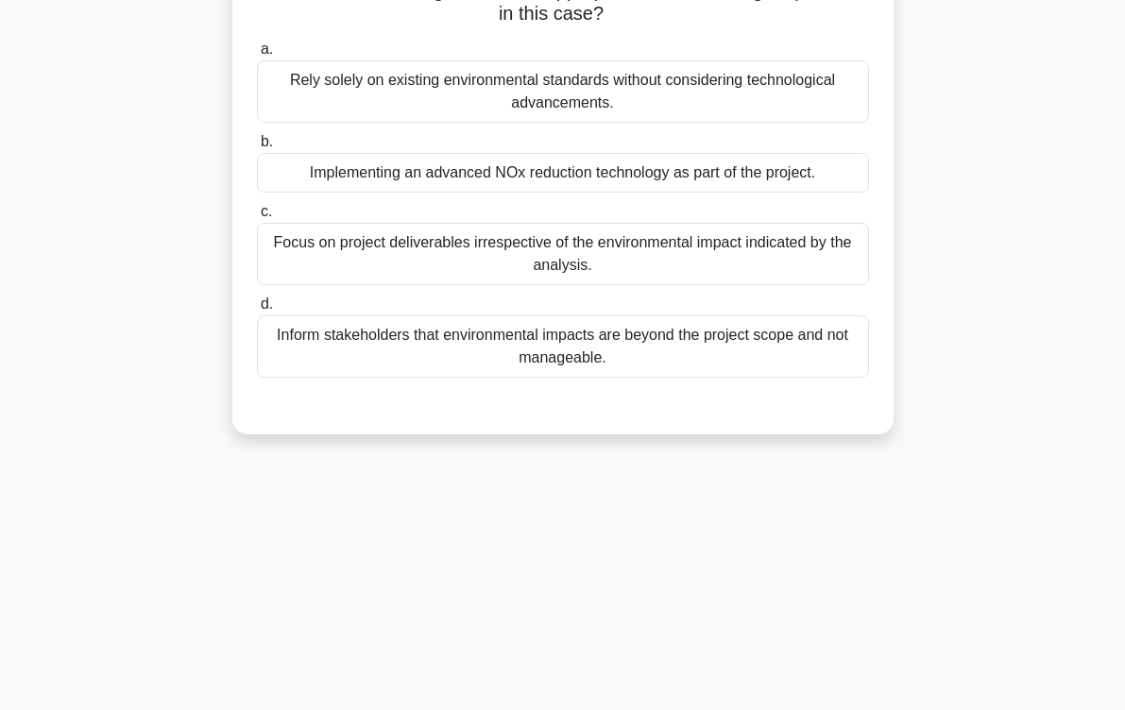
scroll to position [0, 0]
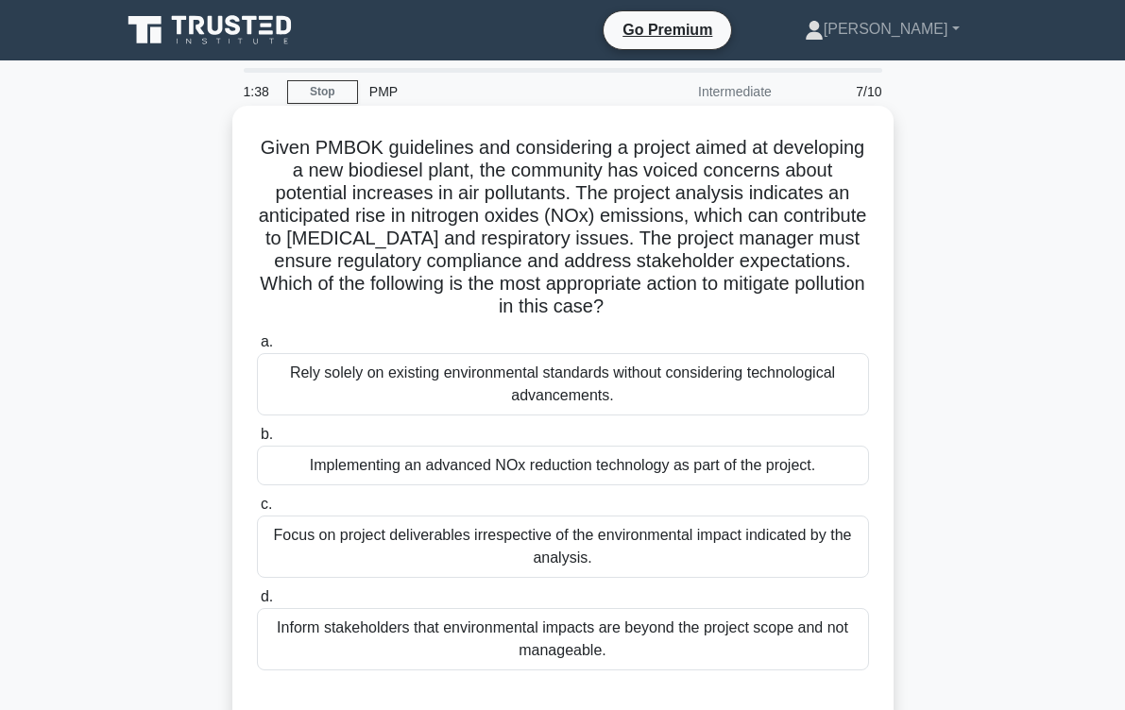
click at [492, 469] on div "Implementing an advanced NOx reduction technology as part of the project." at bounding box center [563, 466] width 612 height 40
click at [257, 441] on input "b. Implementing an advanced NOx reduction technology as part of the project." at bounding box center [257, 435] width 0 height 12
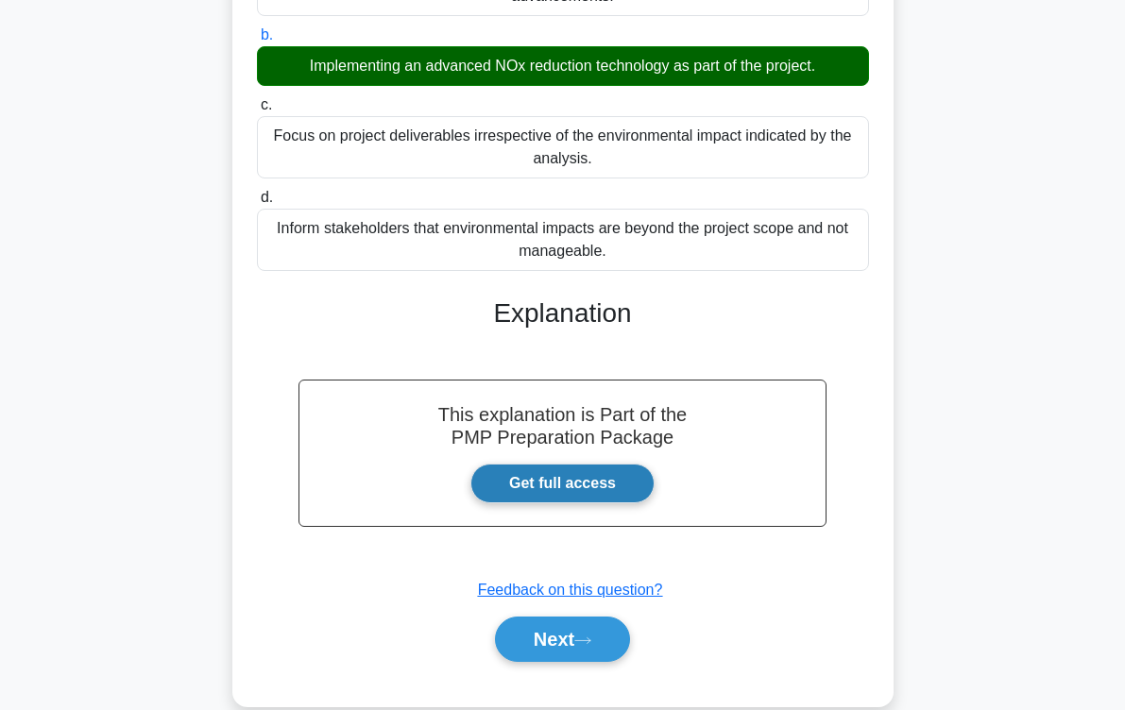
scroll to position [432, 0]
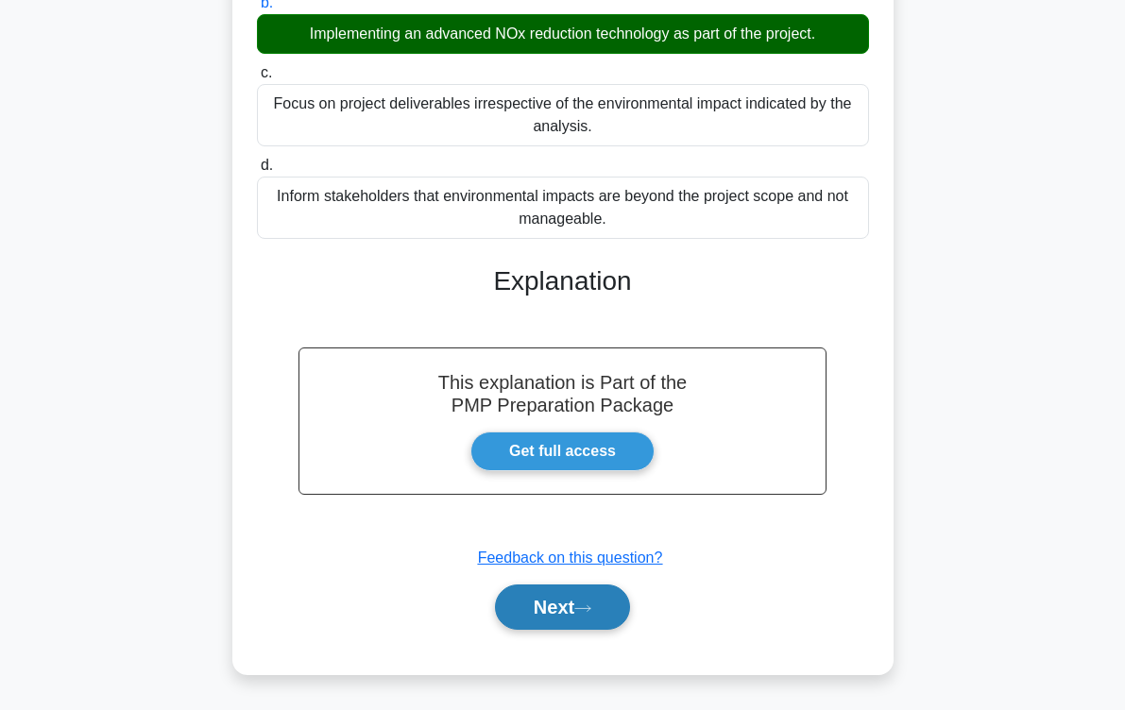
click at [527, 606] on button "Next" at bounding box center [562, 606] width 135 height 45
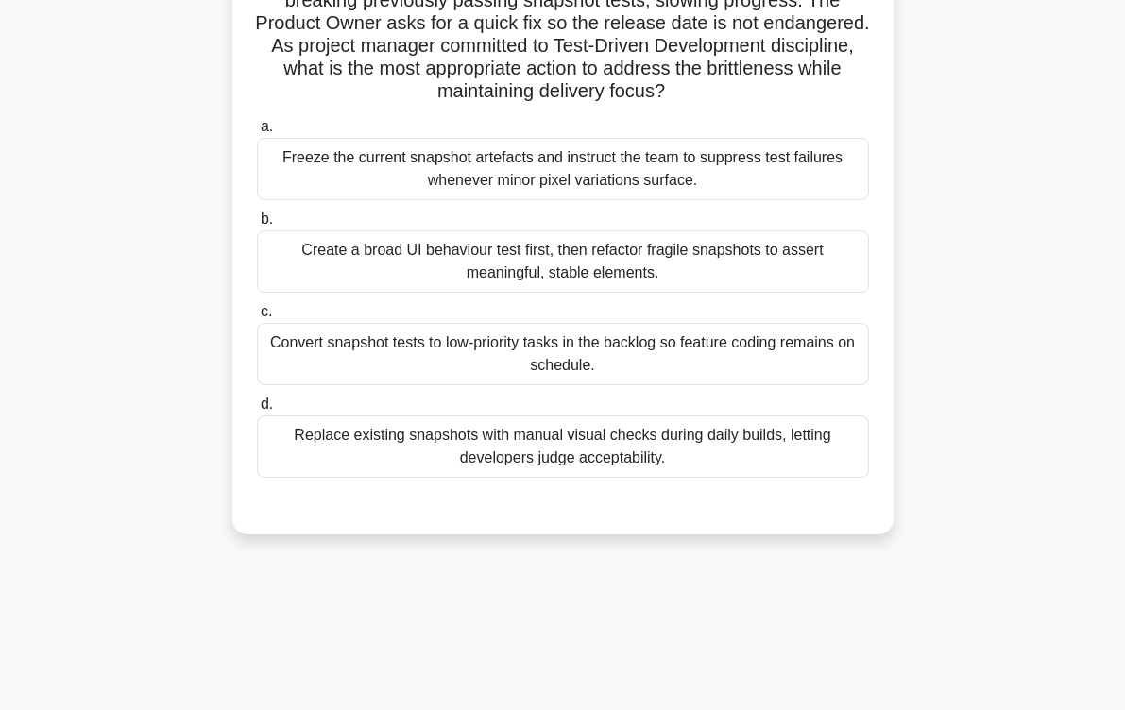
scroll to position [0, 0]
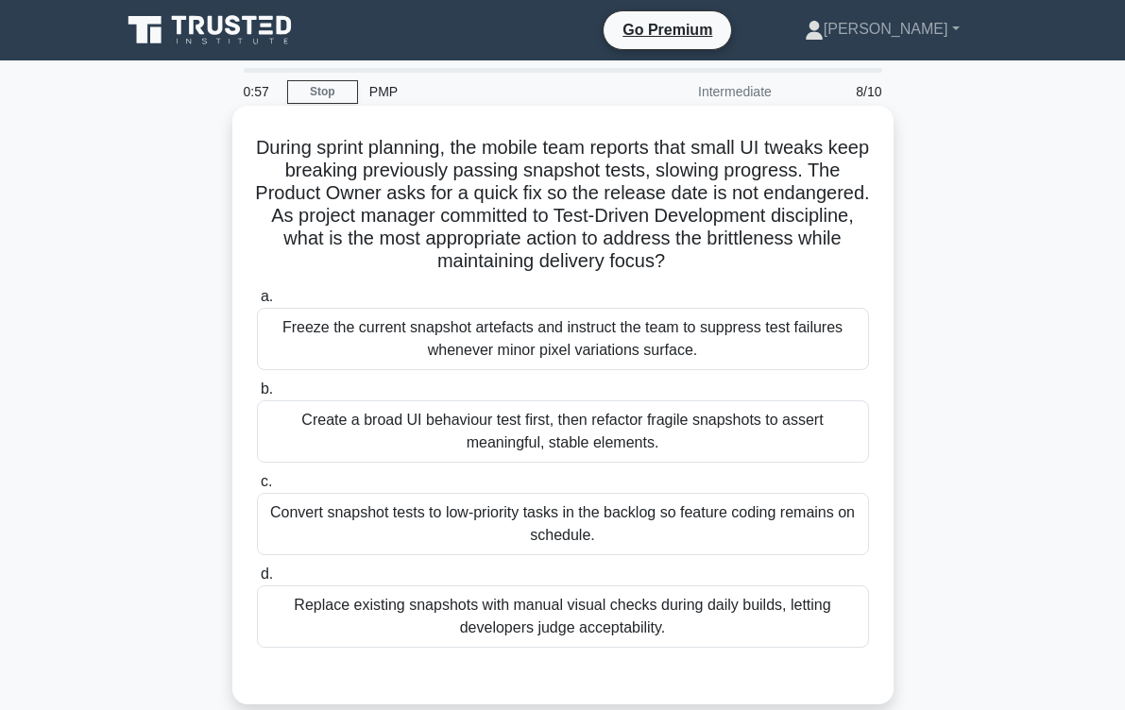
click at [485, 611] on div "Replace existing snapshots with manual visual checks during daily builds, letti…" at bounding box center [563, 616] width 612 height 62
click at [257, 581] on input "d. Replace existing snapshots with manual visual checks during daily builds, le…" at bounding box center [257, 574] width 0 height 12
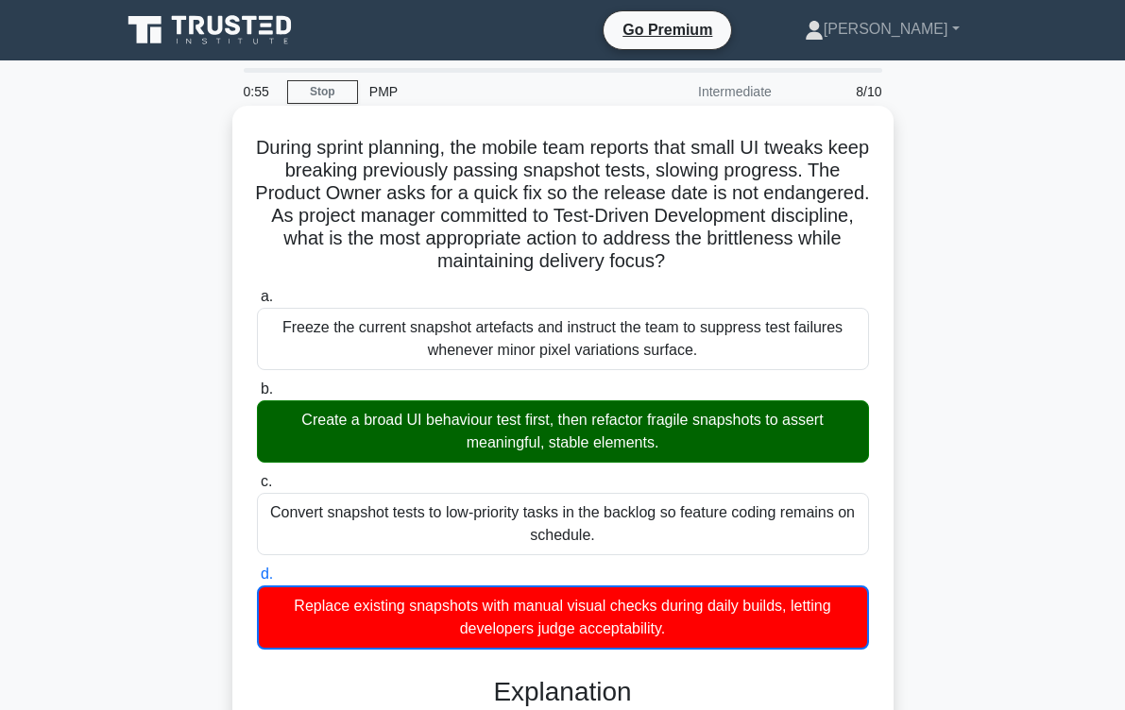
click at [519, 428] on div "Create a broad UI behaviour test first, then refactor fragile snapshots to asse…" at bounding box center [563, 431] width 612 height 62
click at [257, 396] on input "b. Create a broad UI behaviour test first, then refactor fragile snapshots to a…" at bounding box center [257, 389] width 0 height 12
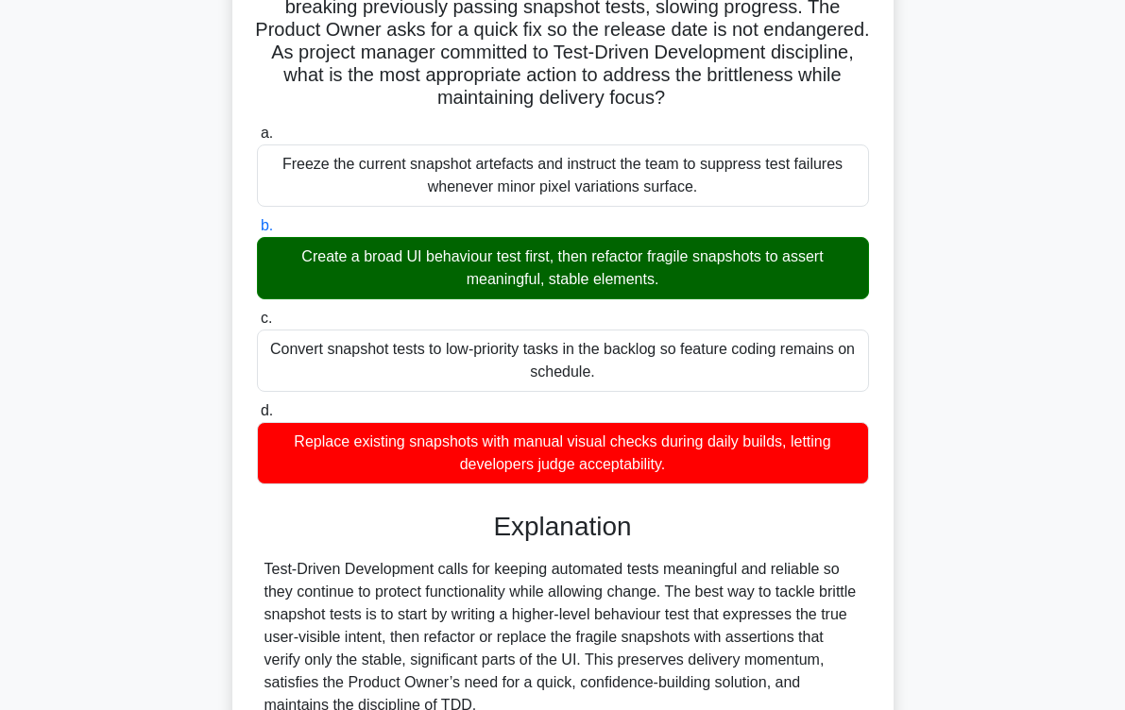
scroll to position [455, 0]
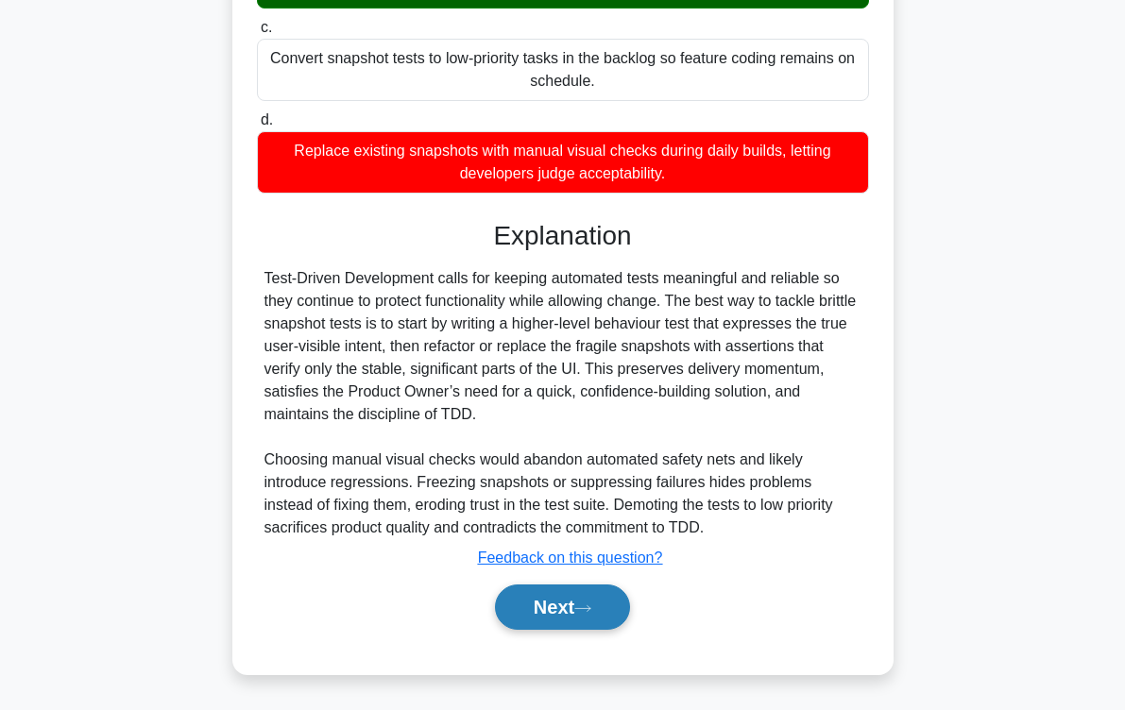
click at [551, 606] on button "Next" at bounding box center [562, 606] width 135 height 45
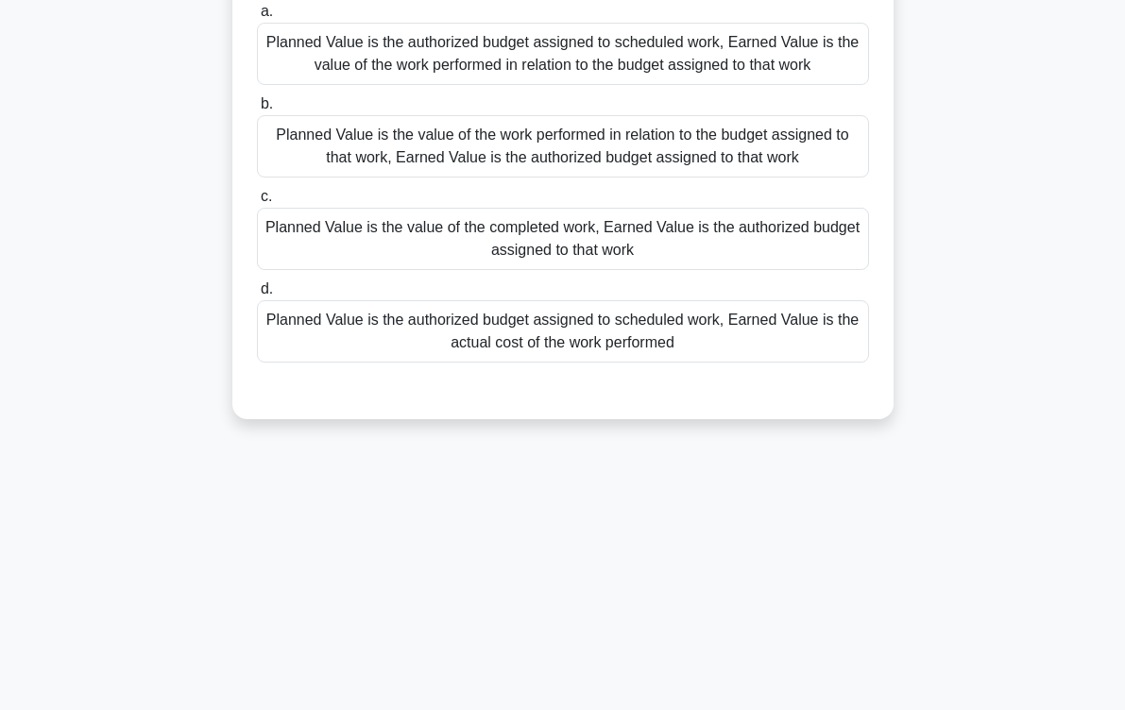
scroll to position [0, 0]
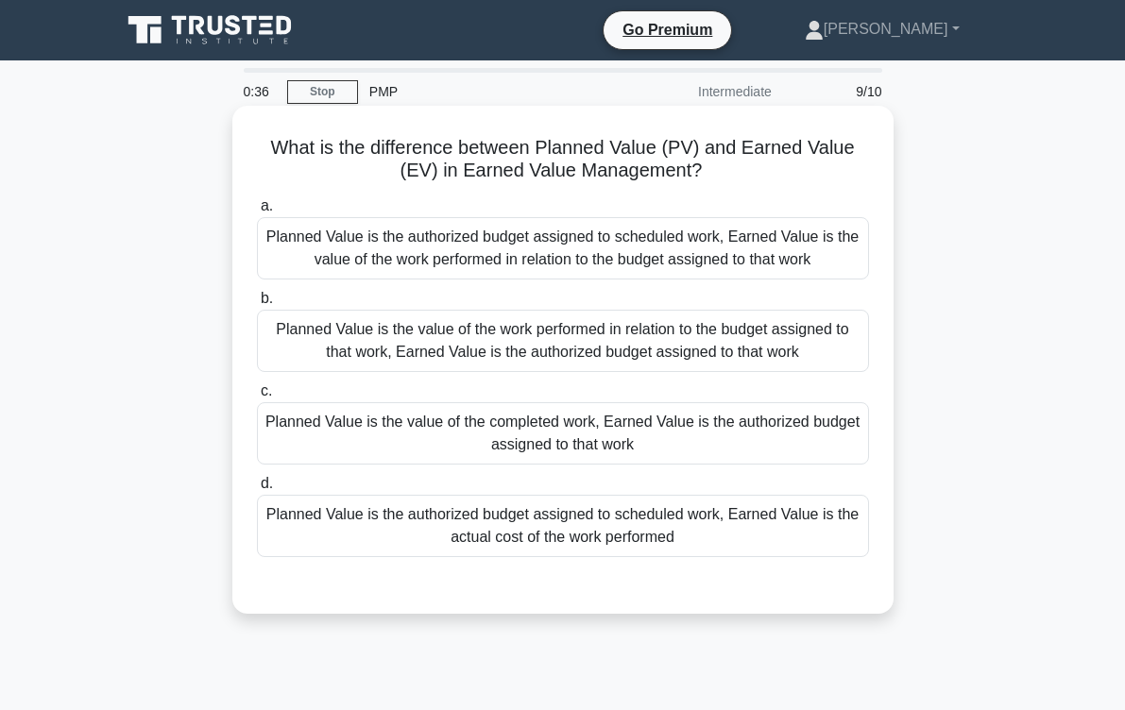
click at [442, 264] on div "Planned Value is the authorized budget assigned to scheduled work, Earned Value…" at bounding box center [563, 248] width 612 height 62
drag, startPoint x: 442, startPoint y: 264, endPoint x: 420, endPoint y: 262, distance: 21.9
click at [420, 262] on div "Planned Value is the authorized budget assigned to scheduled work, Earned Value…" at bounding box center [563, 248] width 612 height 62
click at [257, 212] on input "a. Planned Value is the authorized budget assigned to scheduled work, Earned Va…" at bounding box center [257, 206] width 0 height 12
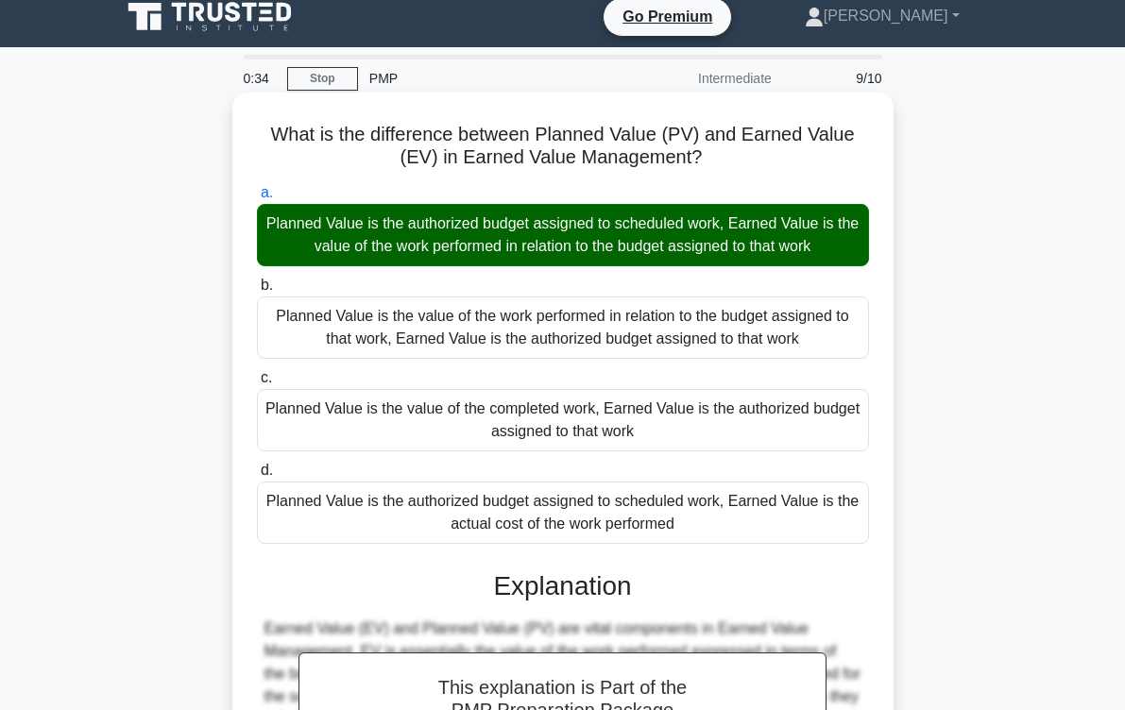
scroll to position [319, 0]
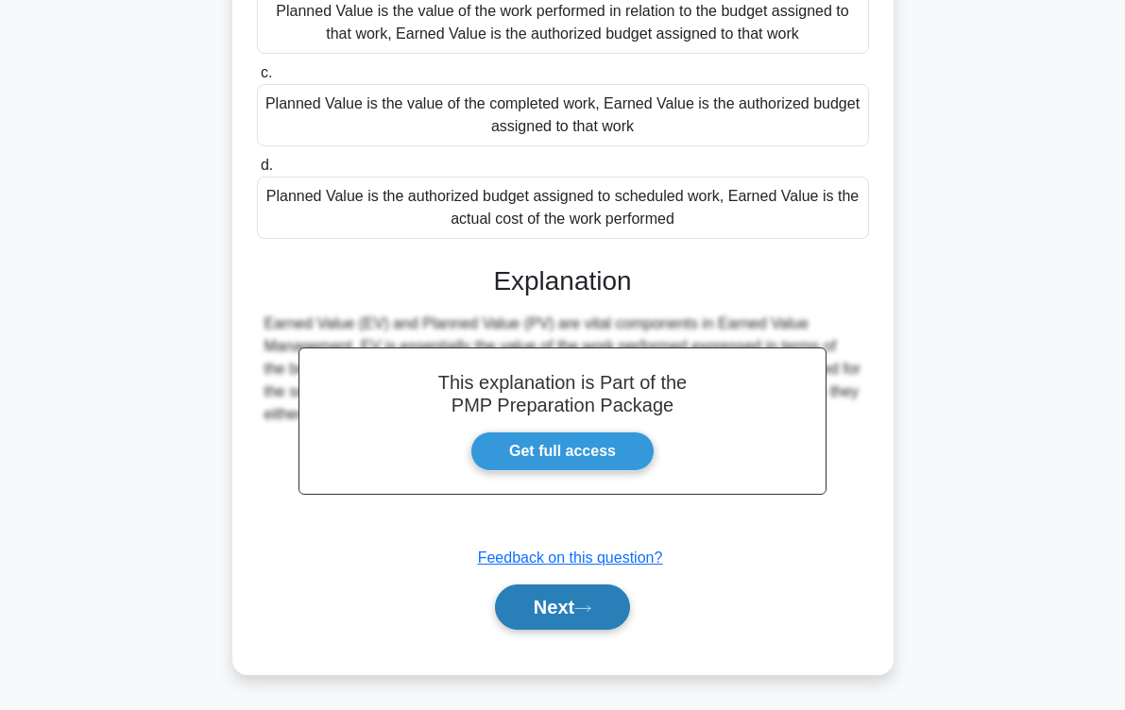
click at [564, 611] on button "Next" at bounding box center [562, 606] width 135 height 45
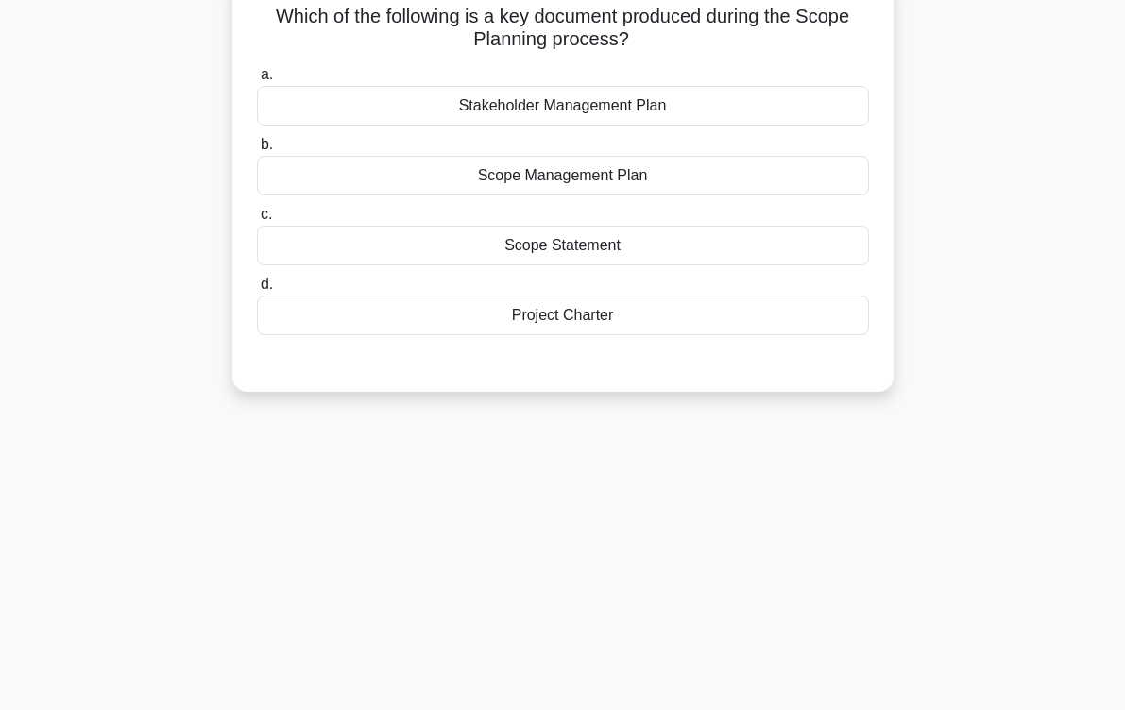
scroll to position [0, 0]
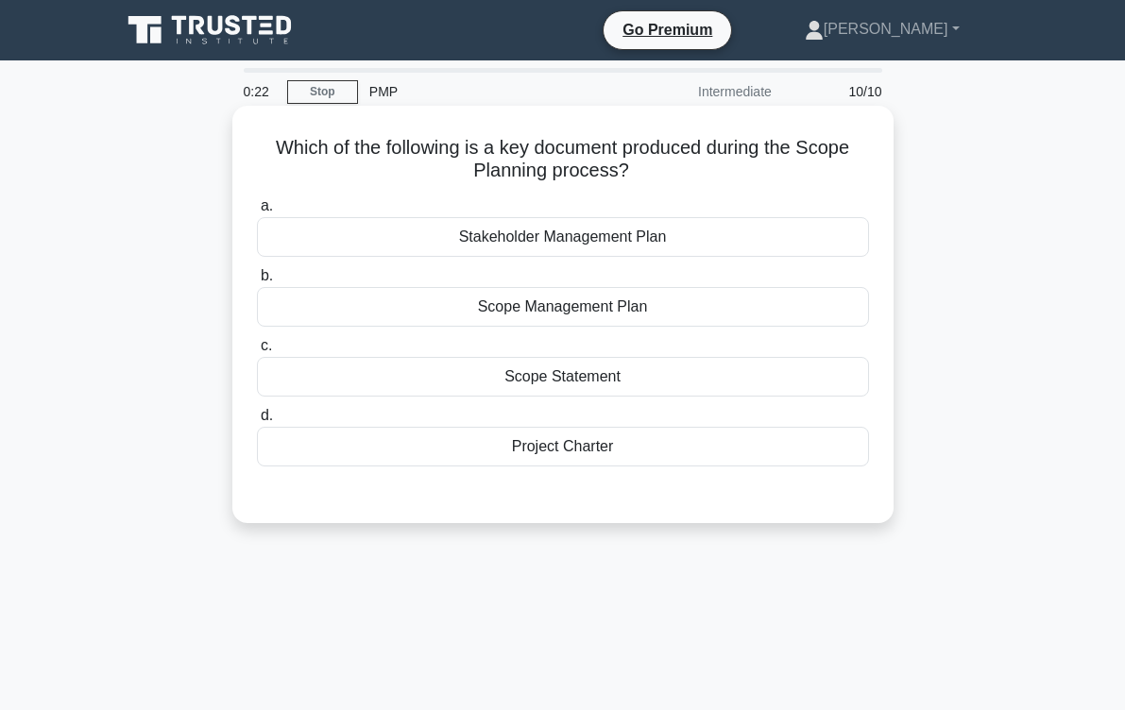
click at [557, 316] on div "Scope Management Plan" at bounding box center [563, 307] width 612 height 40
click at [257, 282] on input "b. Scope Management Plan" at bounding box center [257, 276] width 0 height 12
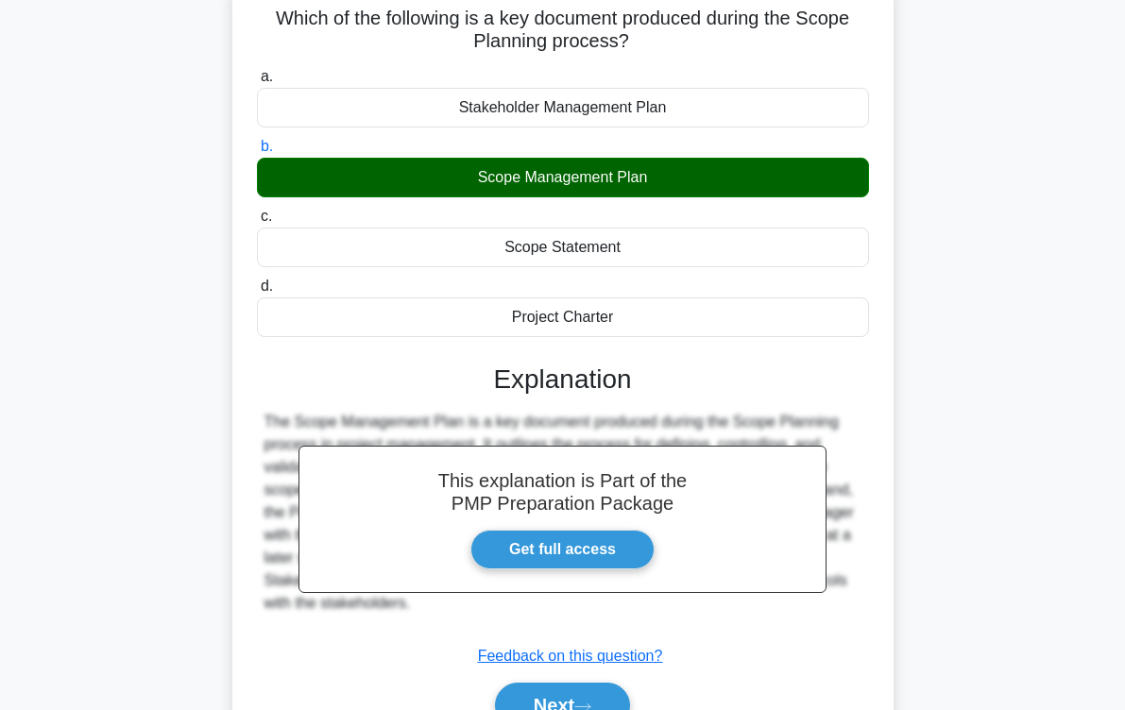
scroll to position [310, 0]
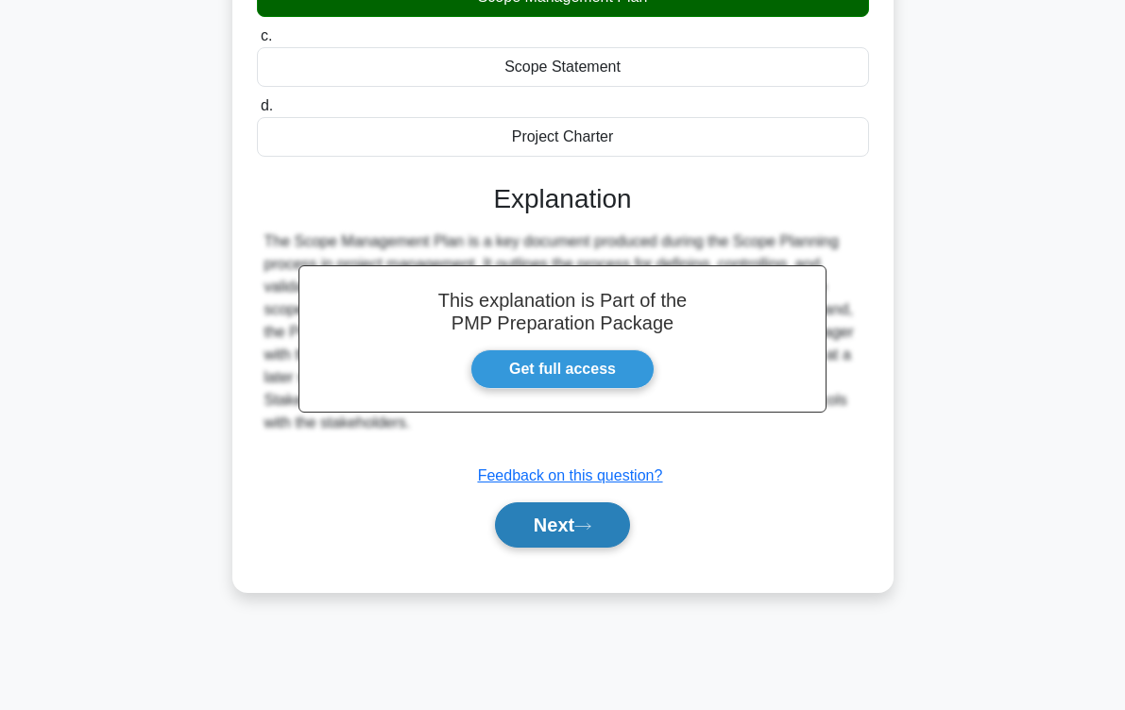
click at [584, 527] on icon at bounding box center [582, 526] width 17 height 10
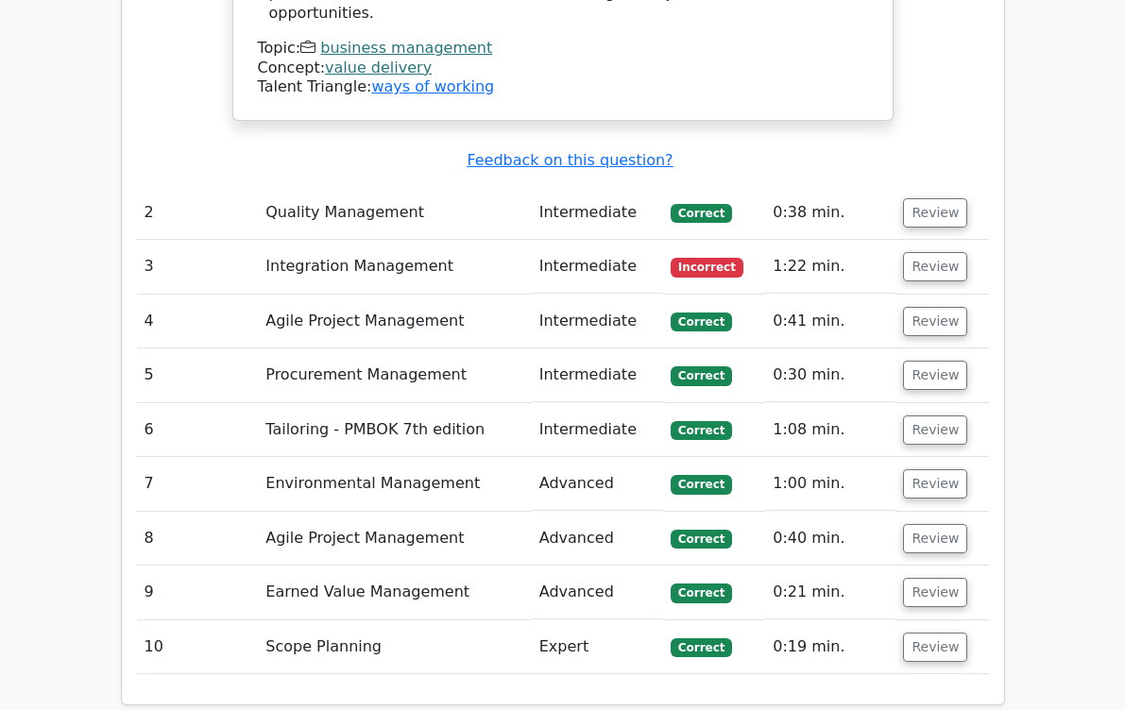
scroll to position [2455, 0]
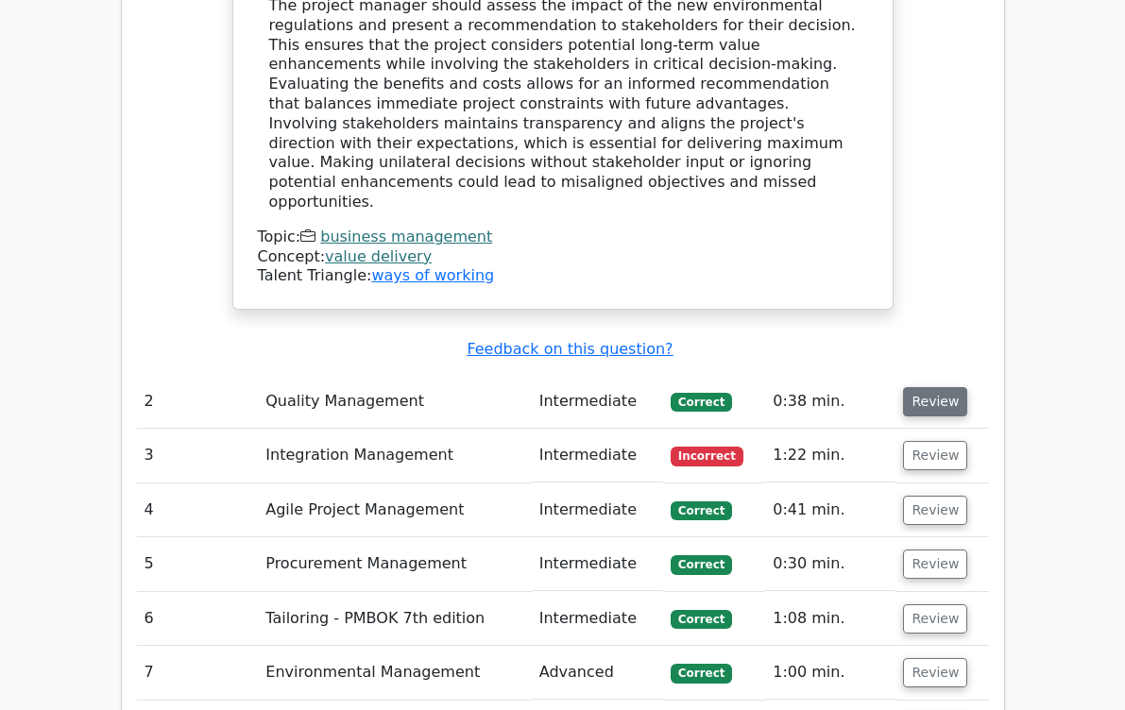
click at [967, 387] on button "Review" at bounding box center [935, 401] width 64 height 29
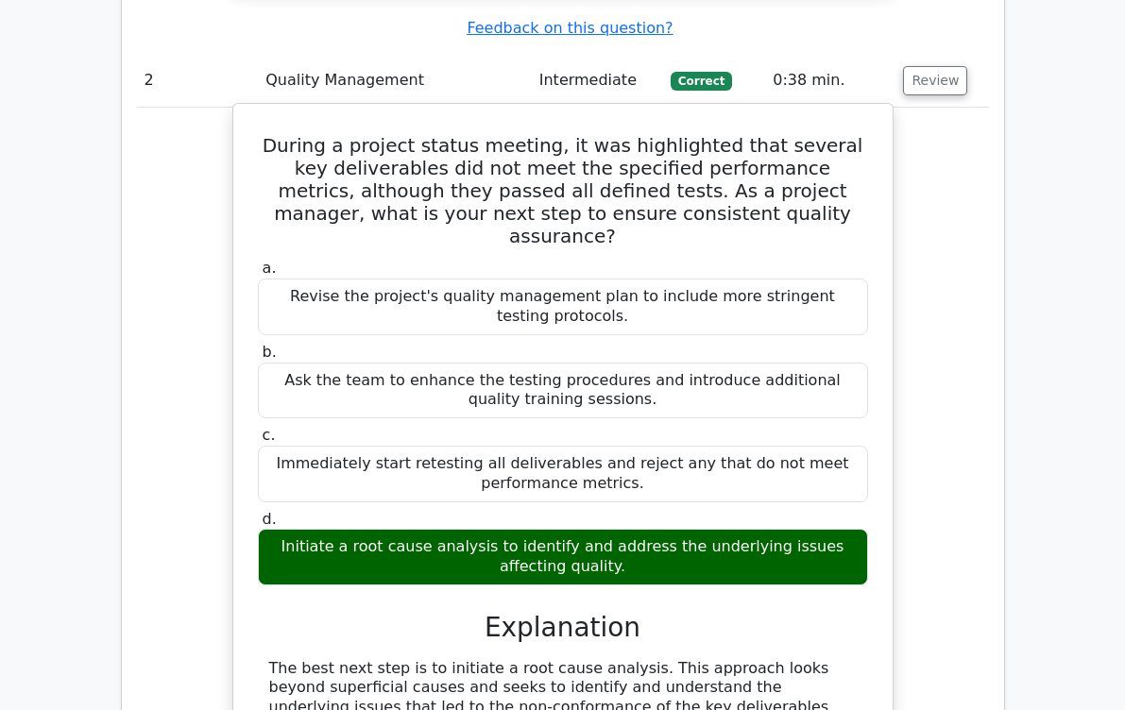
scroll to position [2549, 0]
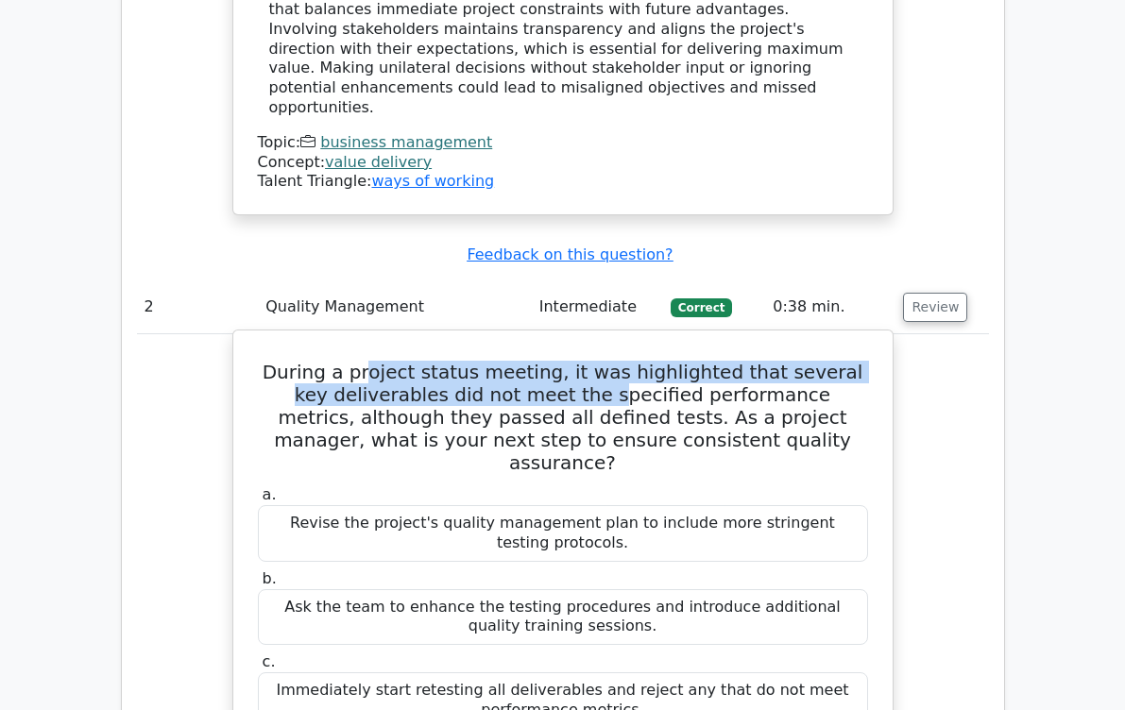
drag, startPoint x: 377, startPoint y: 222, endPoint x: 525, endPoint y: 257, distance: 152.3
click at [525, 361] on h5 "During a project status meeting, it was highlighted that several key deliverabl…" at bounding box center [563, 417] width 614 height 113
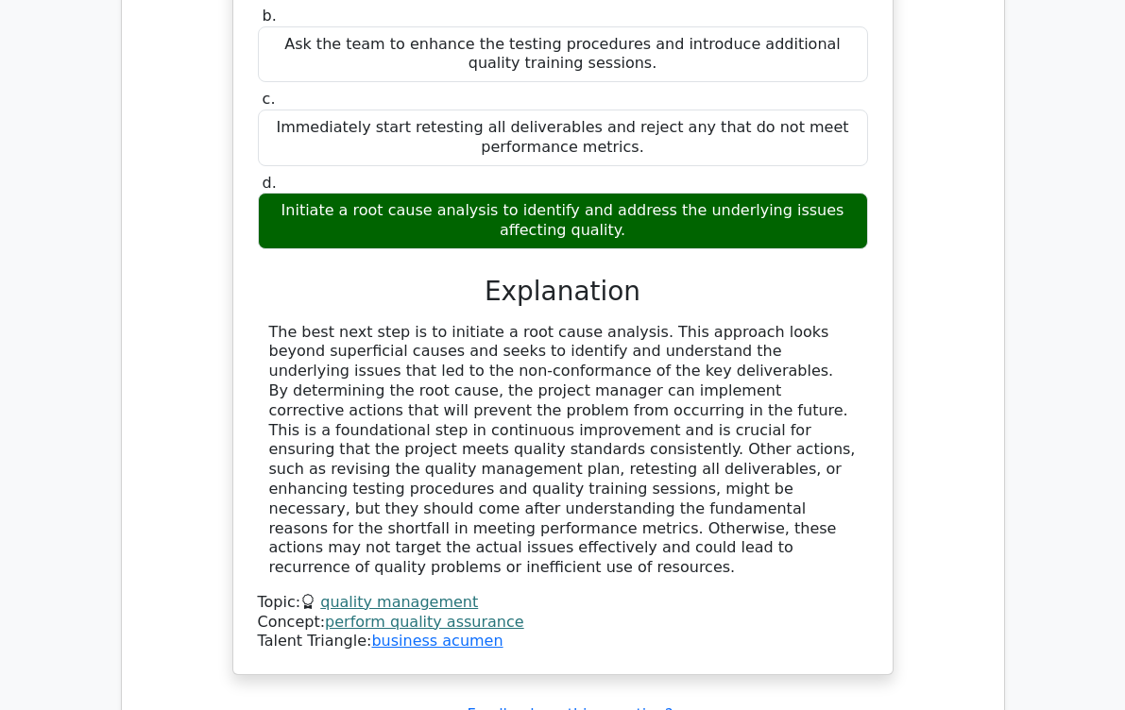
scroll to position [3116, 0]
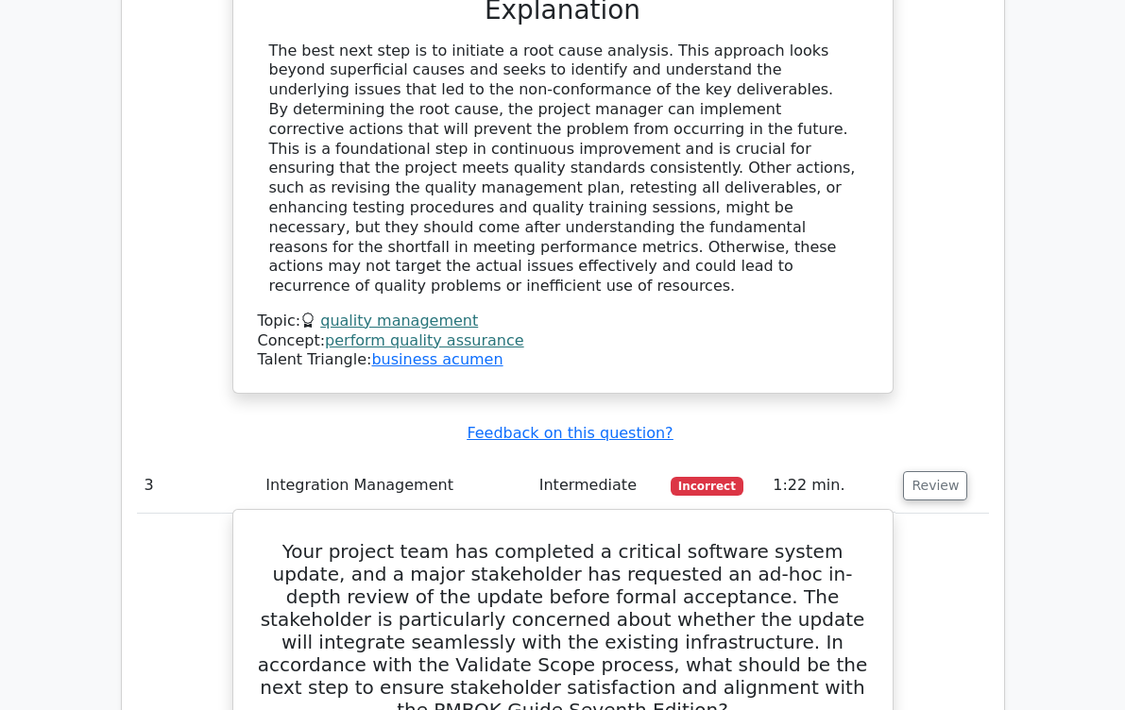
scroll to position [3399, 0]
drag, startPoint x: 381, startPoint y: 366, endPoint x: 567, endPoint y: 367, distance: 185.1
click at [567, 539] on h5 "Your project team has completed a critical software system update, and a major …" at bounding box center [563, 629] width 614 height 181
